Goal: Task Accomplishment & Management: Complete application form

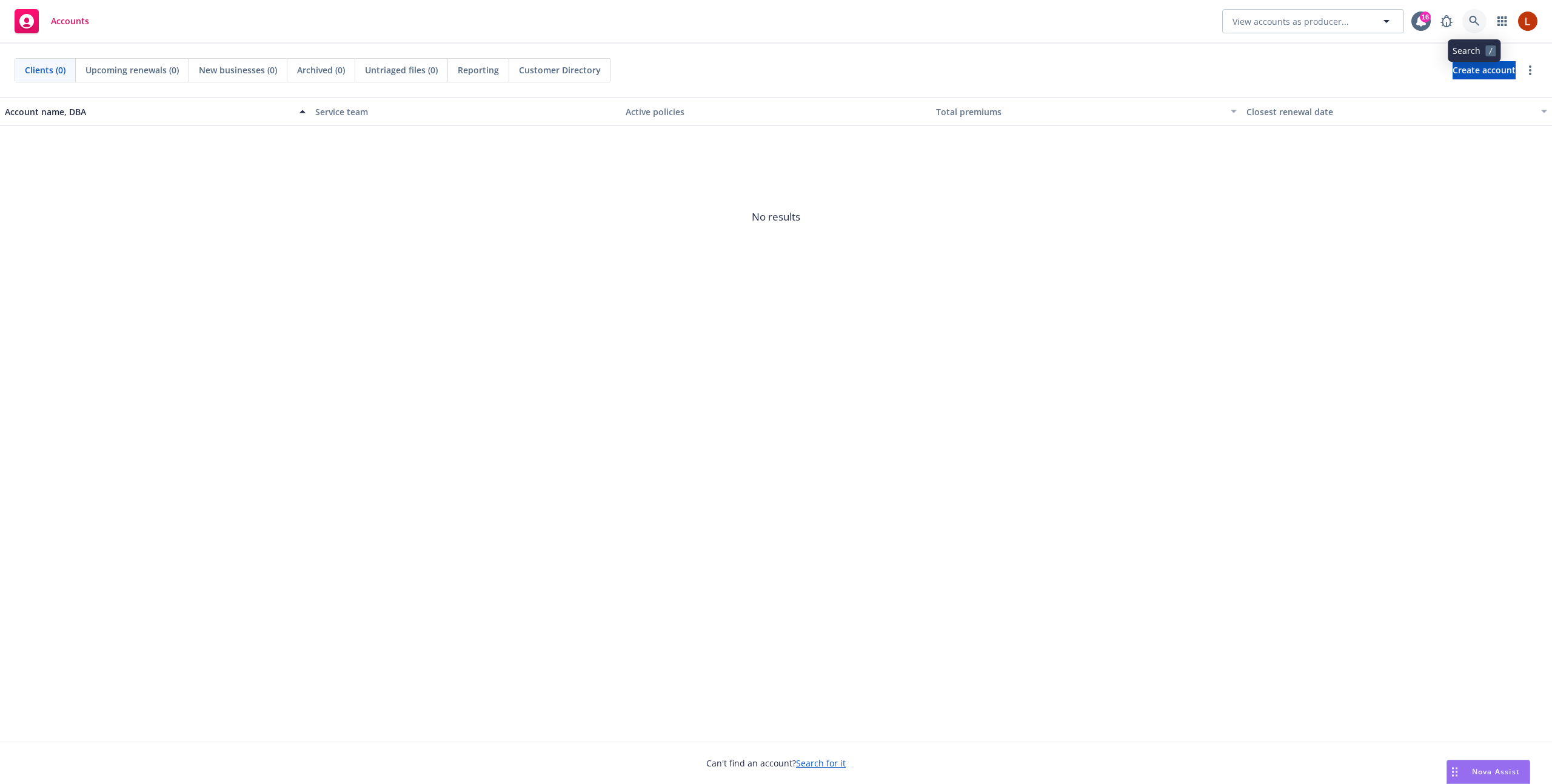
click at [1470, 22] on icon at bounding box center [1474, 21] width 11 height 11
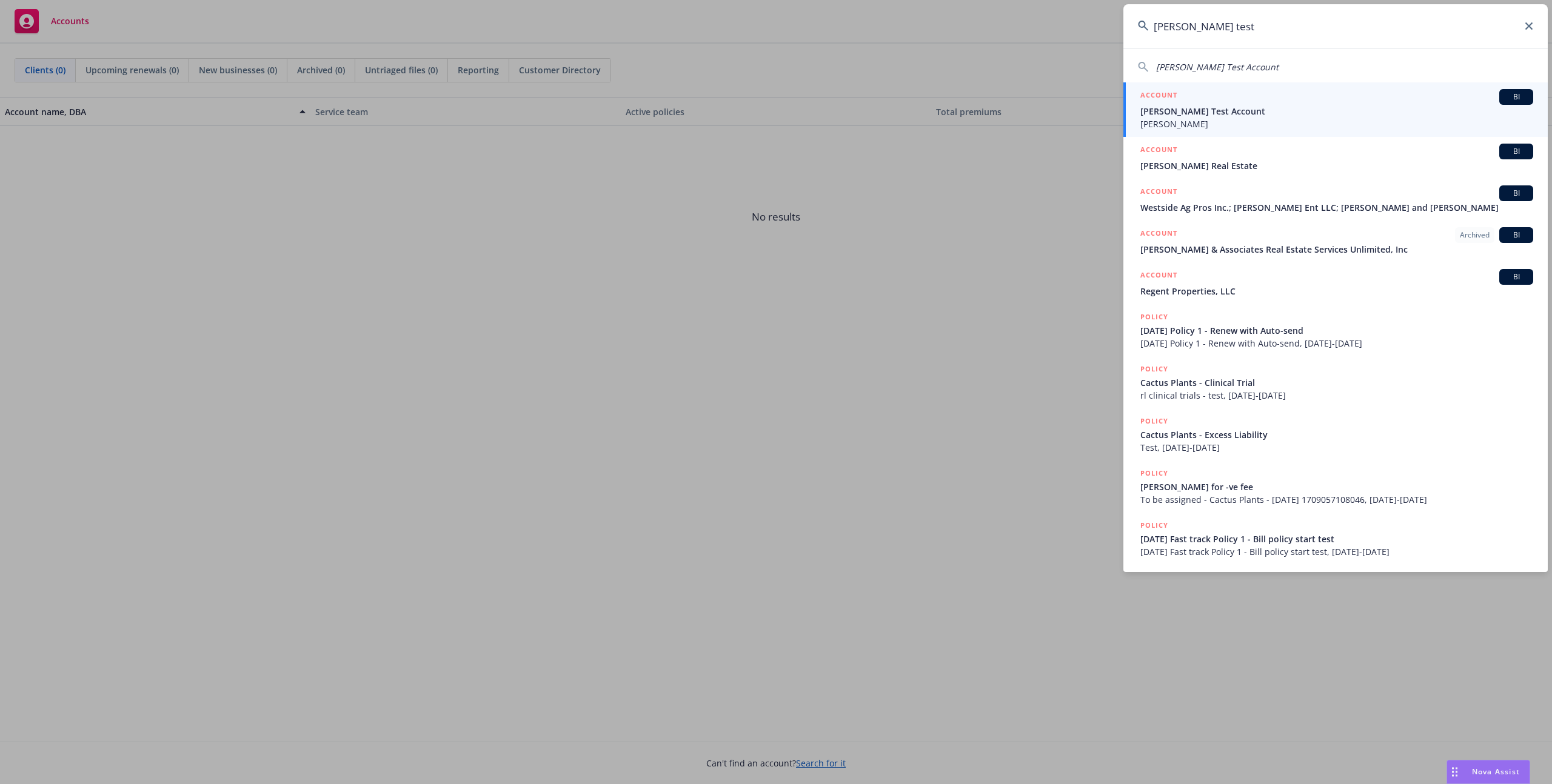
type input "[PERSON_NAME] test"
click at [1221, 118] on span "[PERSON_NAME]" at bounding box center [1337, 124] width 393 height 13
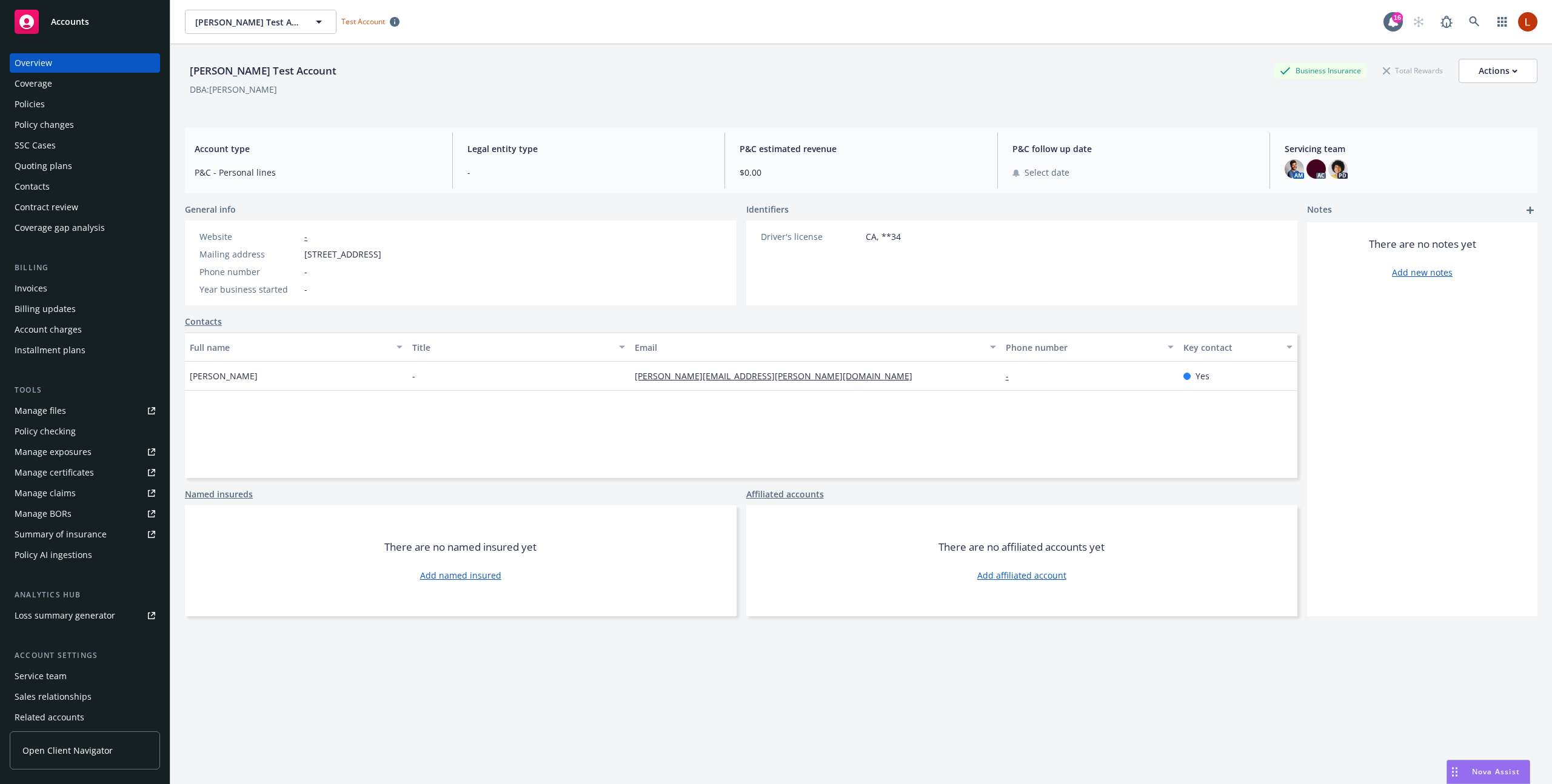
click at [44, 85] on div "Coverage" at bounding box center [33, 83] width 38 height 19
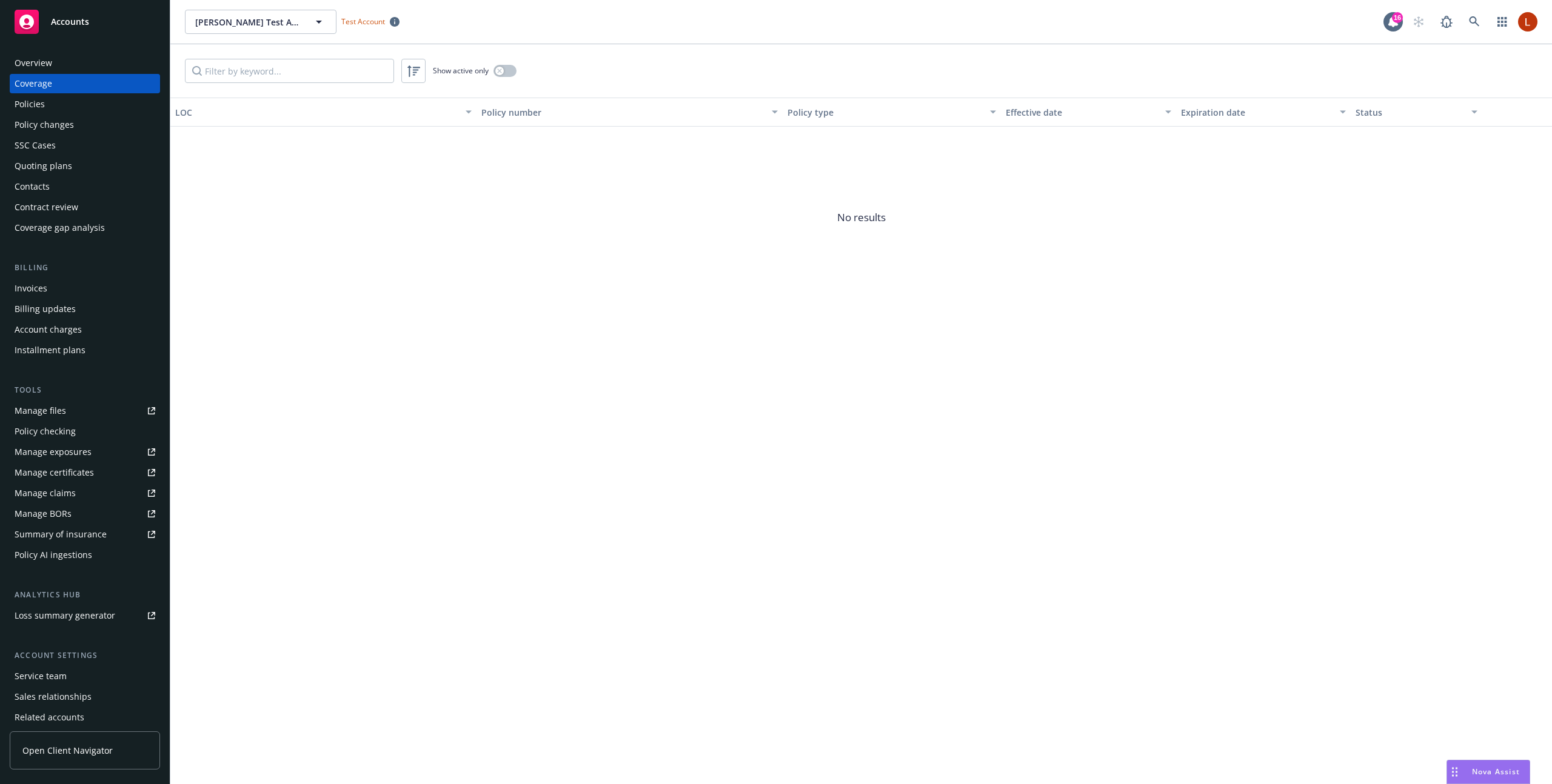
click at [42, 101] on div "Policies" at bounding box center [29, 104] width 30 height 19
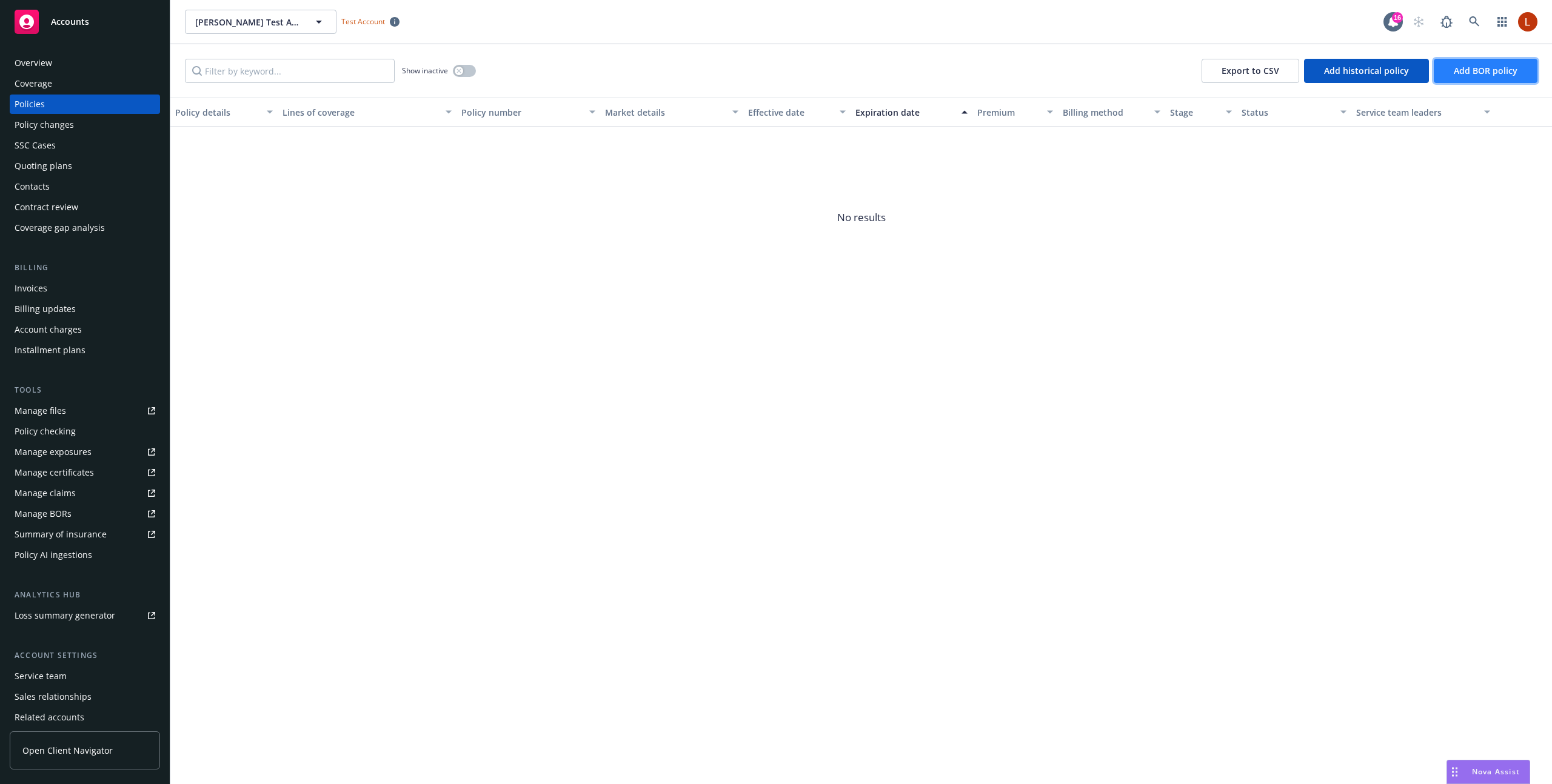
click at [1484, 71] on span "Add BOR policy" at bounding box center [1485, 71] width 63 height 12
select select "other"
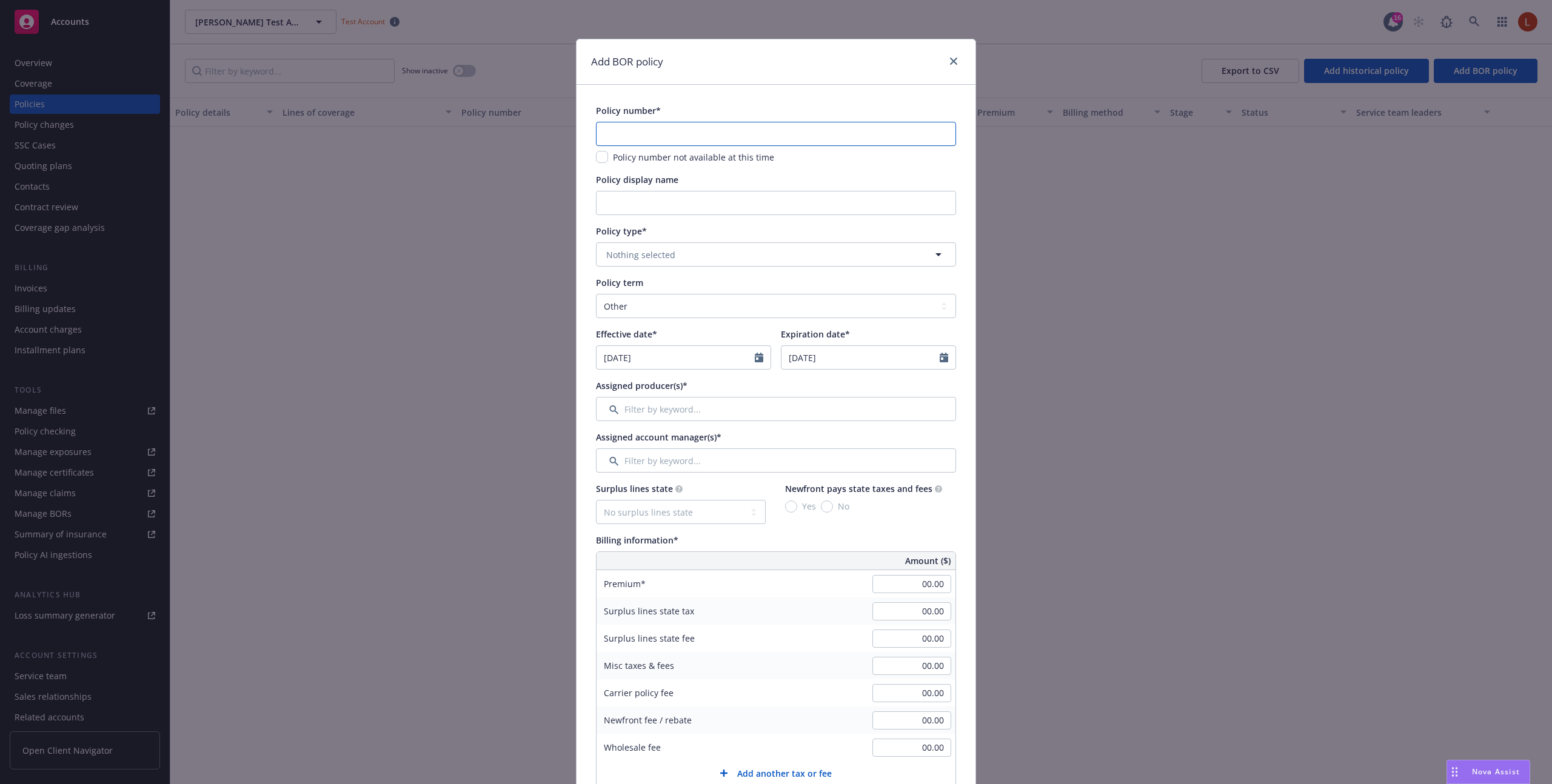
click at [756, 143] on input "text" at bounding box center [775, 133] width 360 height 24
type input "T"
type input "test-cyber"
click at [730, 197] on input "Policy display name" at bounding box center [775, 202] width 360 height 24
drag, startPoint x: 679, startPoint y: 200, endPoint x: 565, endPoint y: 197, distance: 114.0
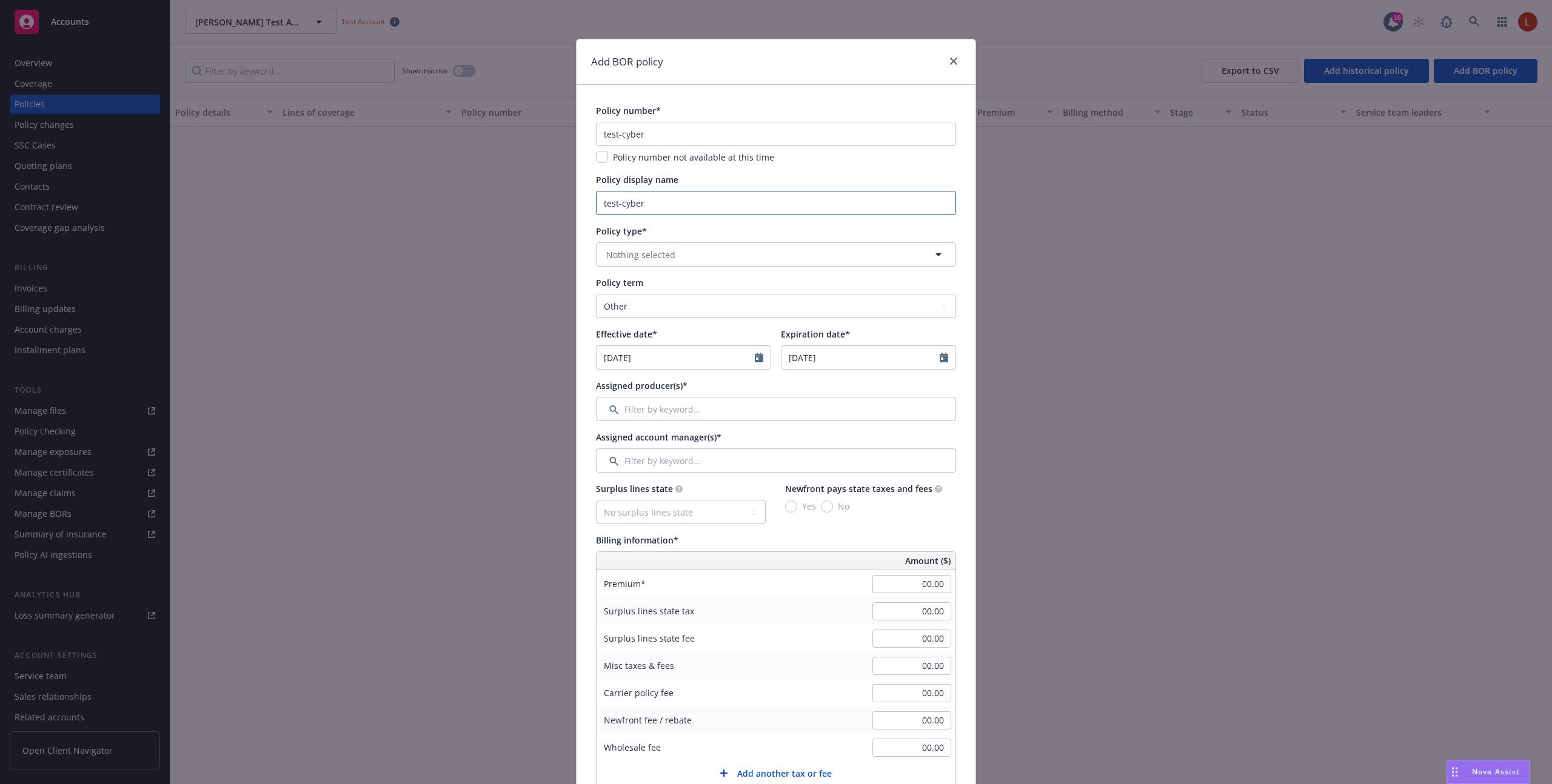
click at [565, 197] on div "Add BOR policy Policy number* test-cyber Policy number not available at this ti…" at bounding box center [776, 392] width 1552 height 784
click at [606, 204] on input "Test Cyber" at bounding box center [775, 202] width 360 height 24
type input "Corium Cyber"
click at [655, 252] on span "Nothing selected" at bounding box center [641, 255] width 69 height 13
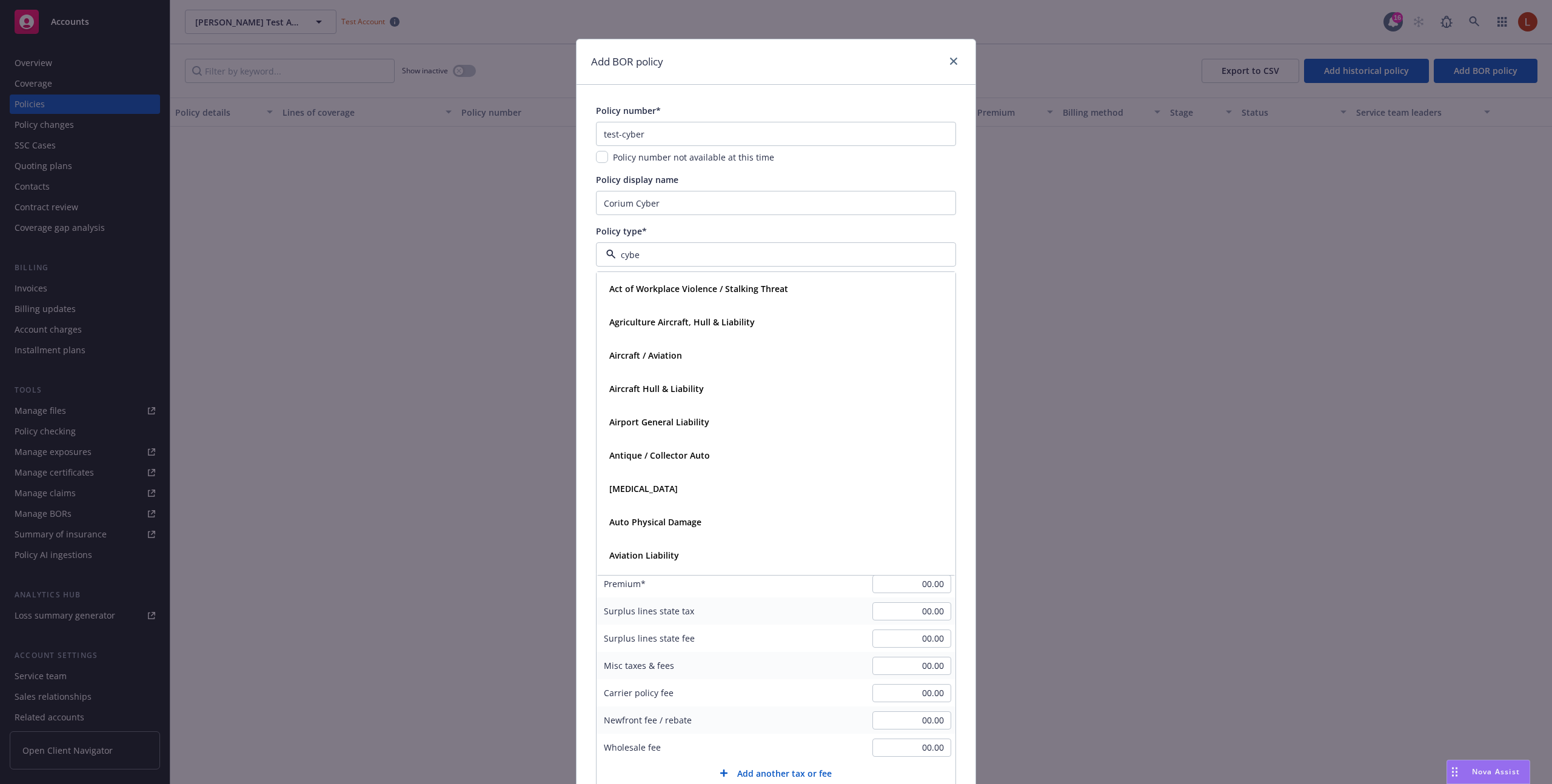
type input "cyber"
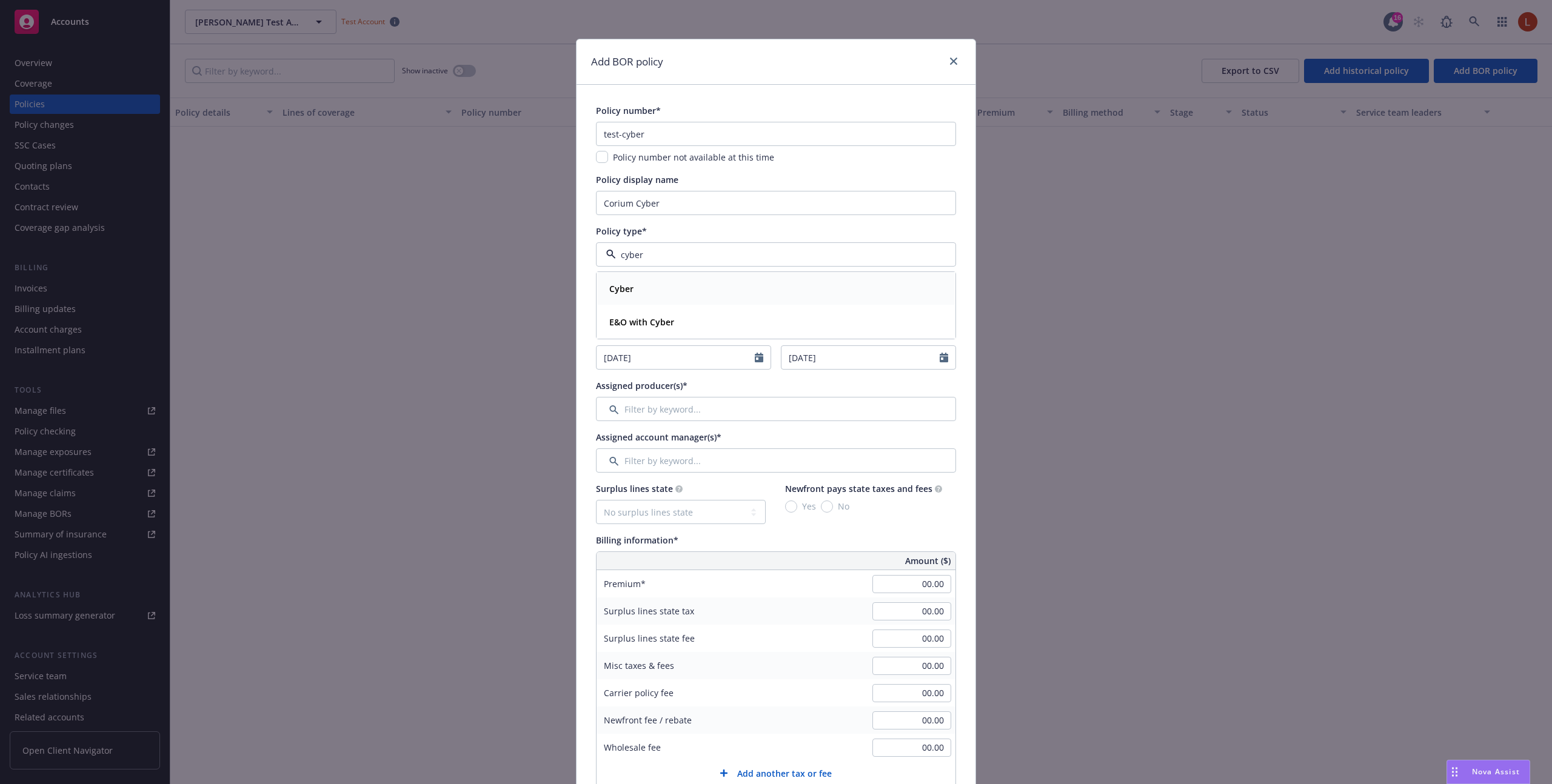
click at [657, 291] on div "Cyber" at bounding box center [776, 289] width 343 height 18
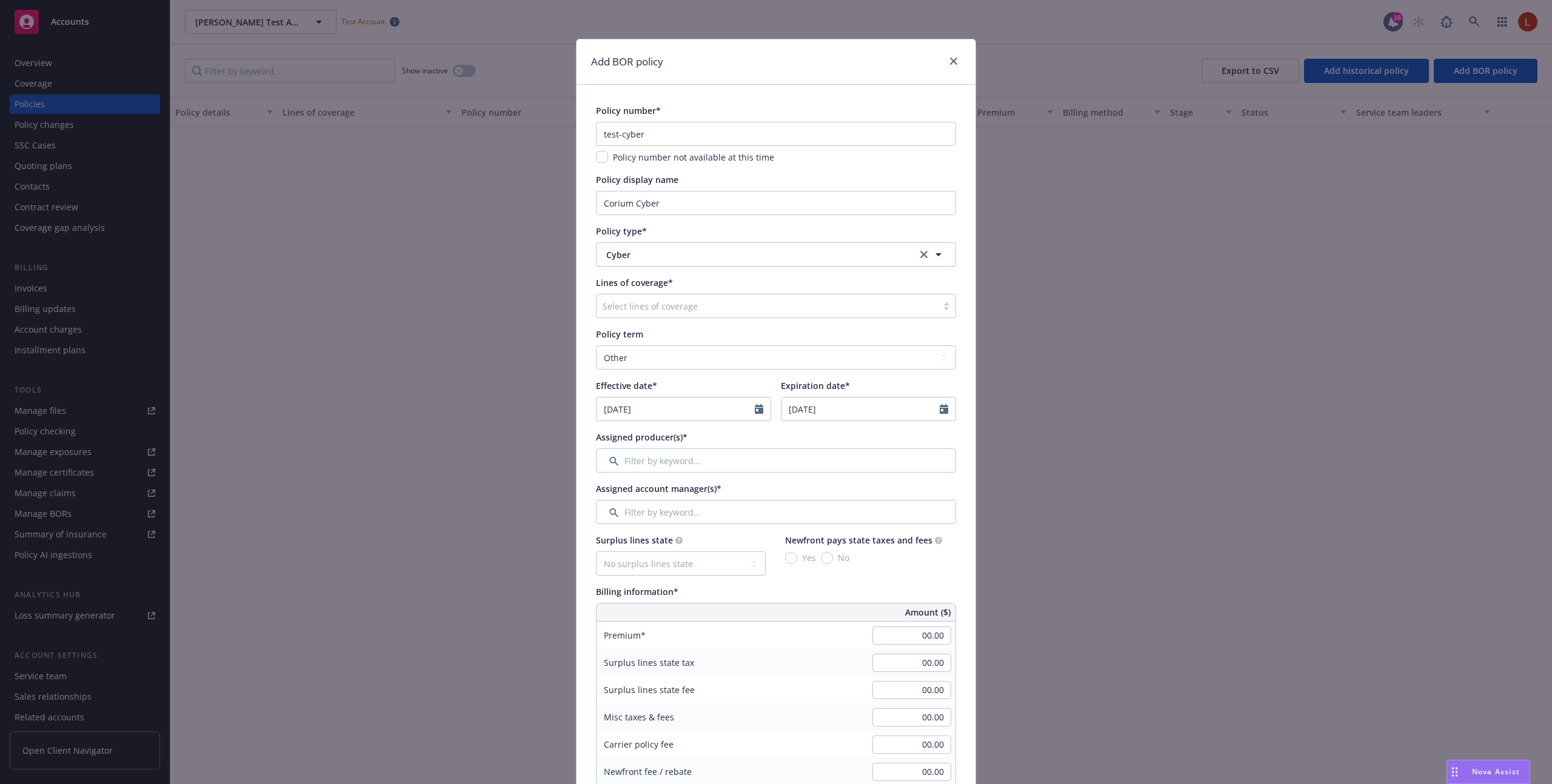
click at [650, 308] on div at bounding box center [766, 306] width 328 height 15
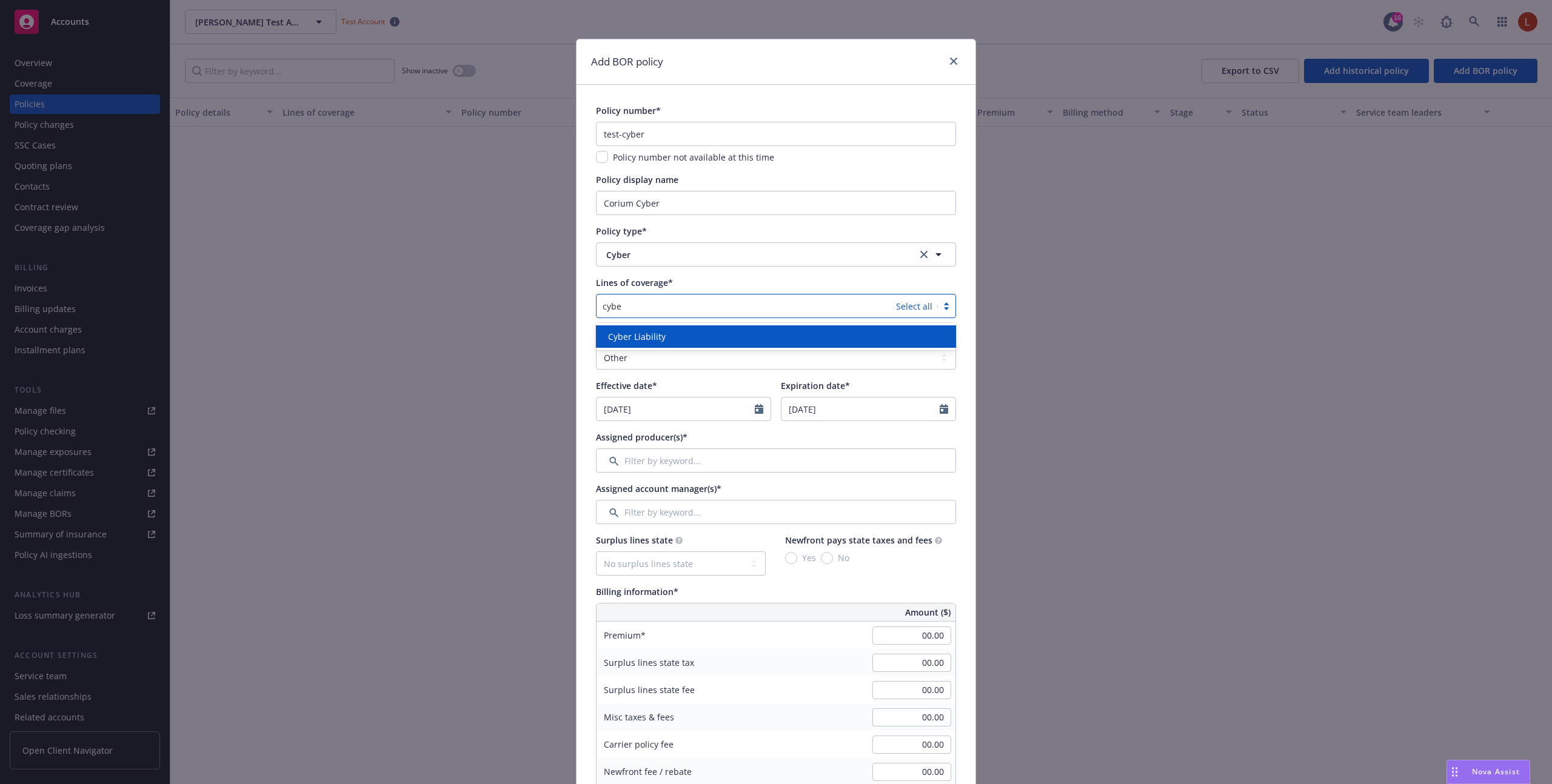
type input "cyber"
click at [649, 325] on div "Cyber Liability" at bounding box center [775, 336] width 360 height 22
click at [583, 326] on div "Policy number* test-cyber Policy number not available at this time Policy displ…" at bounding box center [776, 734] width 399 height 1299
click at [627, 354] on select "Select policy term 12 Month 6 Month 4 Month 3 Month 2 Month 1 Month 36 Month (3…" at bounding box center [775, 357] width 360 height 24
select select "12"
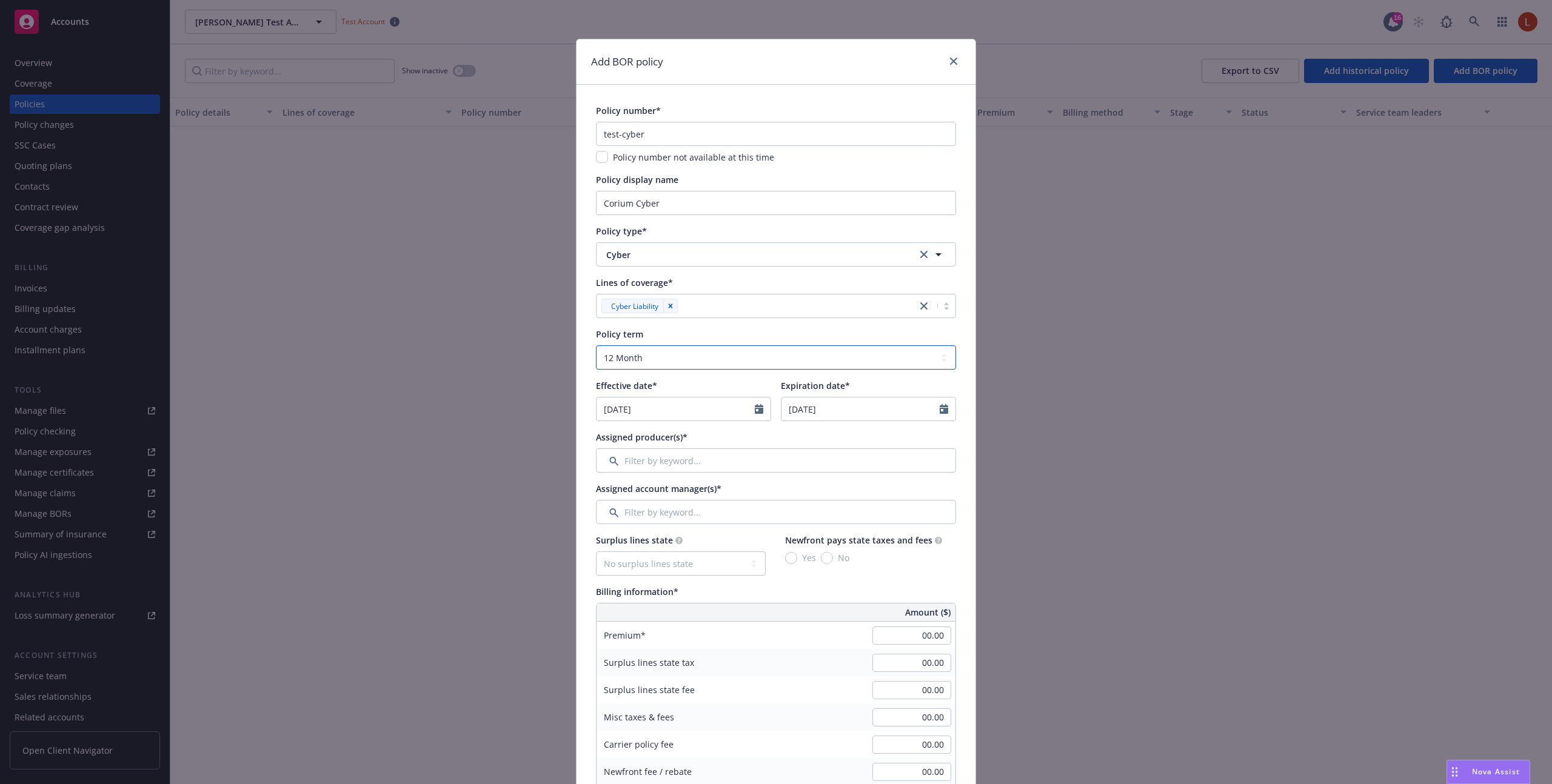
click at [596, 345] on select "Select policy term 12 Month 6 Month 4 Month 3 Month 2 Month 1 Month 36 Month (3…" at bounding box center [775, 357] width 360 height 24
click at [722, 416] on input "[DATE]" at bounding box center [675, 409] width 158 height 23
select select "8"
click at [709, 475] on span "1" at bounding box center [709, 479] width 16 height 15
type input "[DATE]"
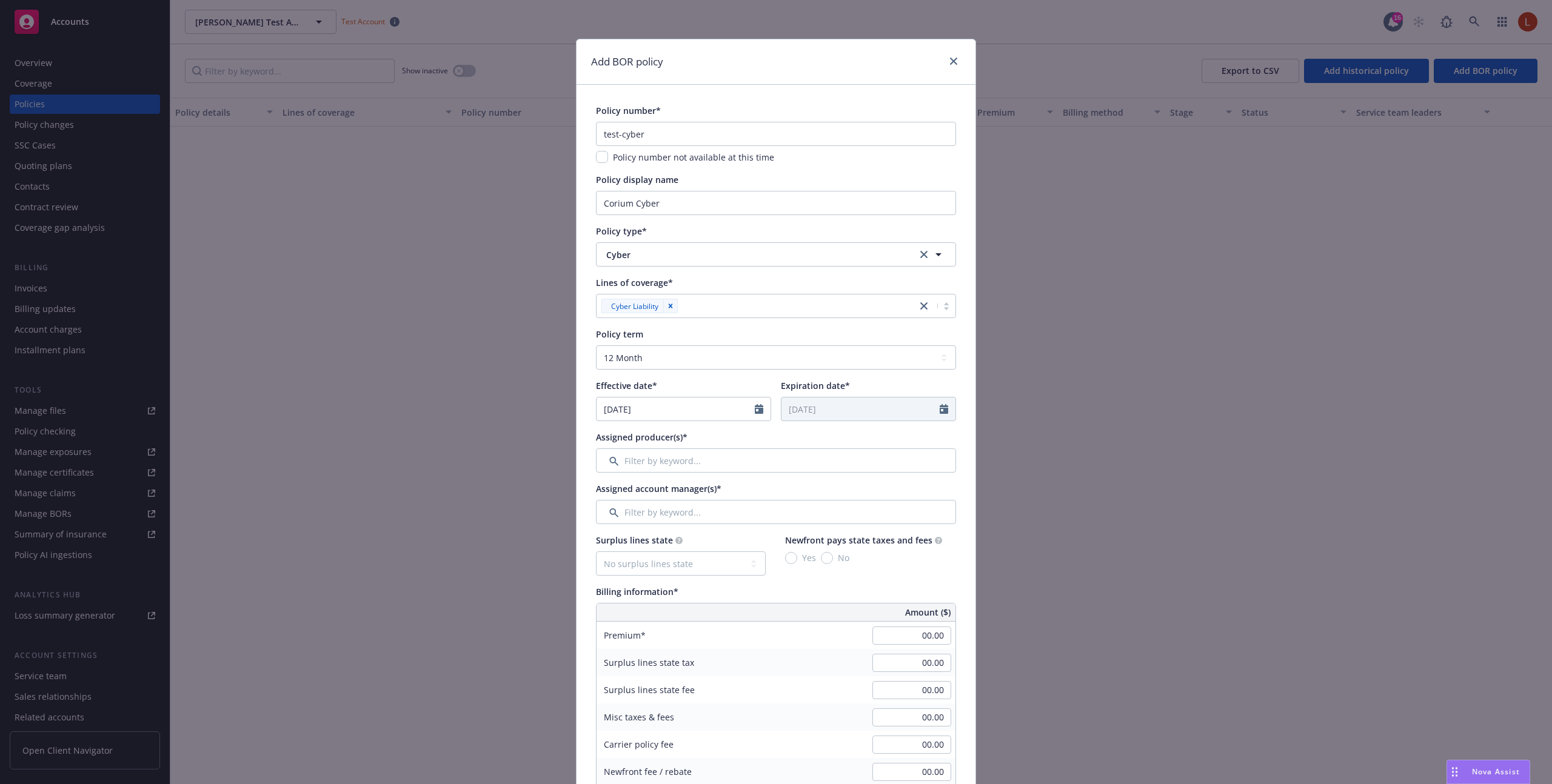
type input "[DATE]"
click at [659, 465] on input "Filter by keyword..." at bounding box center [775, 460] width 360 height 24
type input "test"
drag, startPoint x: 705, startPoint y: 466, endPoint x: 560, endPoint y: 465, distance: 145.0
click at [560, 465] on div "Add BOR policy Policy number* test-cyber Policy number not available at this ti…" at bounding box center [776, 392] width 1552 height 784
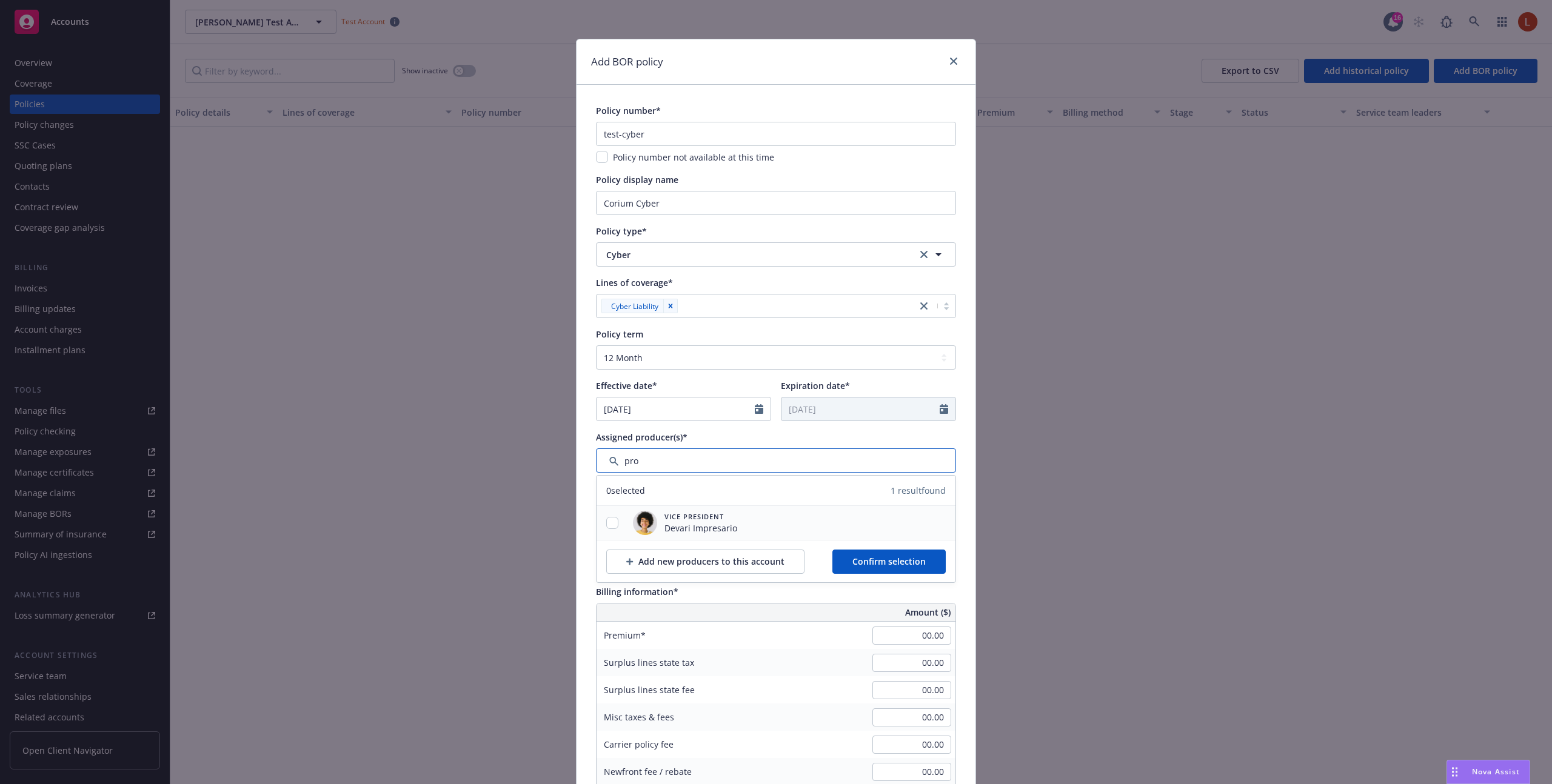
type input "pro"
click at [612, 521] on input "checkbox" at bounding box center [612, 523] width 12 height 12
checkbox input "true"
click at [596, 518] on div "1 selected Unselect all 1 result found Vice President Devari Impresario Add new…" at bounding box center [775, 529] width 360 height 108
click at [861, 570] on button "Confirm selection" at bounding box center [889, 562] width 113 height 24
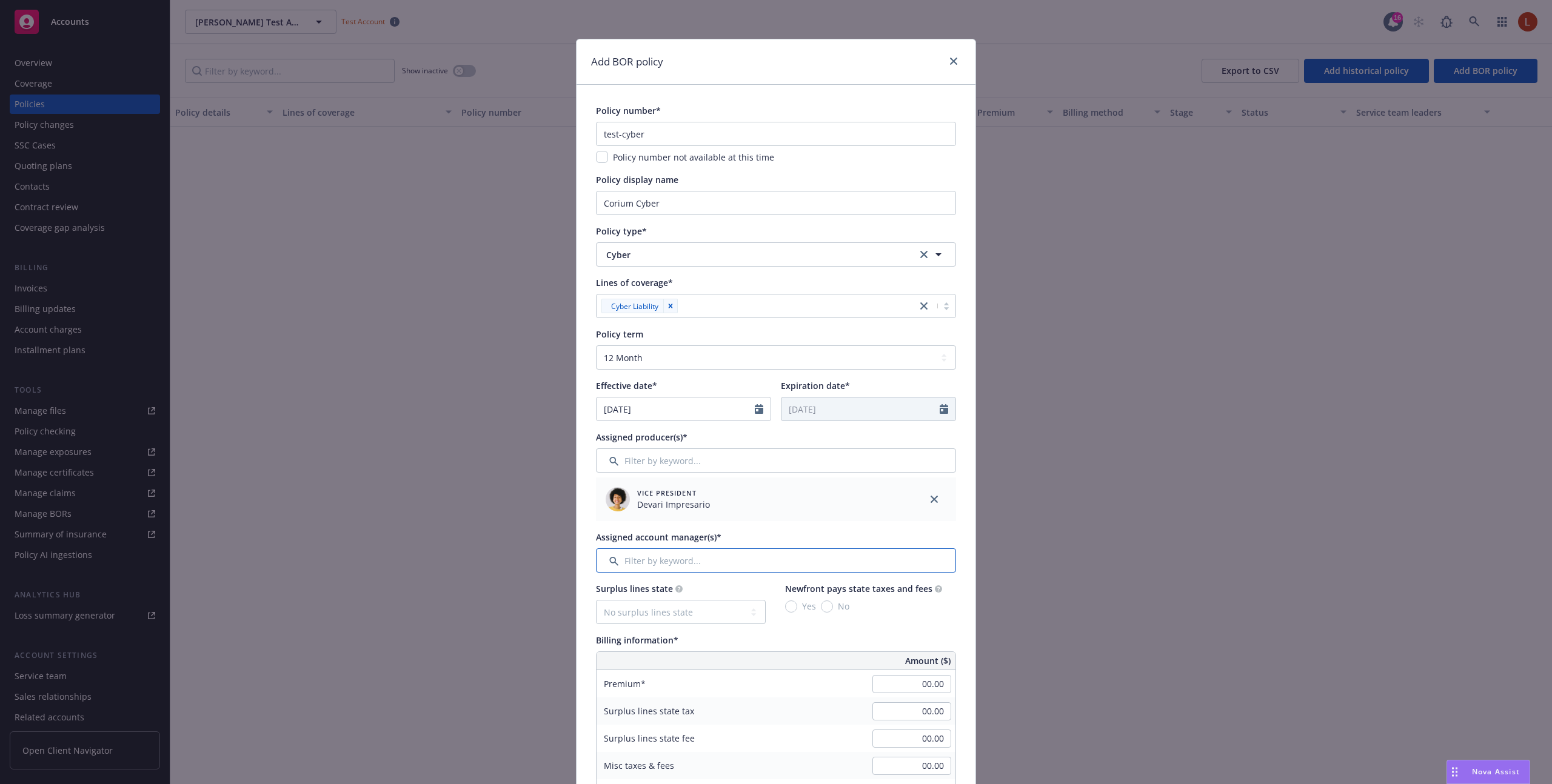
click at [729, 564] on input "Filter by keyword..." at bounding box center [775, 560] width 360 height 24
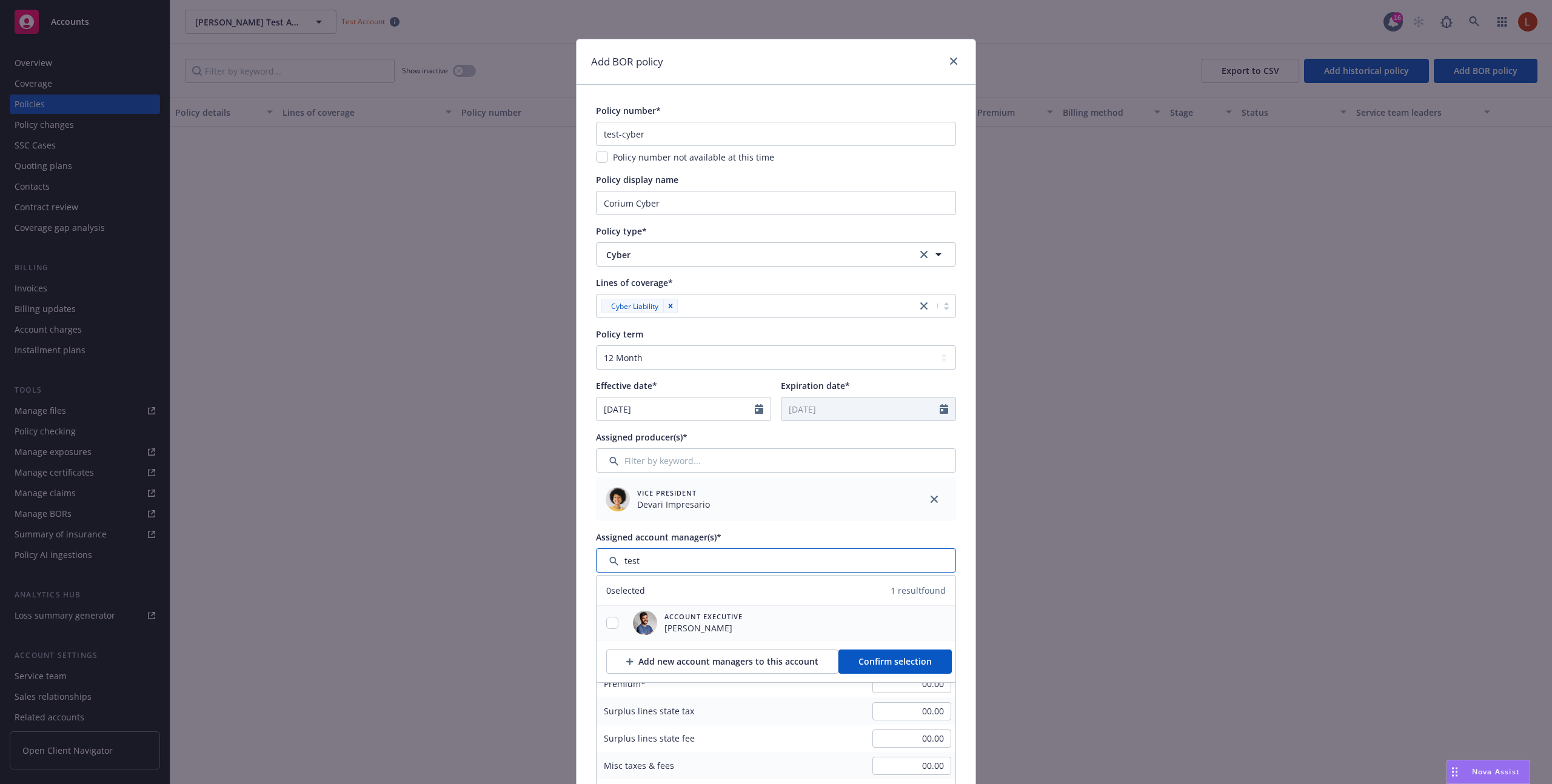
type input "test"
click at [683, 618] on span "Account Executive" at bounding box center [703, 617] width 78 height 10
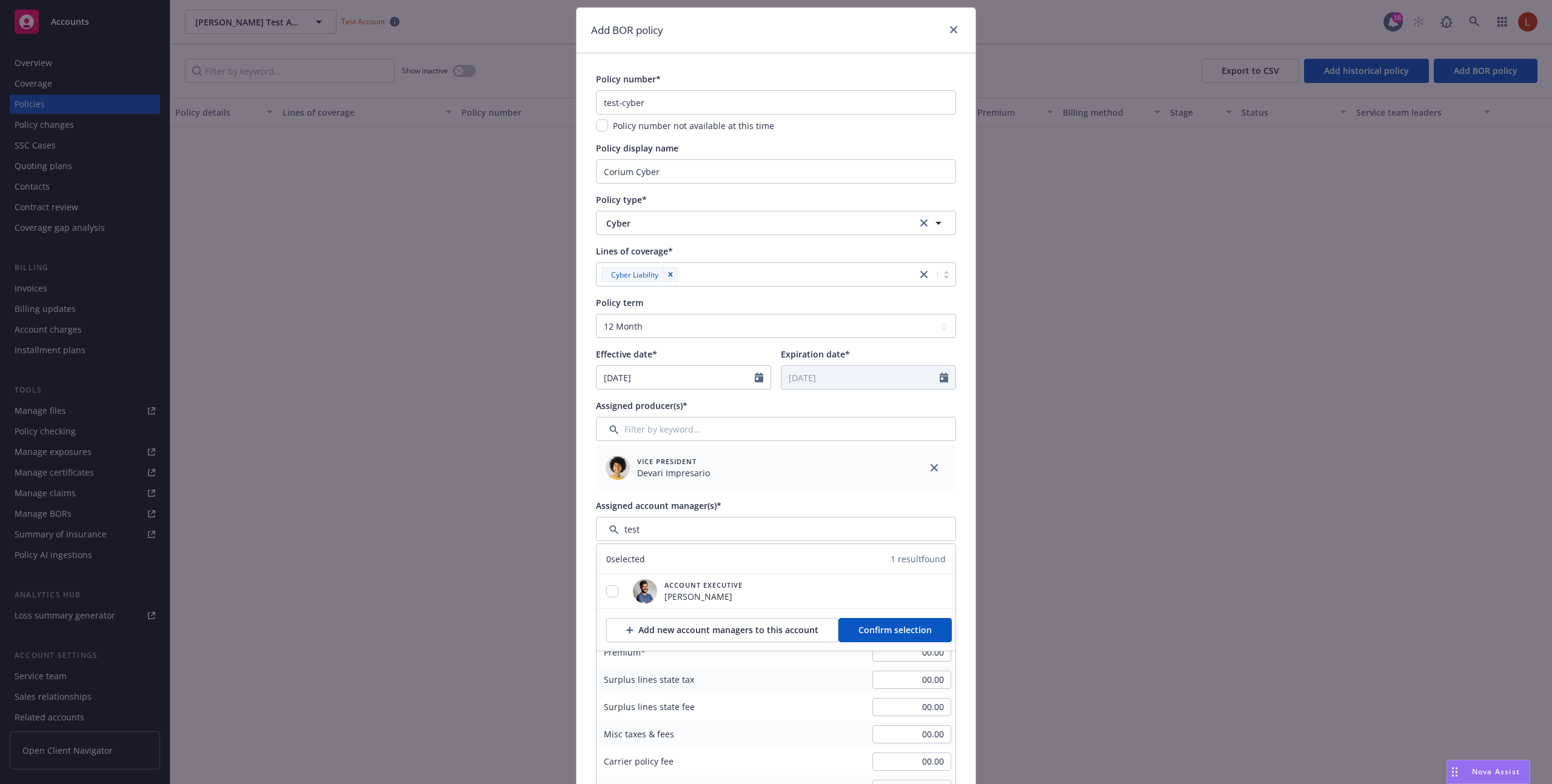
scroll to position [50, 0]
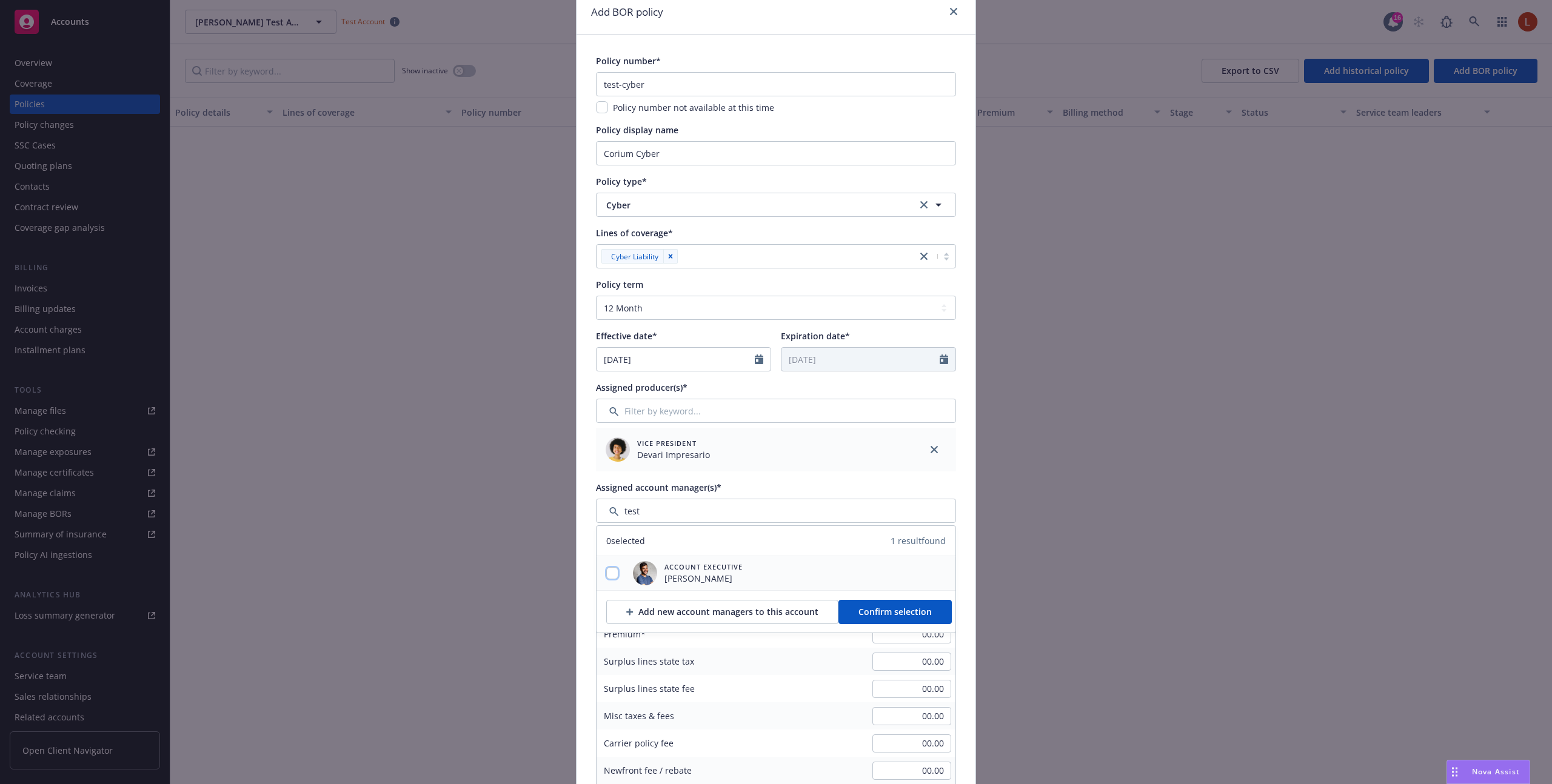
drag, startPoint x: 613, startPoint y: 575, endPoint x: 639, endPoint y: 575, distance: 26.0
click at [613, 575] on input "checkbox" at bounding box center [612, 573] width 12 height 12
checkbox input "true"
click at [892, 606] on span "Confirm selection" at bounding box center [895, 612] width 74 height 12
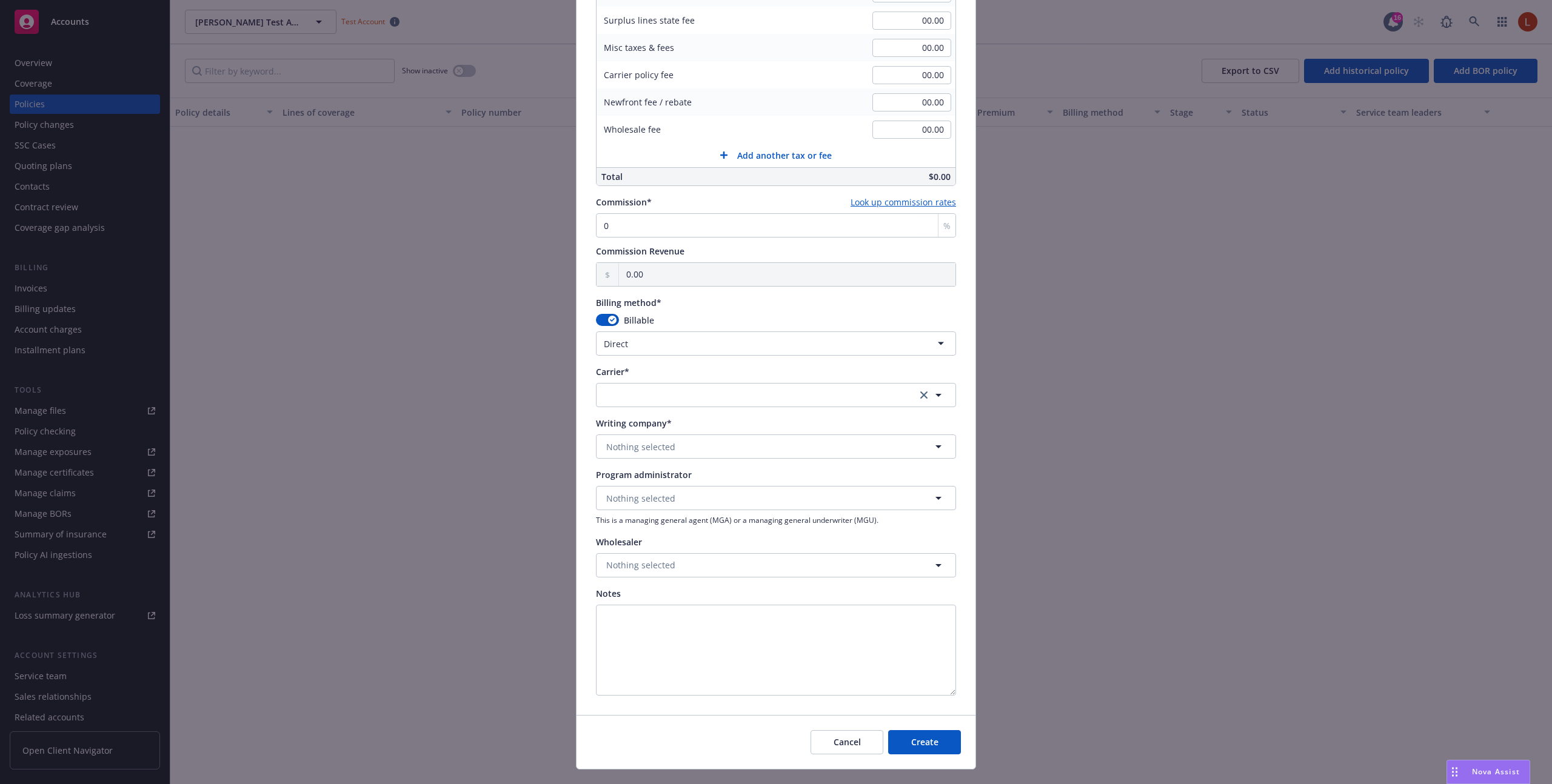
scroll to position [468, 0]
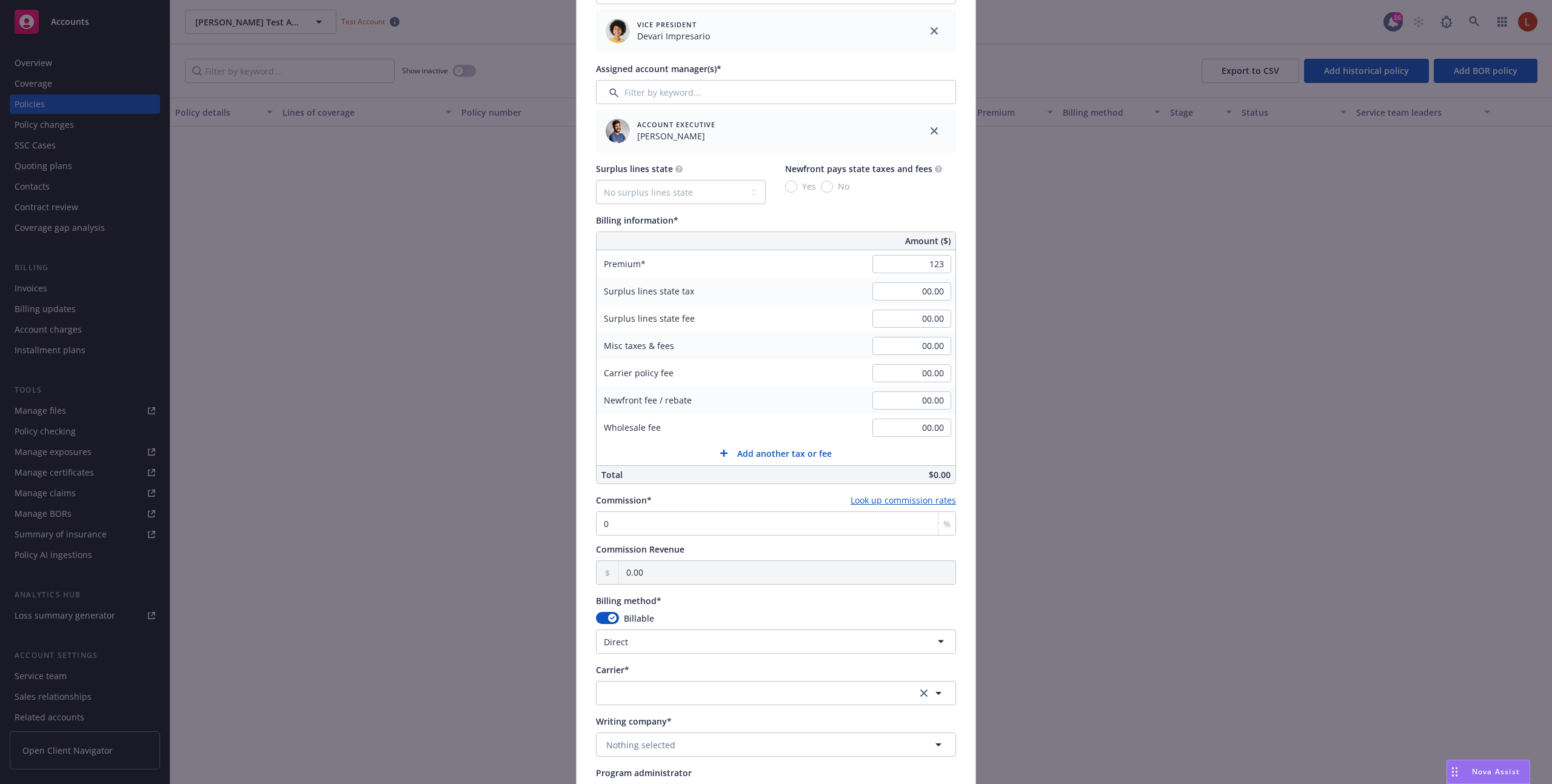
type input "123.00"
click at [966, 284] on div "Policy number* test-cyber Policy number not available at this time Policy displ…" at bounding box center [776, 314] width 399 height 1396
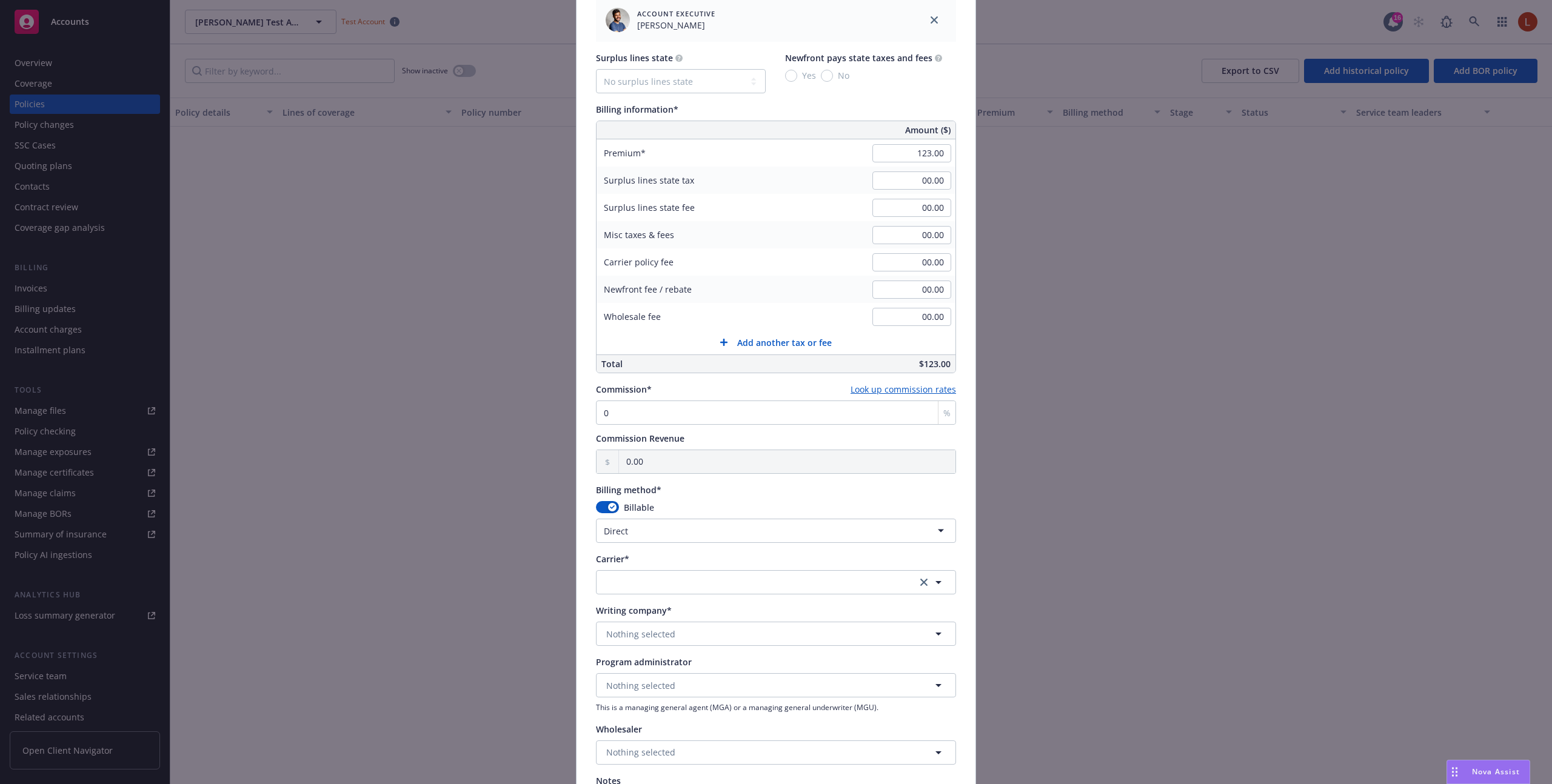
scroll to position [651, 0]
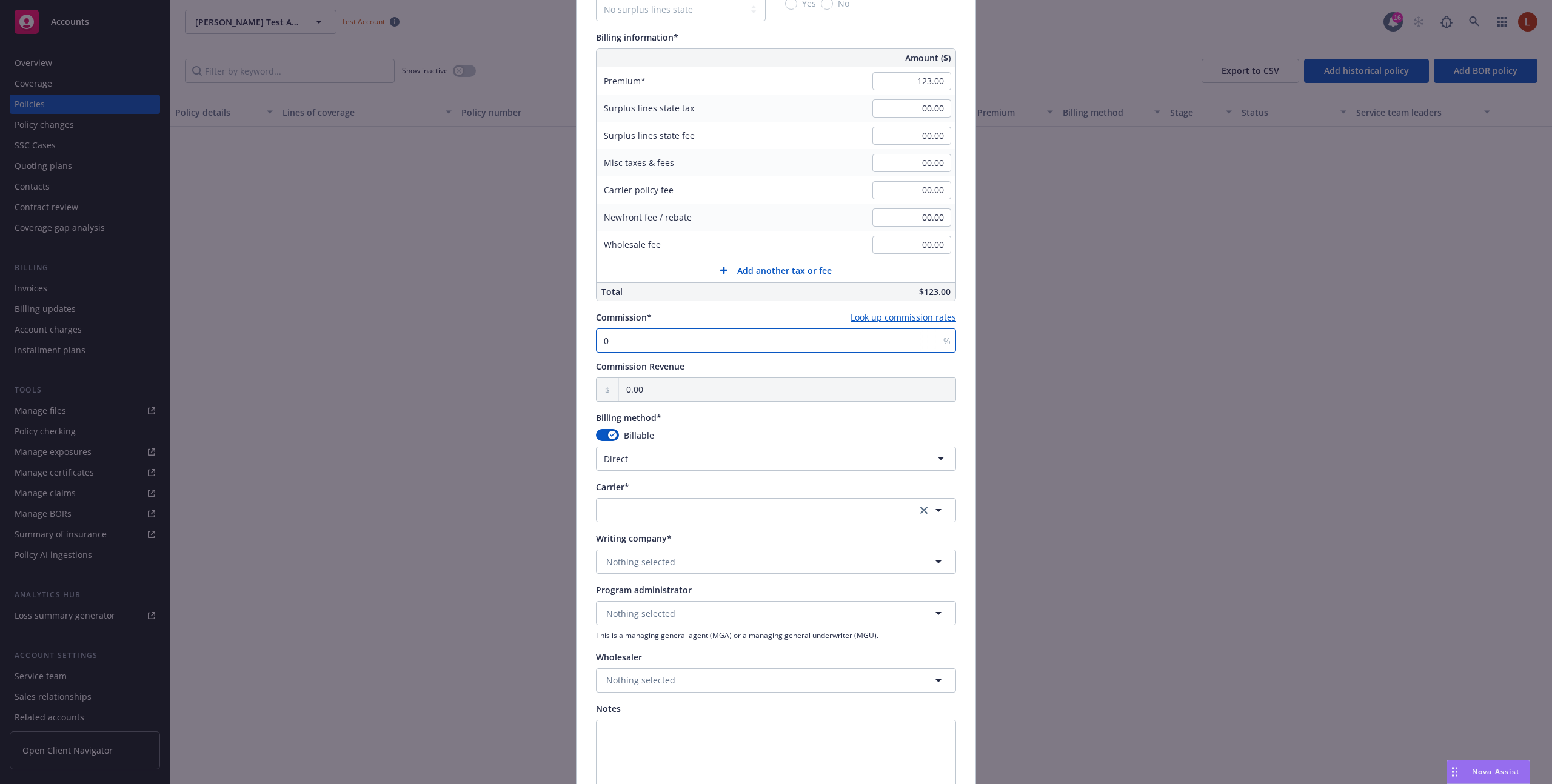
click at [785, 338] on input "0" at bounding box center [775, 340] width 360 height 24
type input "1"
type input "1.23"
type input "15"
type input "18.45"
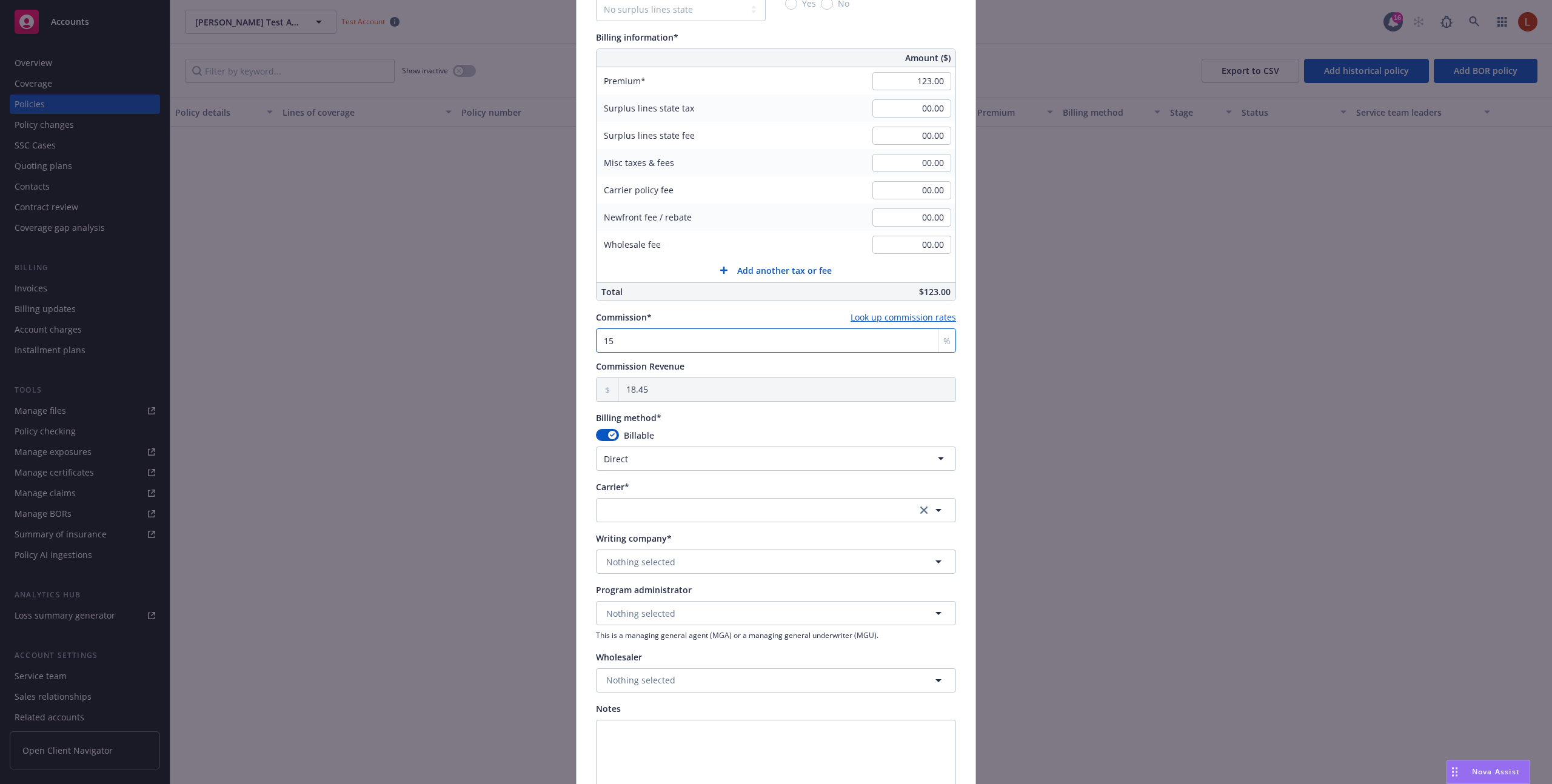
type input "15"
click at [871, 465] on html "Accounts Overview Coverage Policies Policy changes SSC Cases Quoting plans Cont…" at bounding box center [776, 392] width 1552 height 784
click at [906, 518] on button "button" at bounding box center [775, 510] width 360 height 24
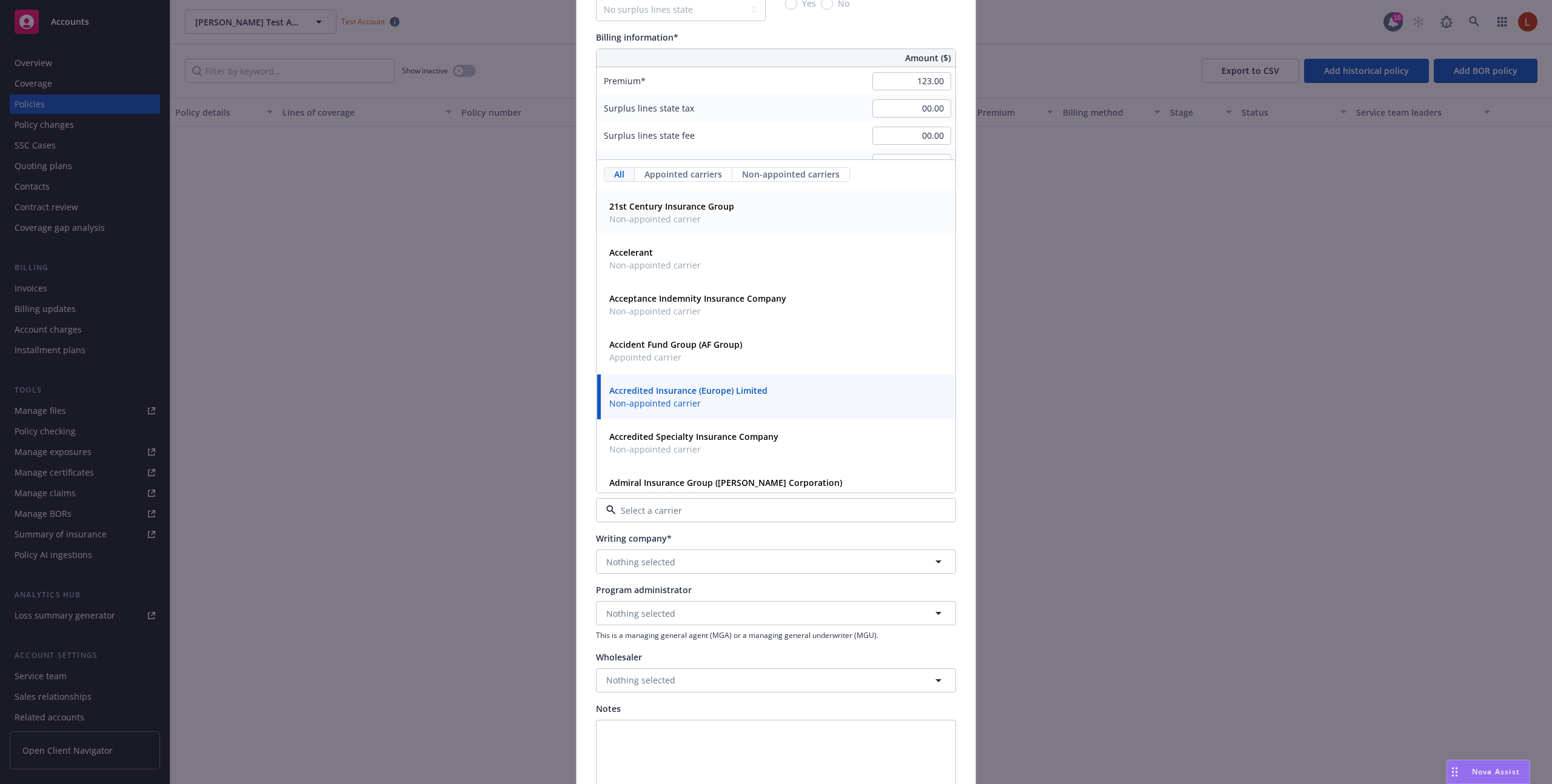
click at [708, 224] on span "Non-appointed carrier" at bounding box center [671, 219] width 125 height 13
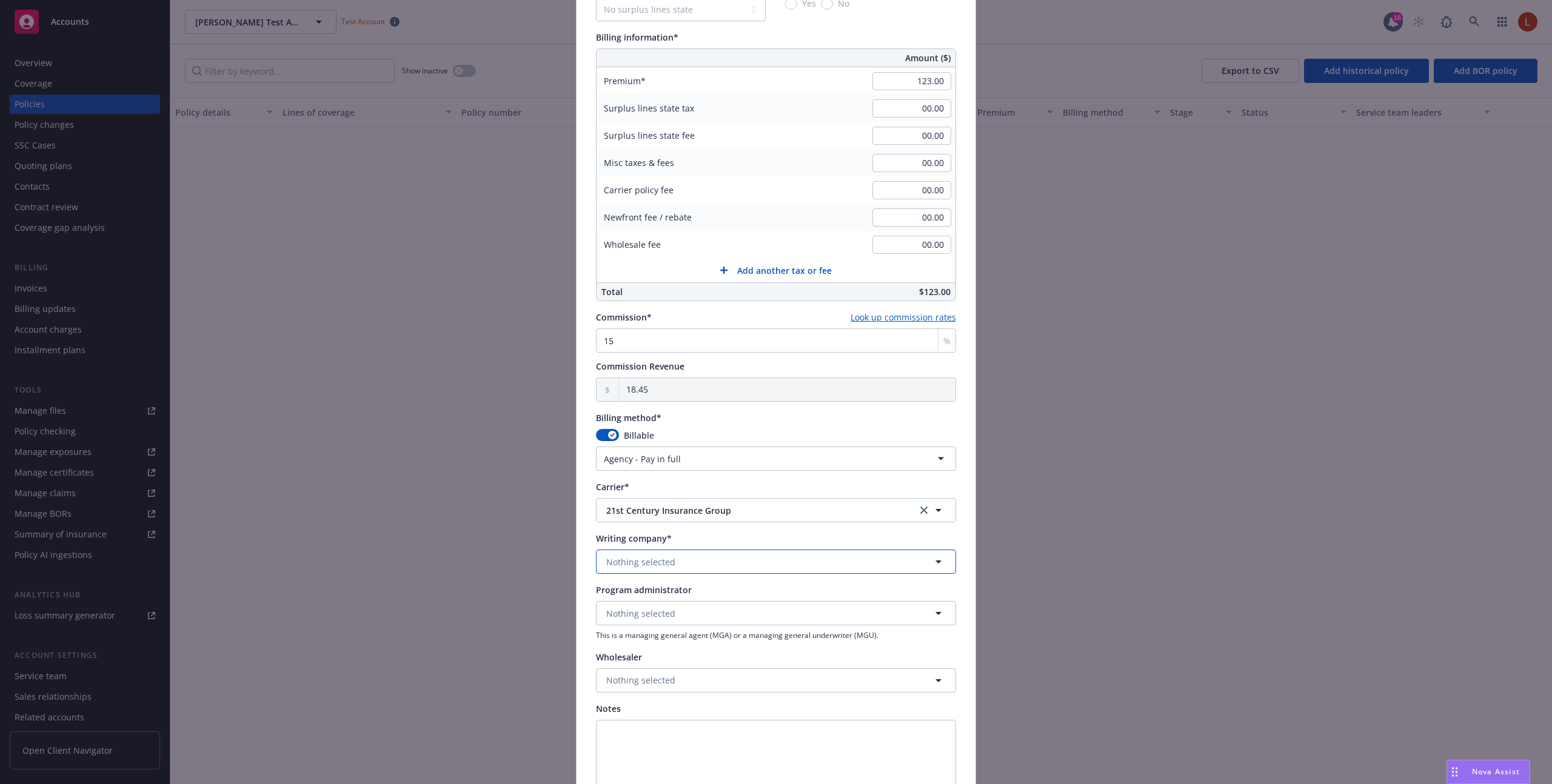
click at [680, 565] on button "Nothing selected" at bounding box center [775, 562] width 360 height 24
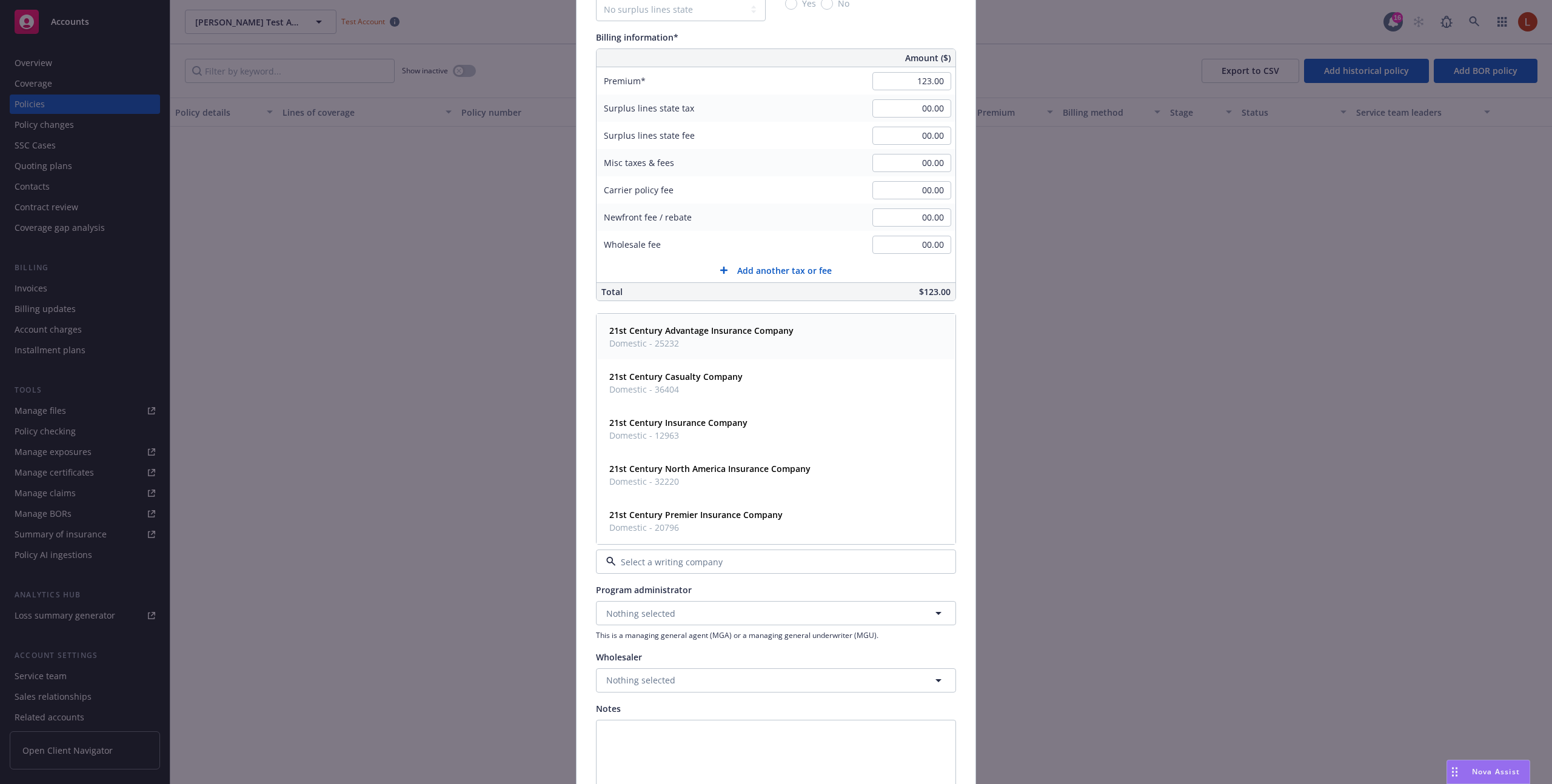
click at [688, 334] on strong "21st Century Advantage Insurance Company" at bounding box center [701, 331] width 184 height 12
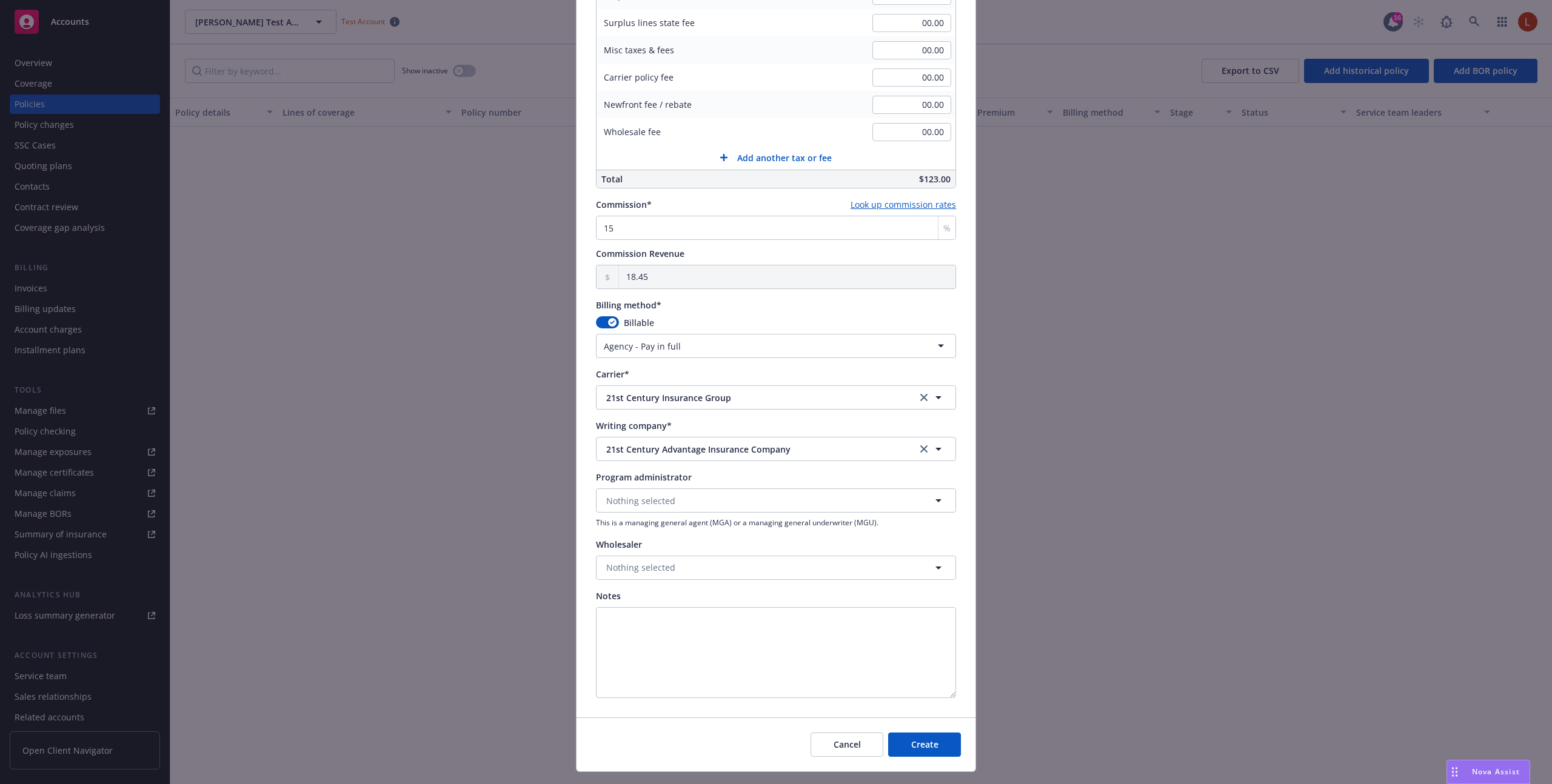
scroll to position [791, 0]
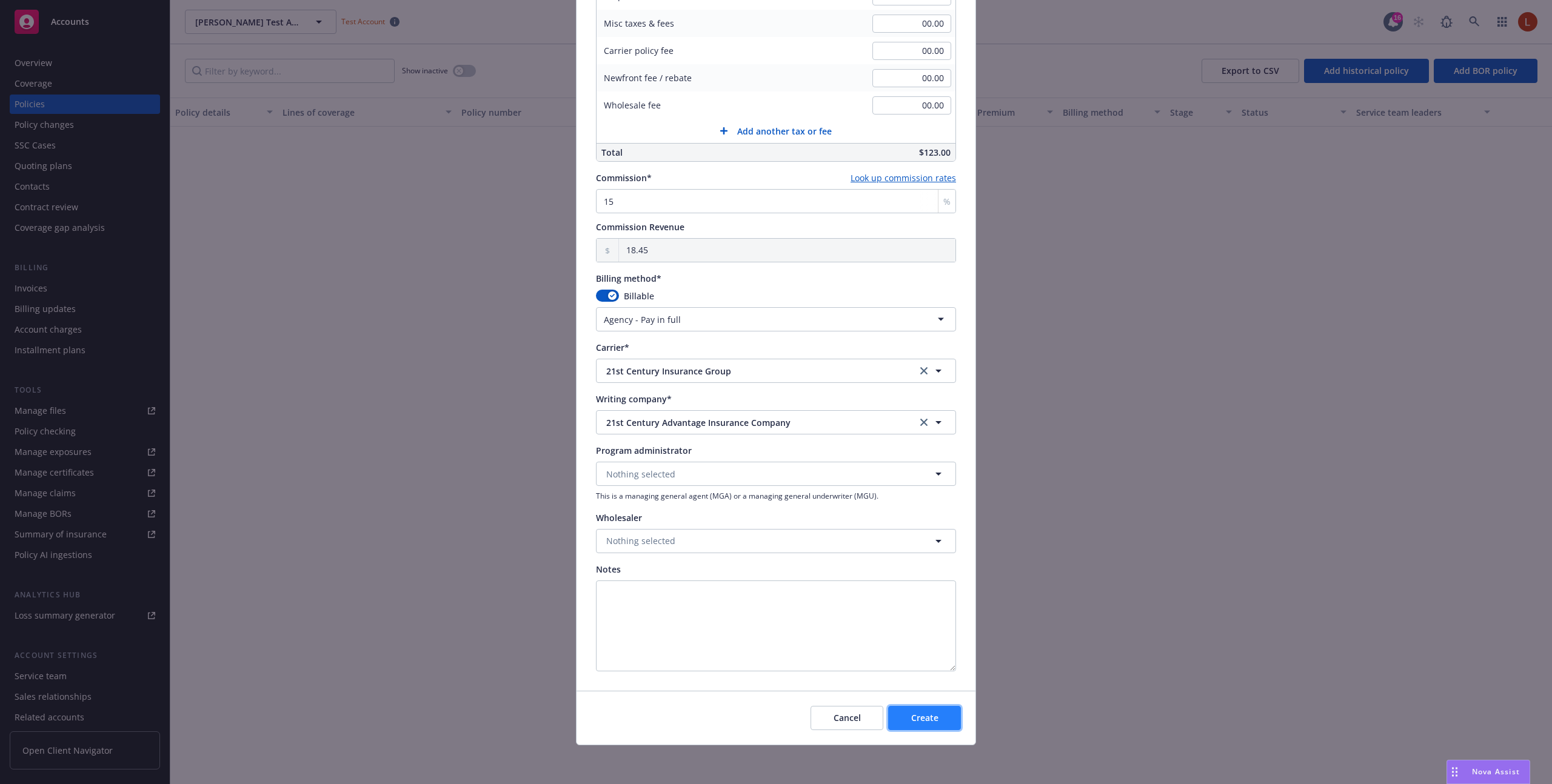
click at [897, 726] on button "Create" at bounding box center [924, 718] width 73 height 24
select select "DIRECT"
select select "other"
type input "[DATE]"
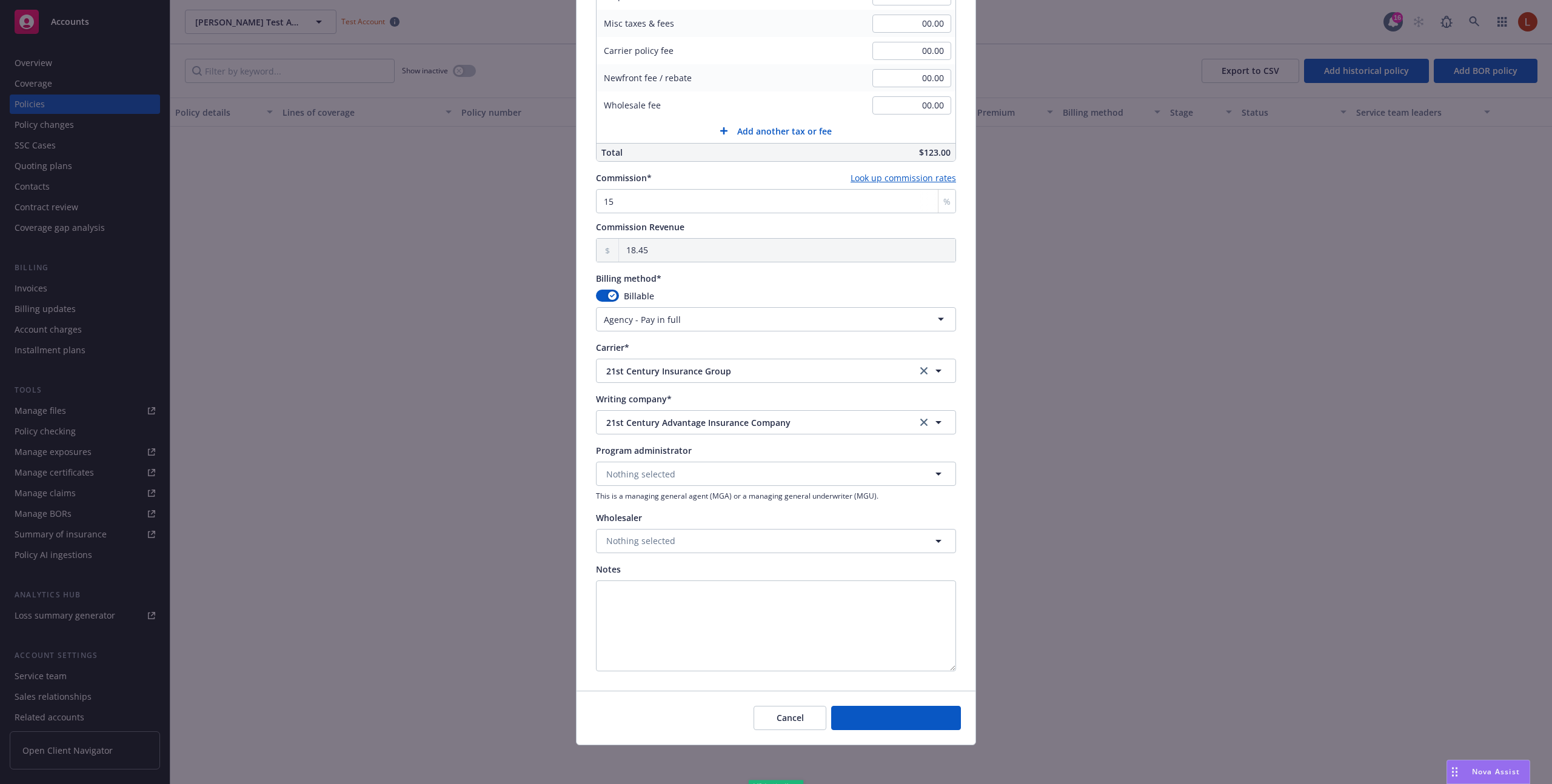
type input "00.00"
type input "0"
type input "0.00"
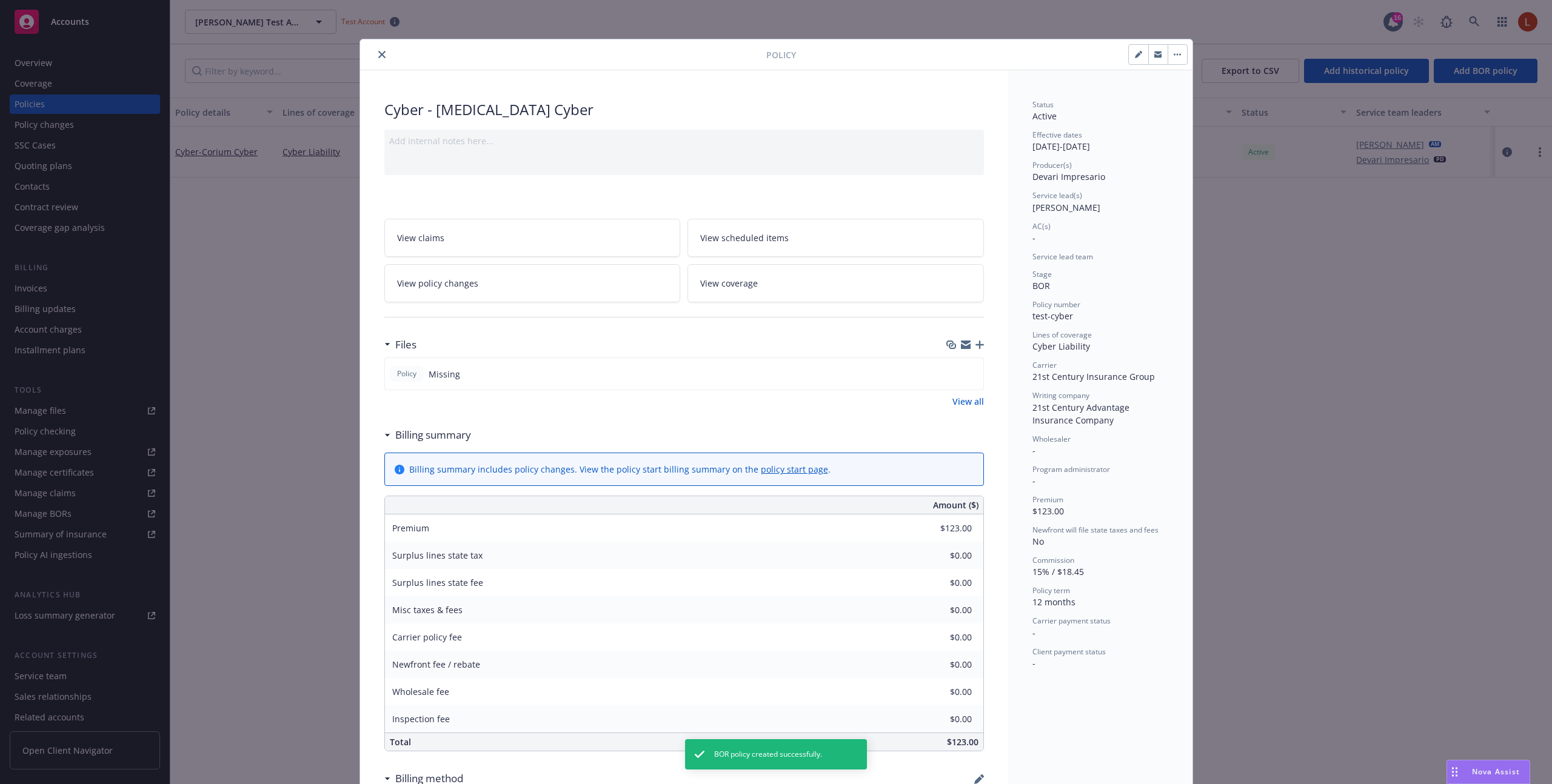
click at [979, 345] on icon "button" at bounding box center [980, 345] width 9 height 9
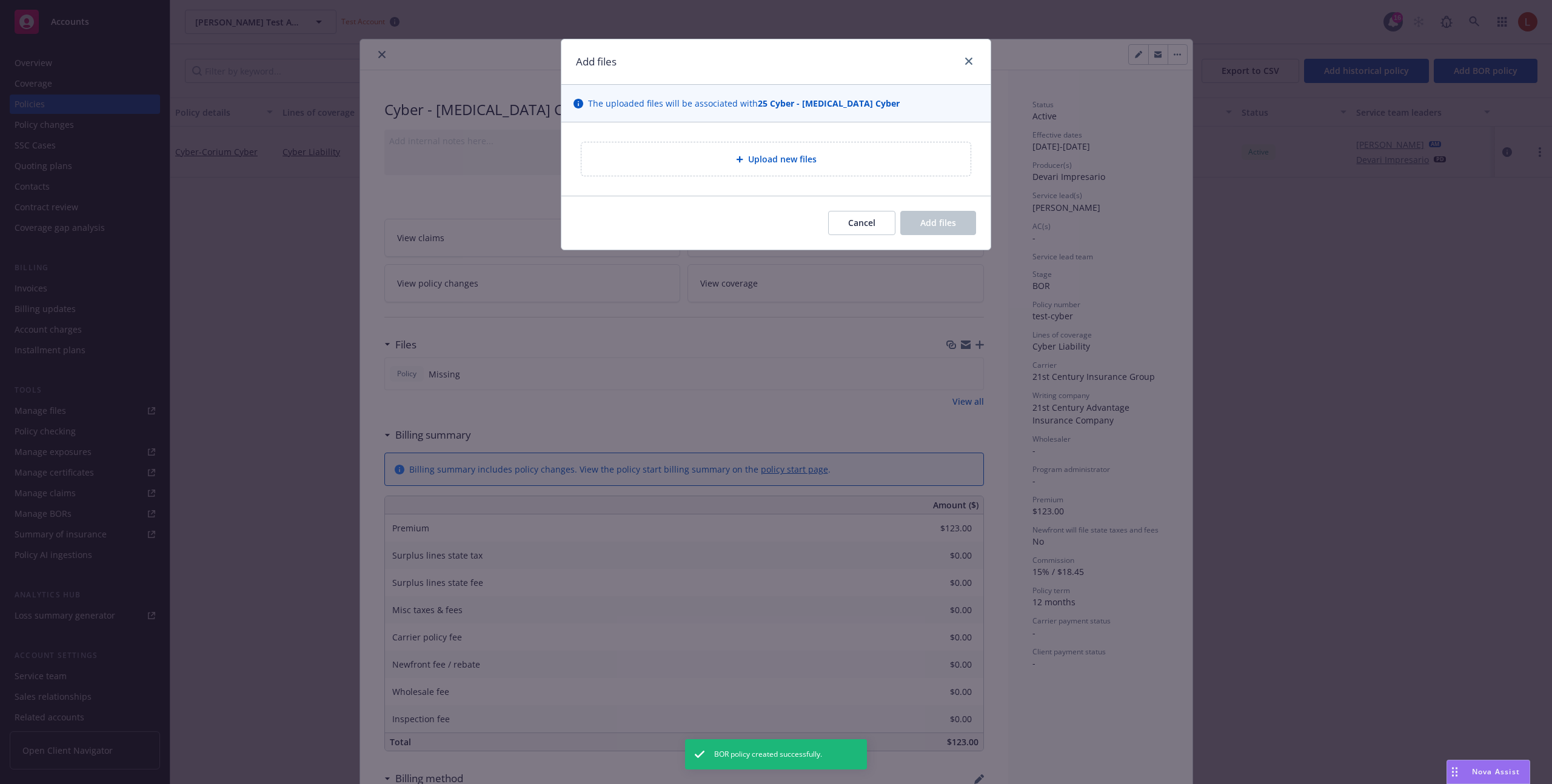
click at [853, 160] on div "Upload new files" at bounding box center [776, 159] width 370 height 14
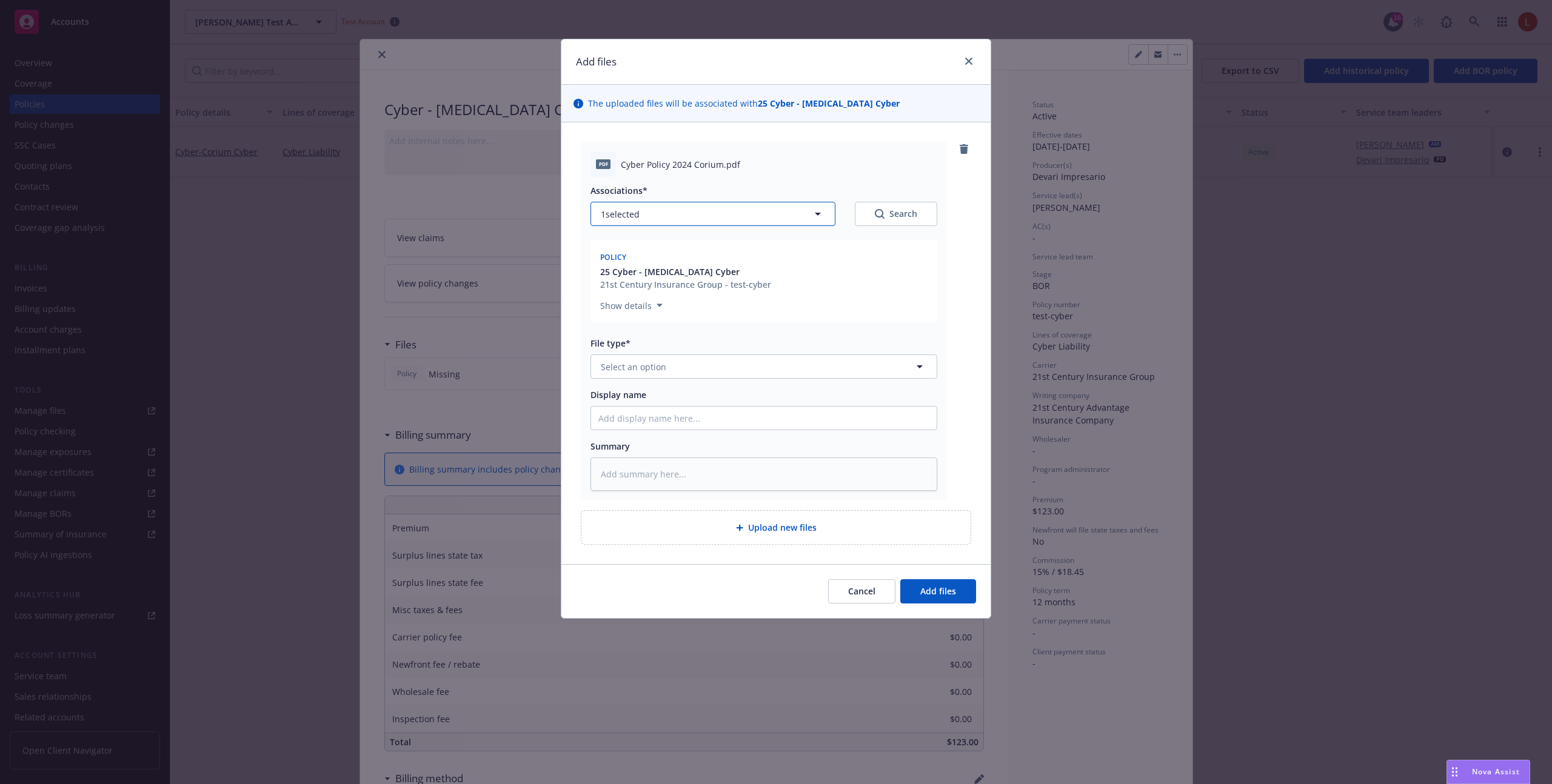
click at [784, 220] on button "1 selected" at bounding box center [713, 213] width 245 height 24
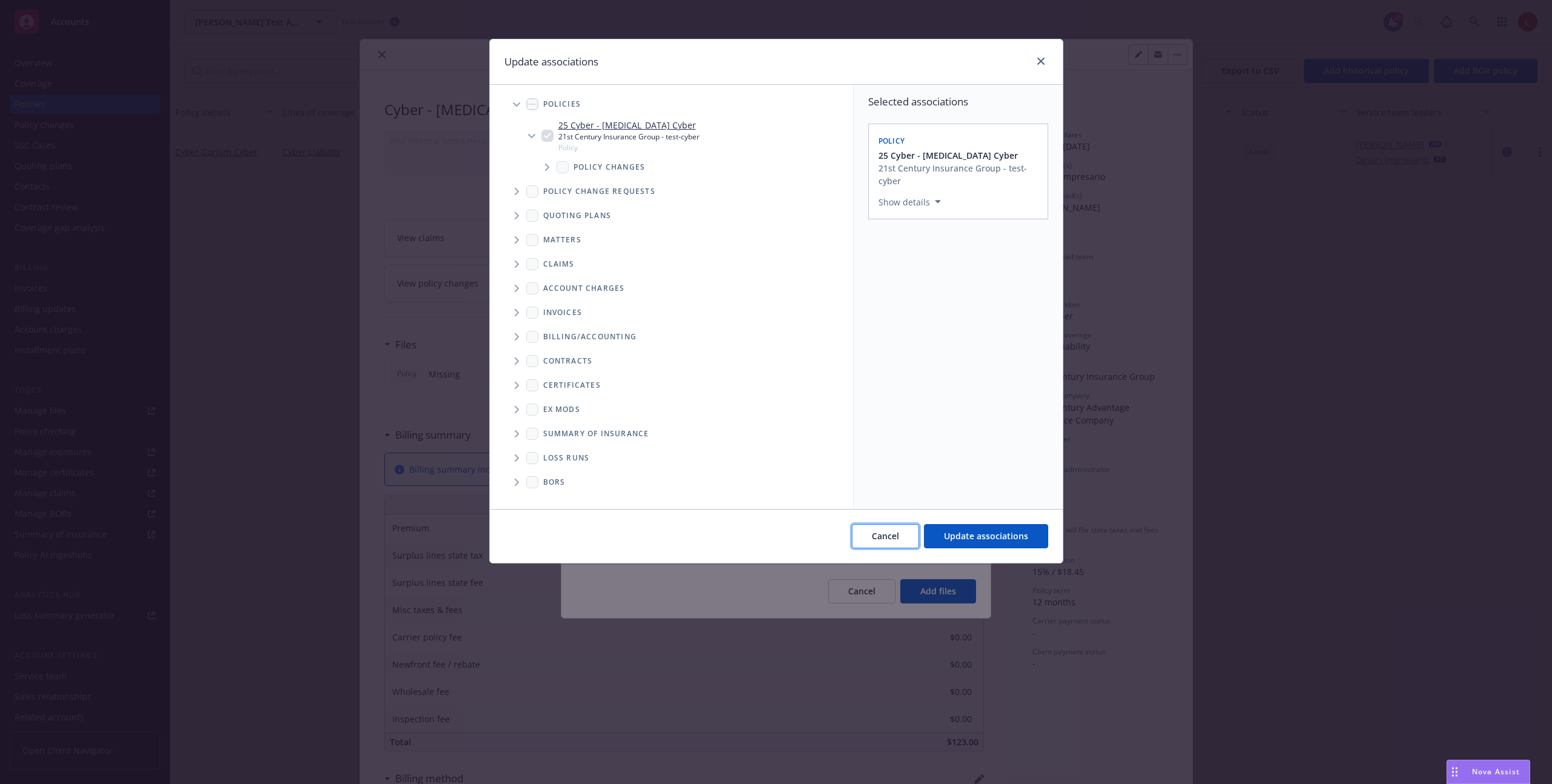
click at [895, 528] on button "Cancel" at bounding box center [885, 536] width 67 height 24
type textarea "x"
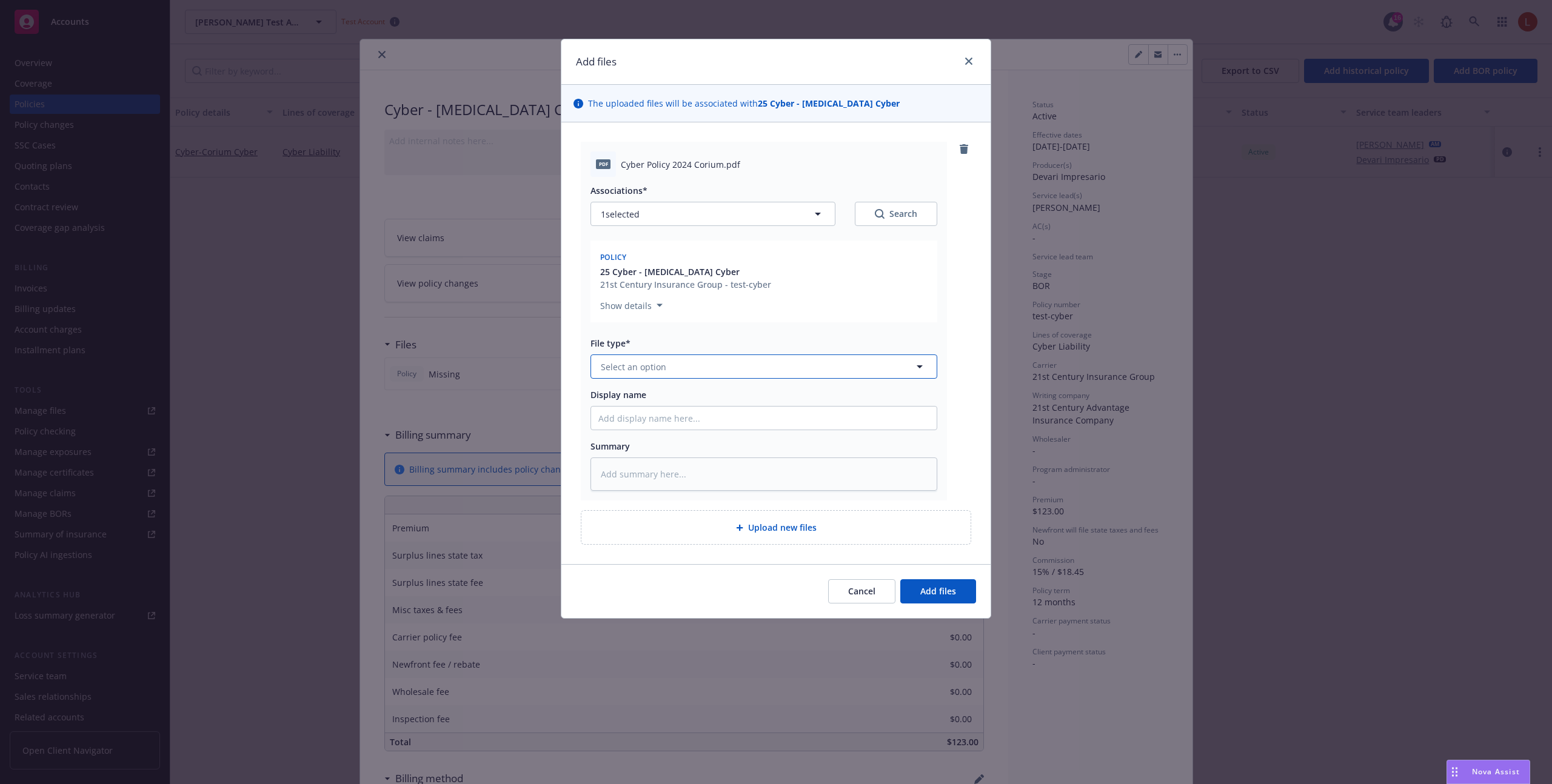
click at [776, 370] on button "Select an option" at bounding box center [763, 367] width 347 height 24
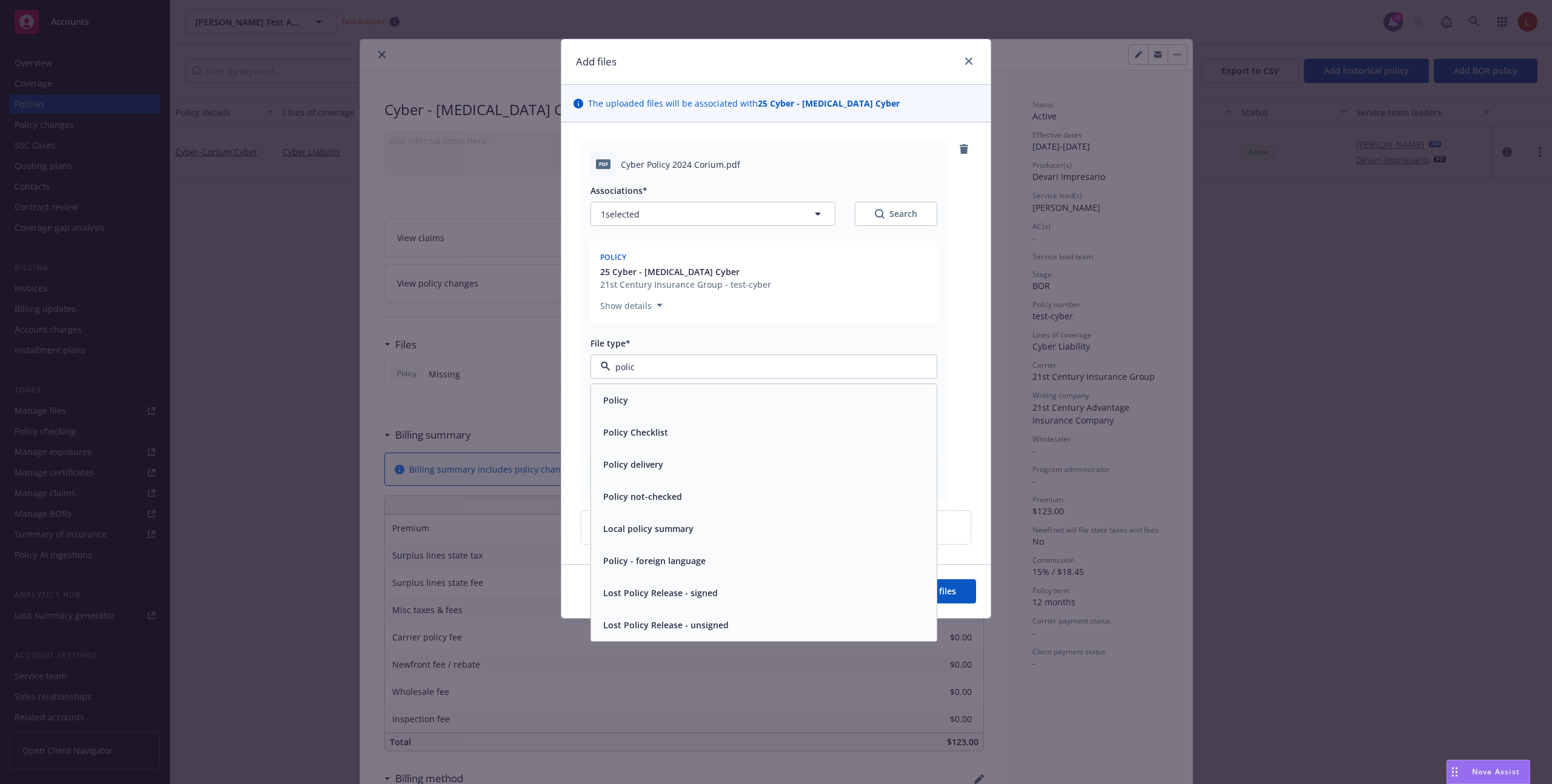
type input "policy"
click at [723, 403] on div "Policy" at bounding box center [764, 400] width 331 height 18
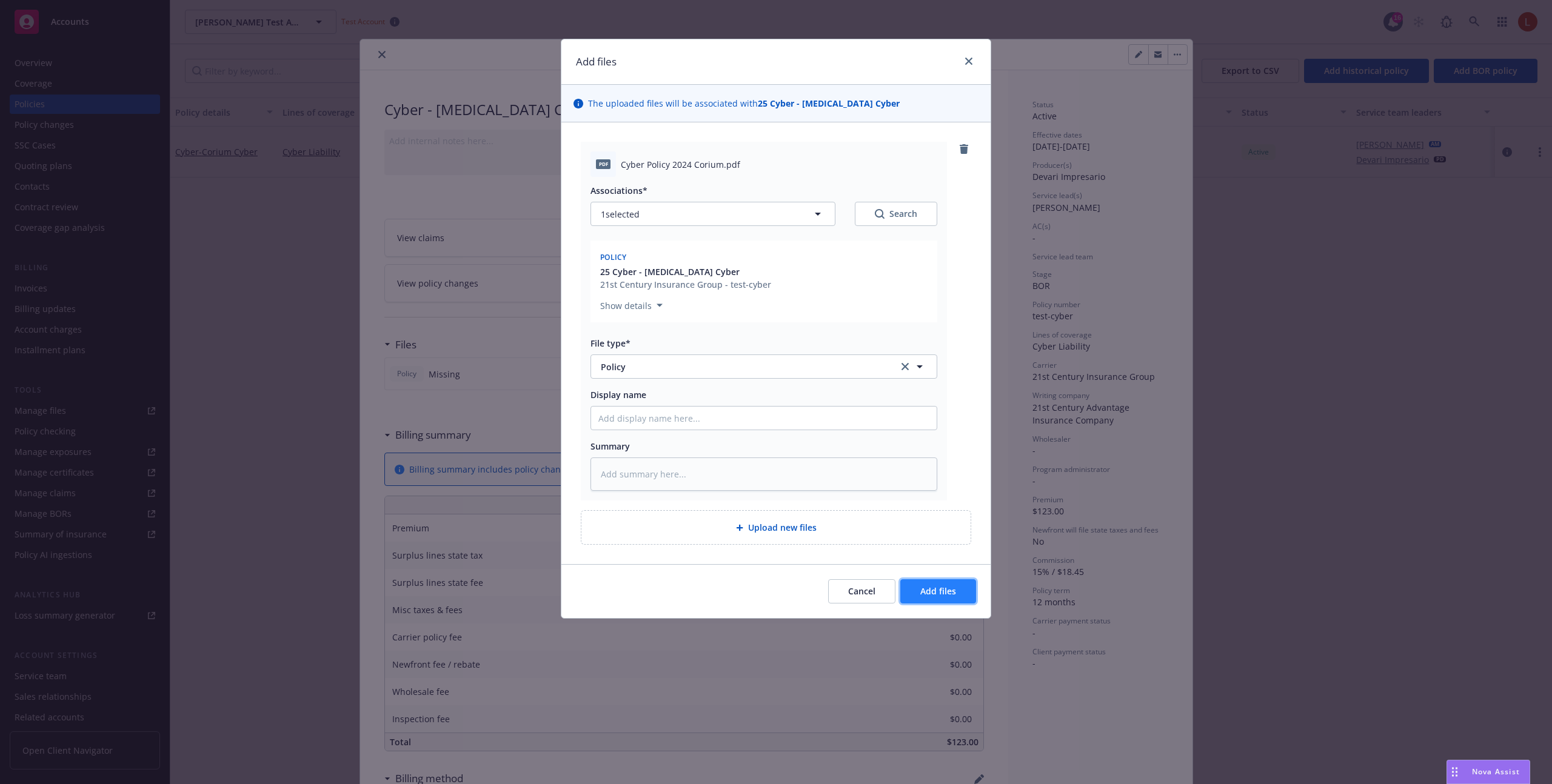
click at [925, 588] on span "Add files" at bounding box center [938, 591] width 36 height 12
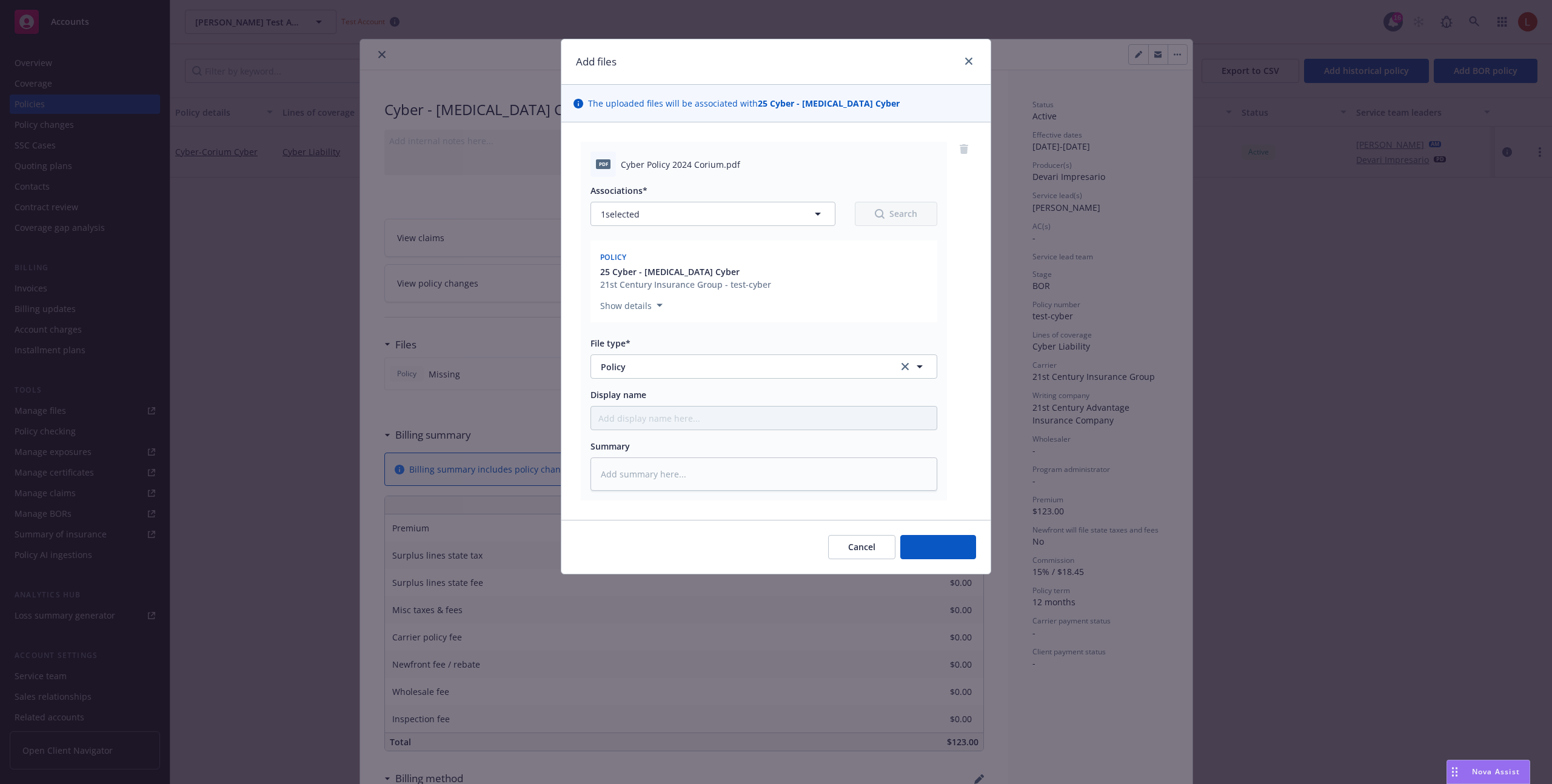
type textarea "x"
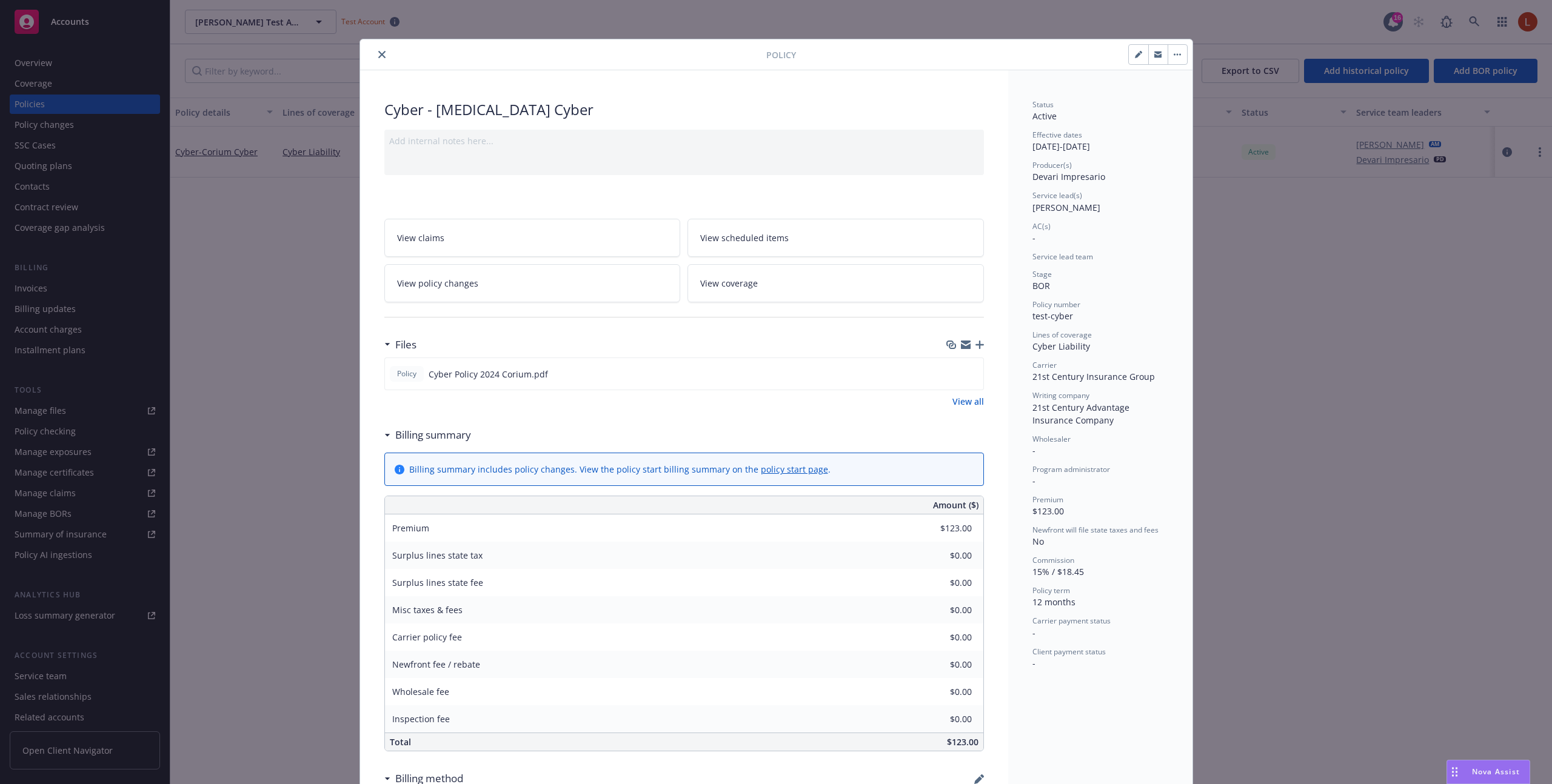
click at [383, 60] on button "close" at bounding box center [382, 54] width 15 height 15
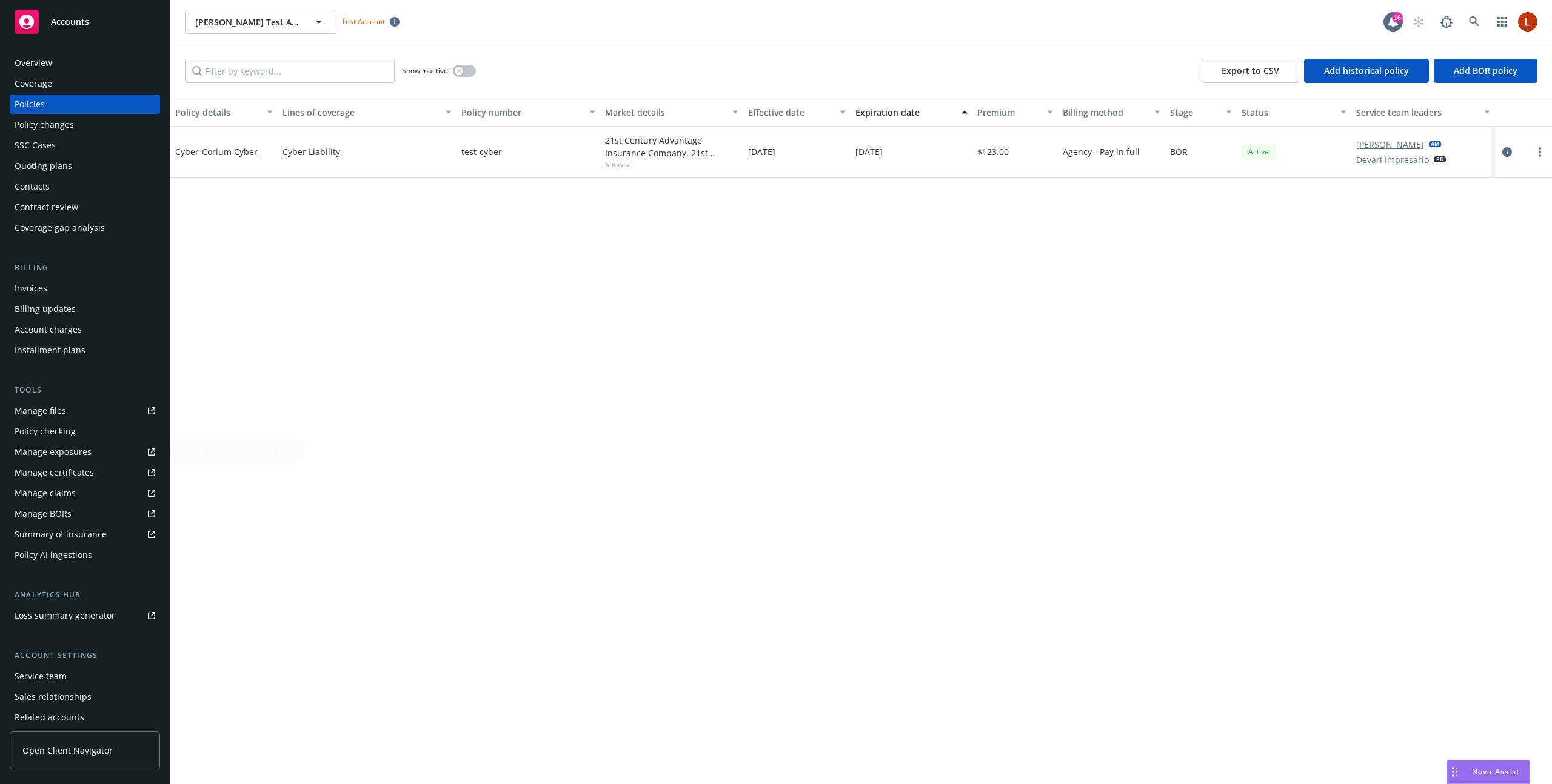
click at [84, 557] on div "Policy AI ingestions" at bounding box center [53, 555] width 77 height 19
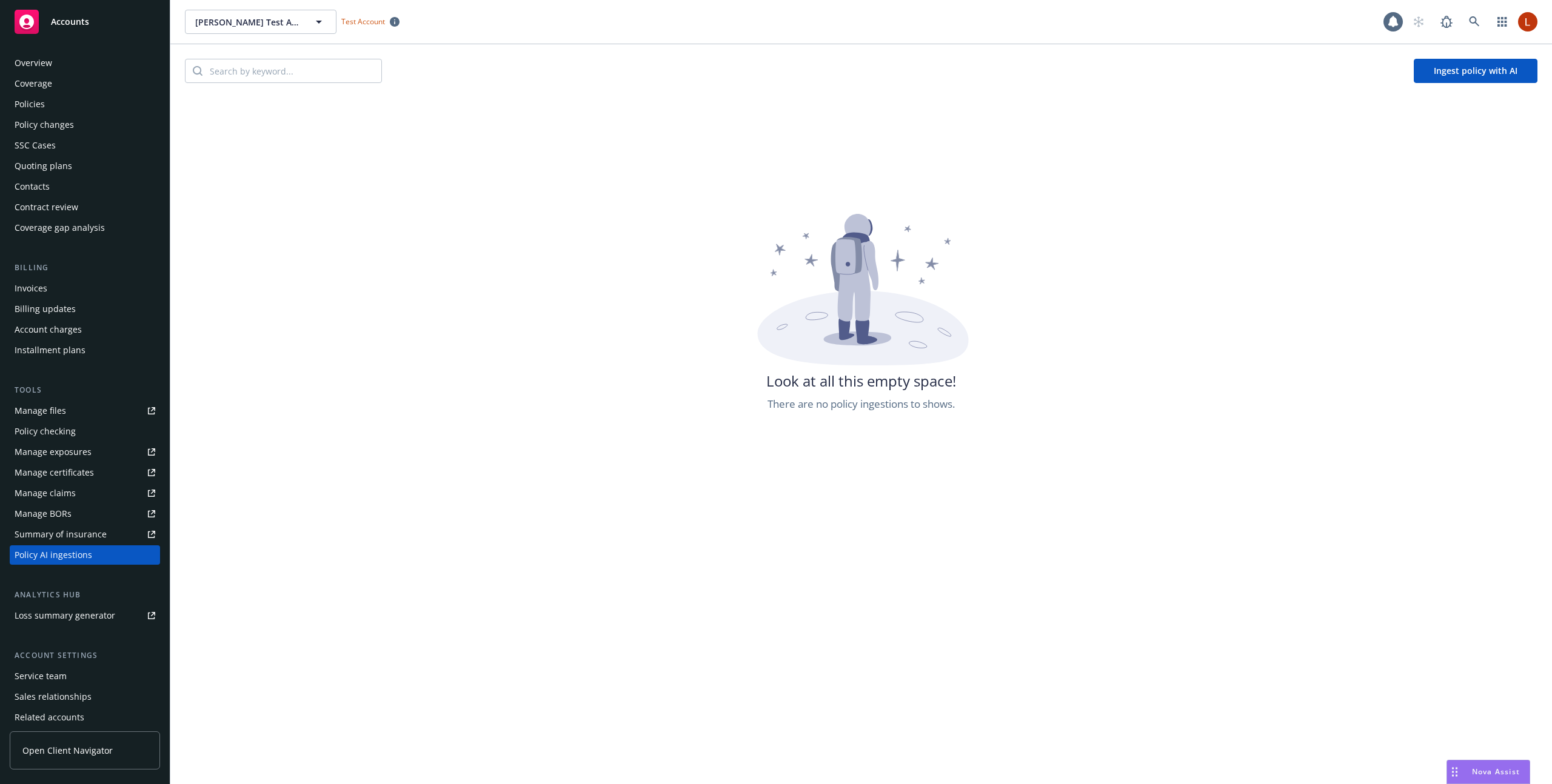
scroll to position [46, 0]
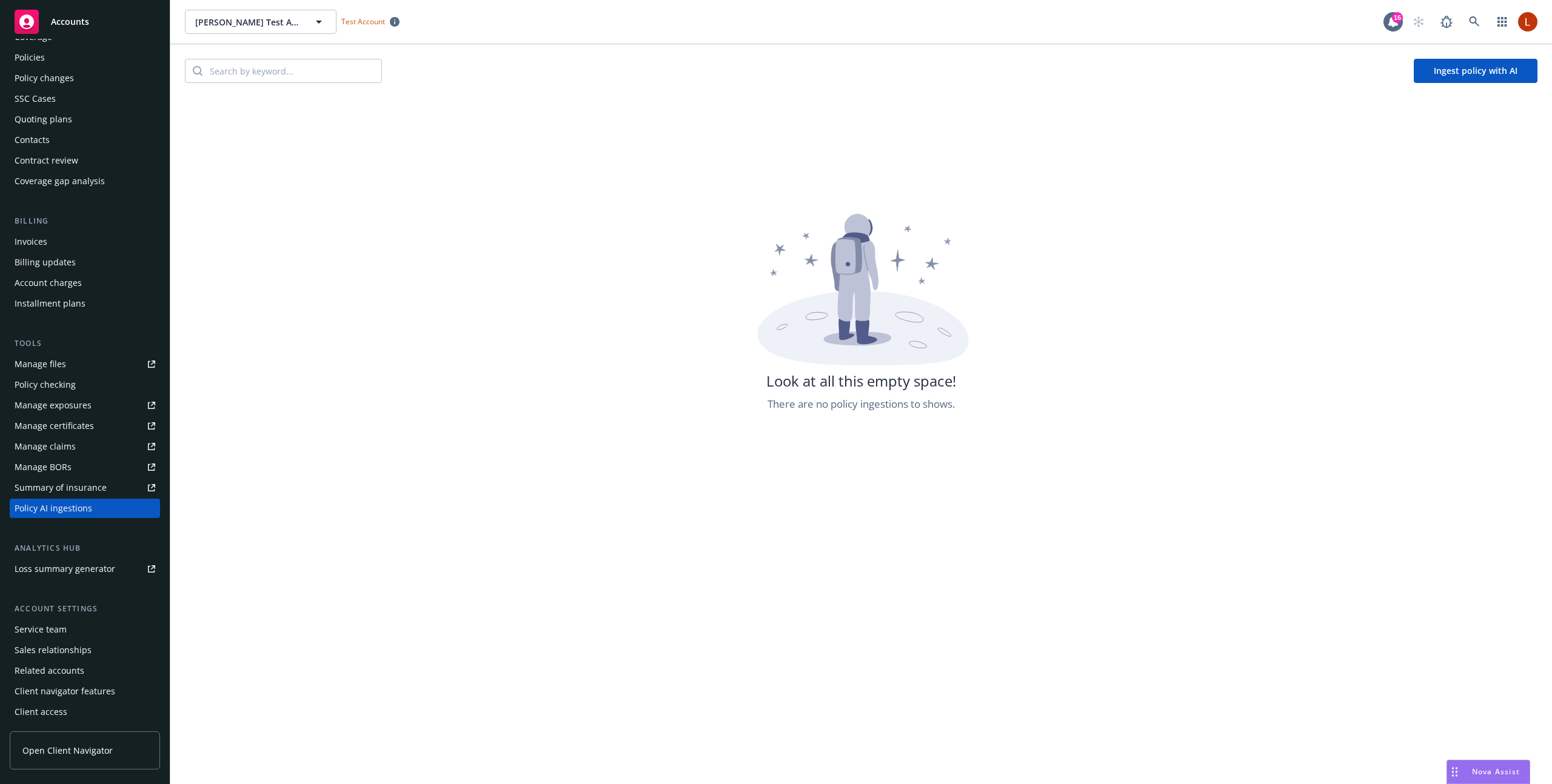
click at [1440, 73] on button "Ingest policy with AI" at bounding box center [1475, 71] width 124 height 24
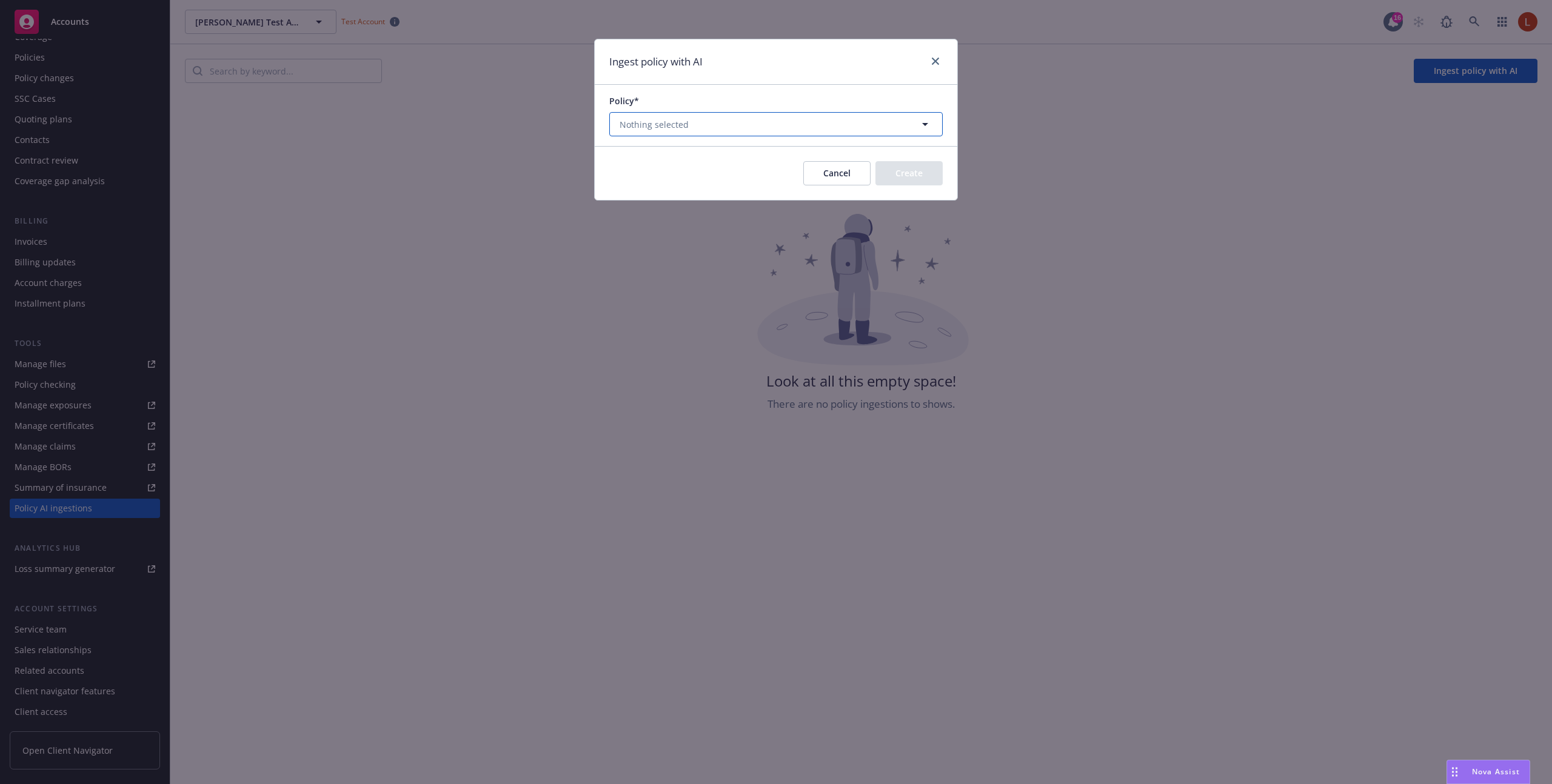
click at [752, 124] on button "Nothing selected" at bounding box center [775, 124] width 334 height 24
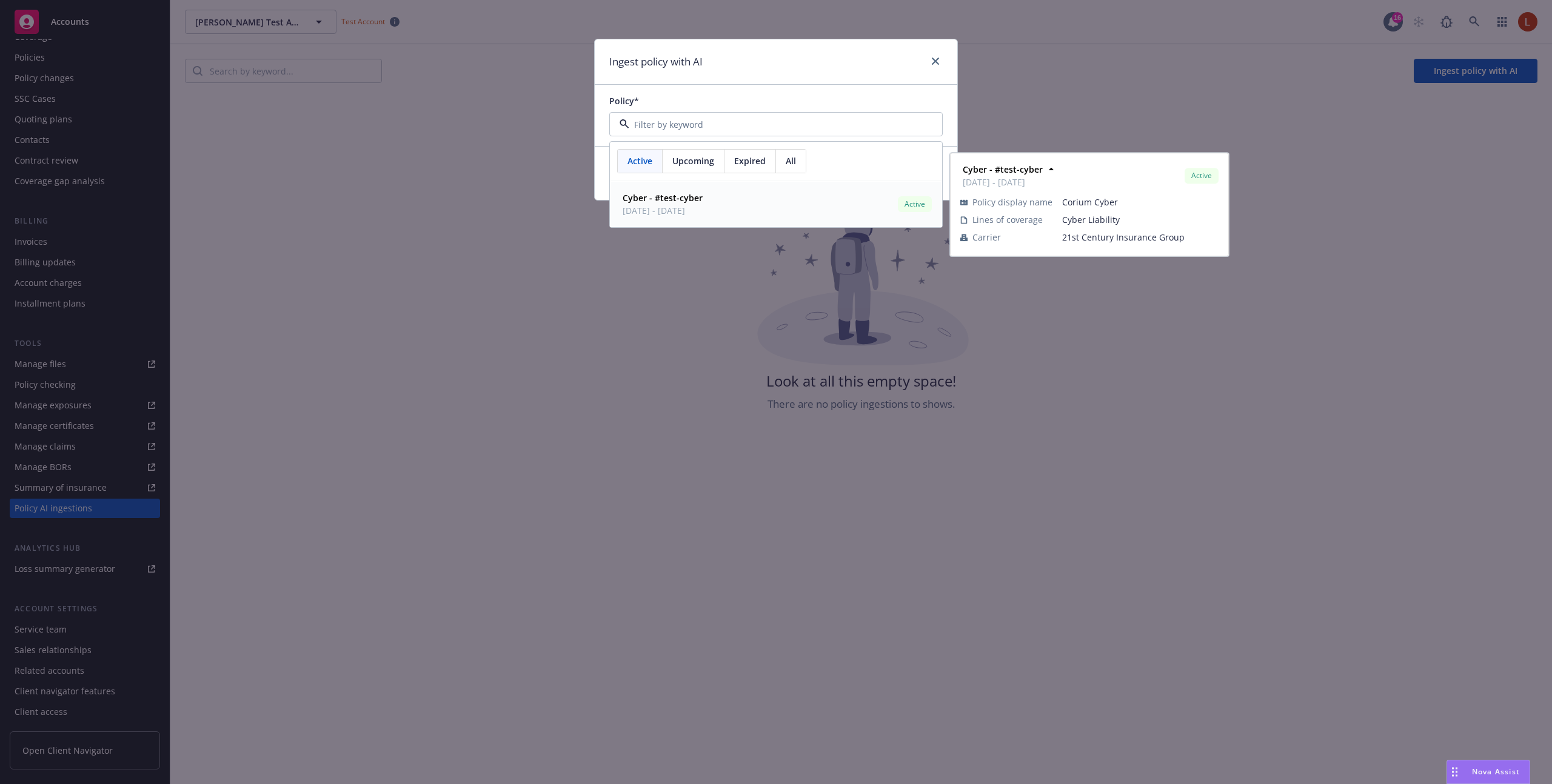
click at [680, 199] on strong "Cyber - #test-cyber" at bounding box center [663, 198] width 80 height 12
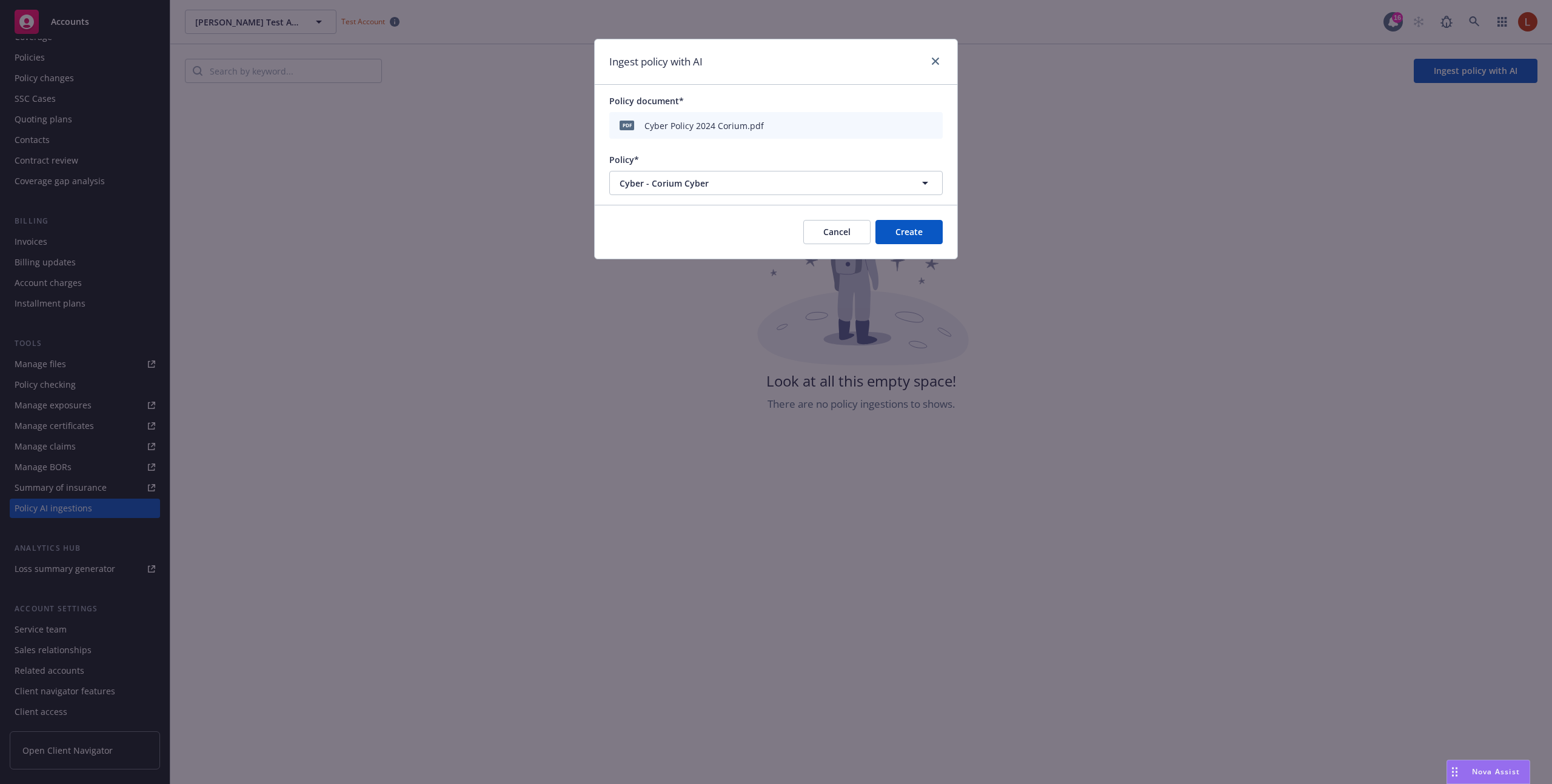
click at [845, 238] on button "Cancel" at bounding box center [836, 232] width 67 height 24
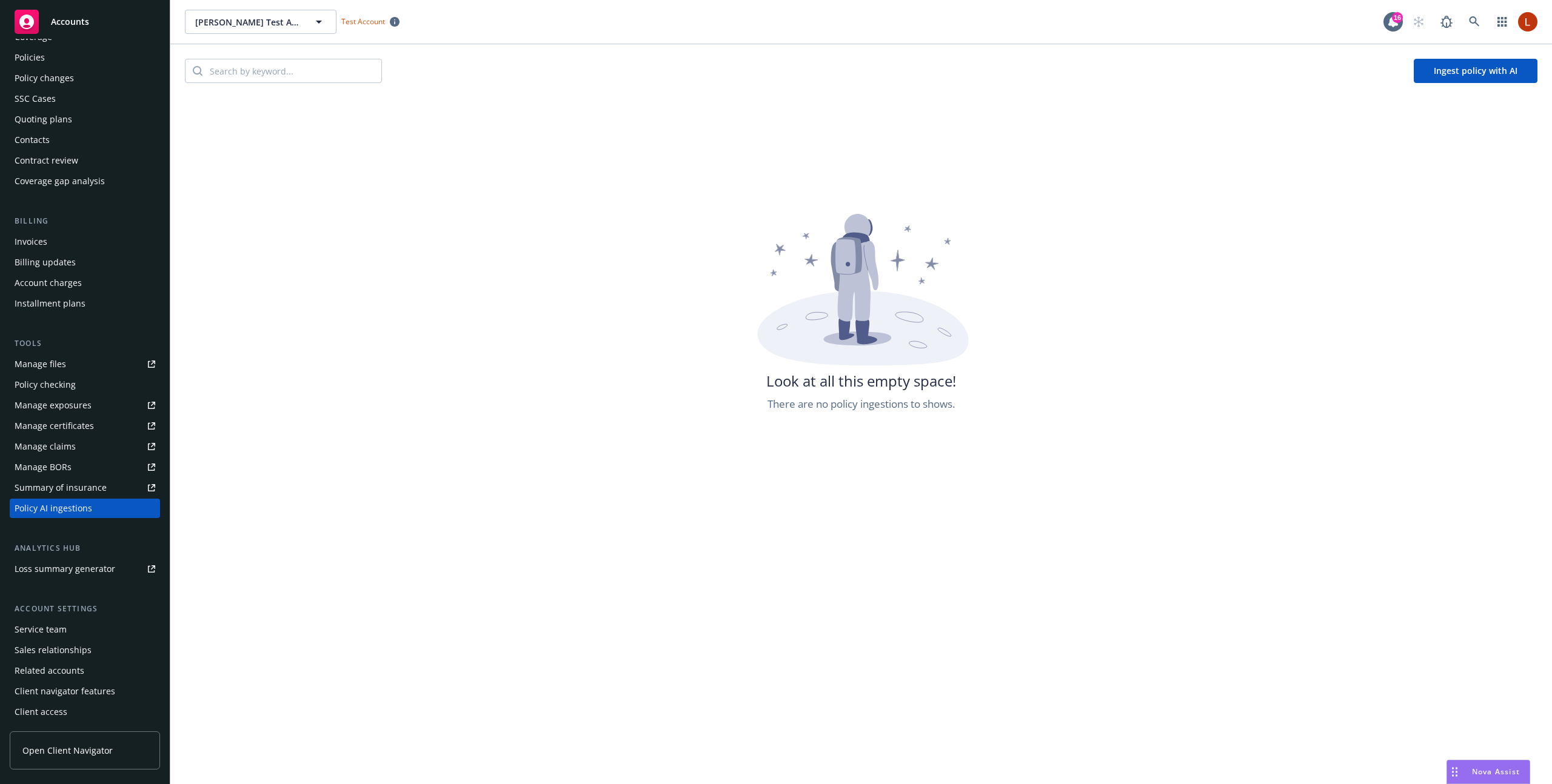
click at [1419, 81] on button "Ingest policy with AI" at bounding box center [1475, 71] width 124 height 24
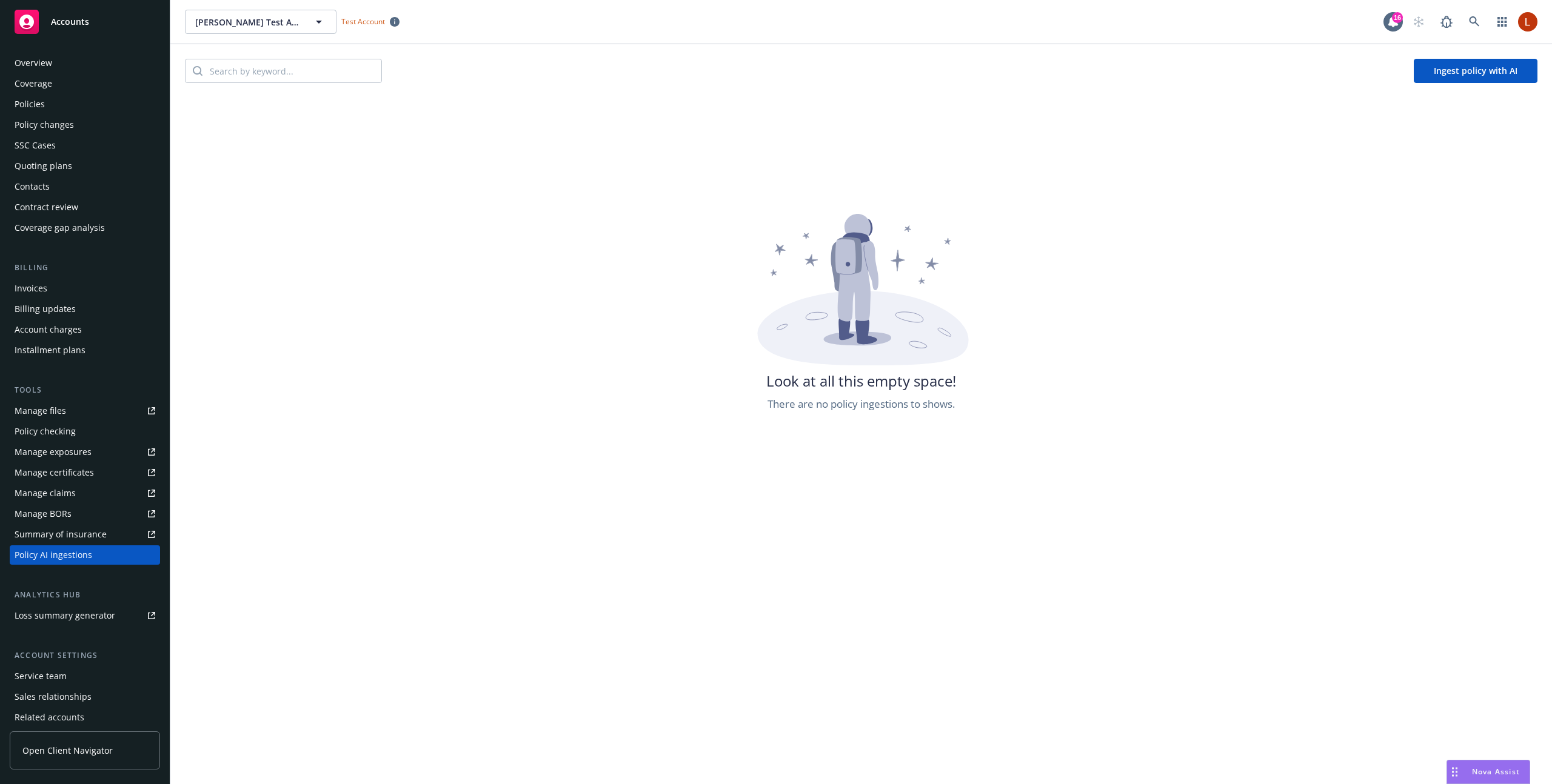
click at [353, 303] on div "Look at all this empty space! There are no policy ingestions to shows." at bounding box center [861, 606] width 1381 height 784
click at [1219, 151] on div "Look at all this empty space! There are no policy ingestions to shows." at bounding box center [861, 490] width 1381 height 784
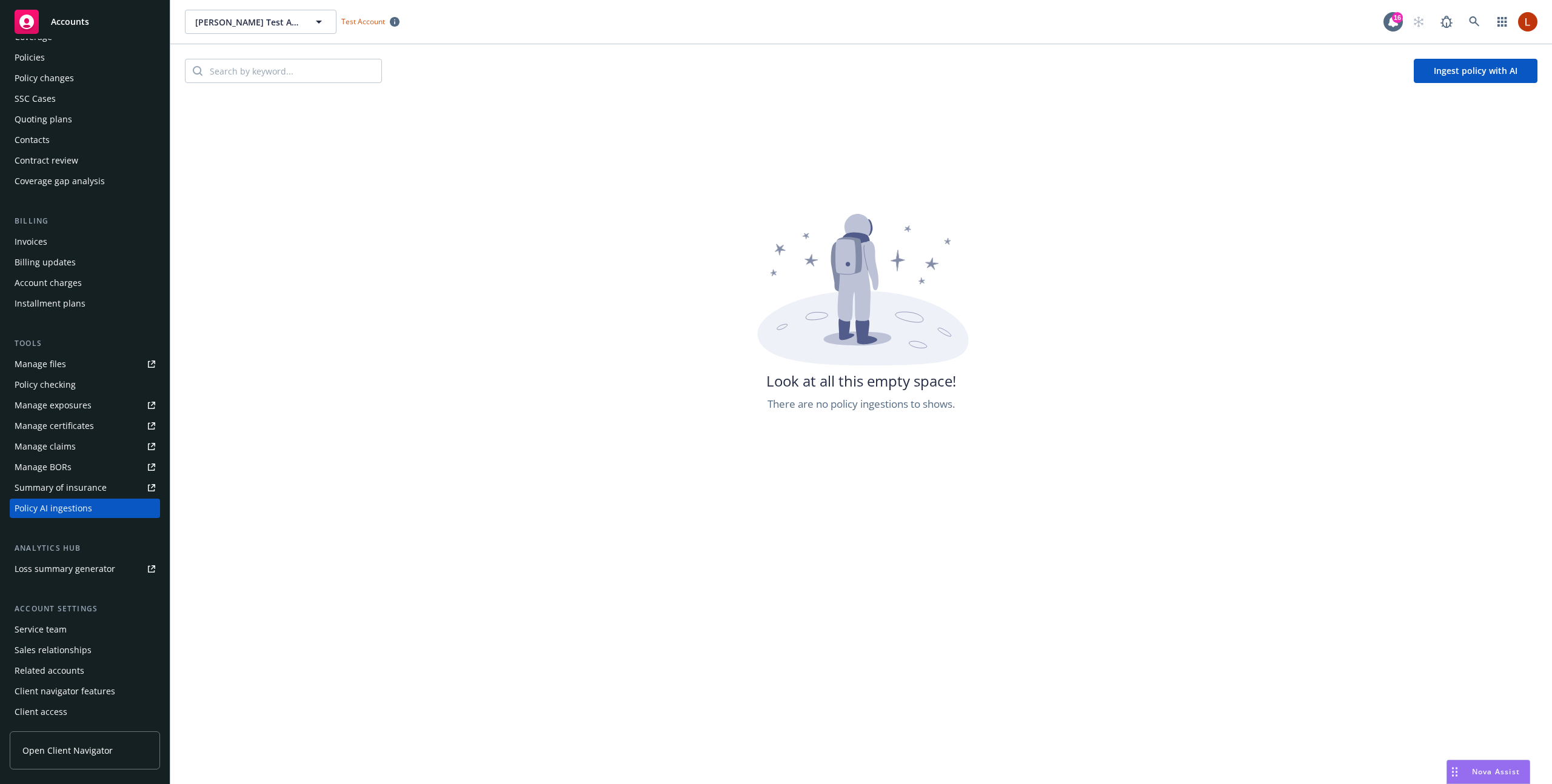
click at [1446, 73] on button "Ingest policy with AI" at bounding box center [1475, 71] width 124 height 24
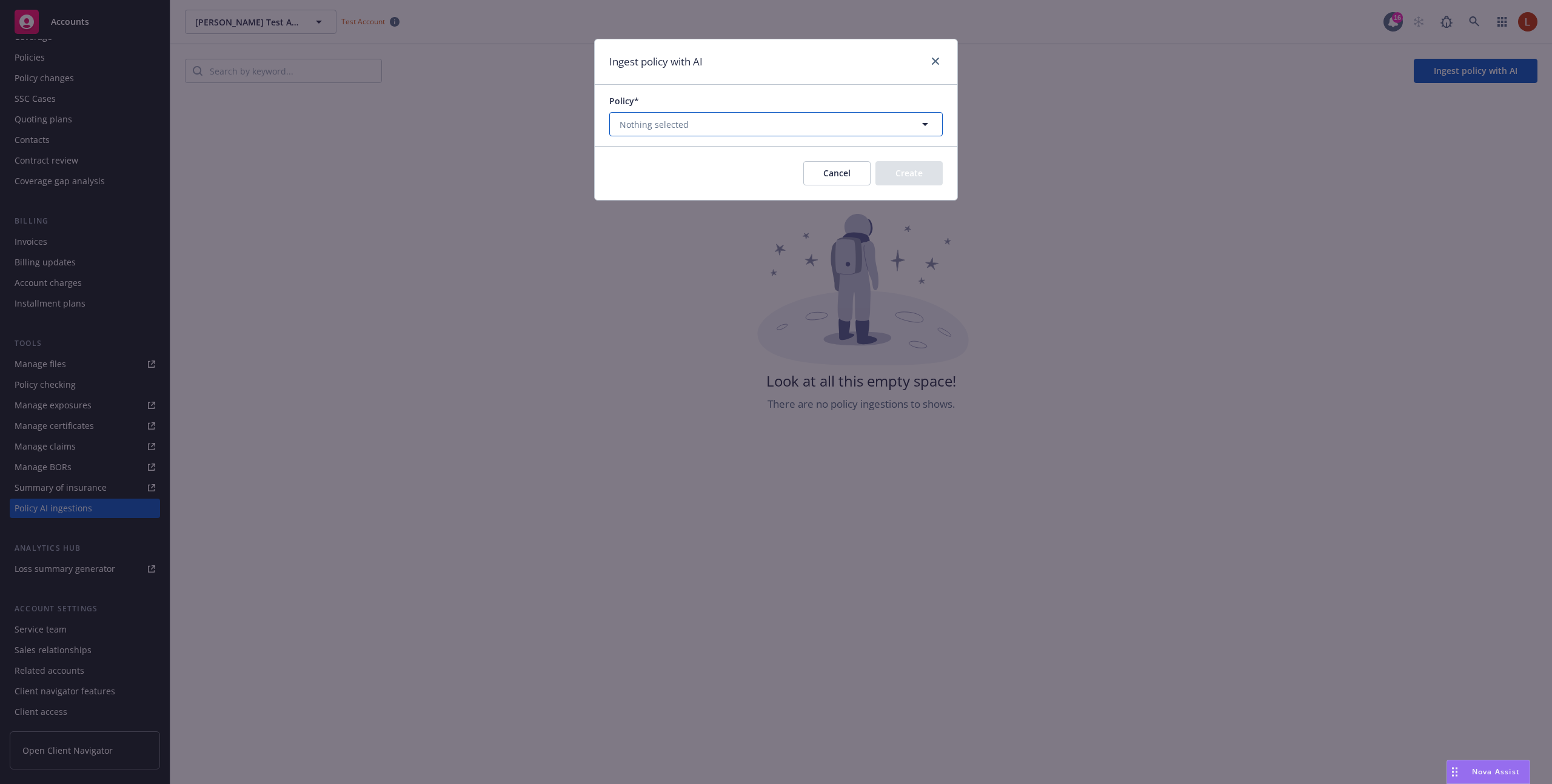
click at [705, 130] on button "Nothing selected" at bounding box center [775, 124] width 334 height 24
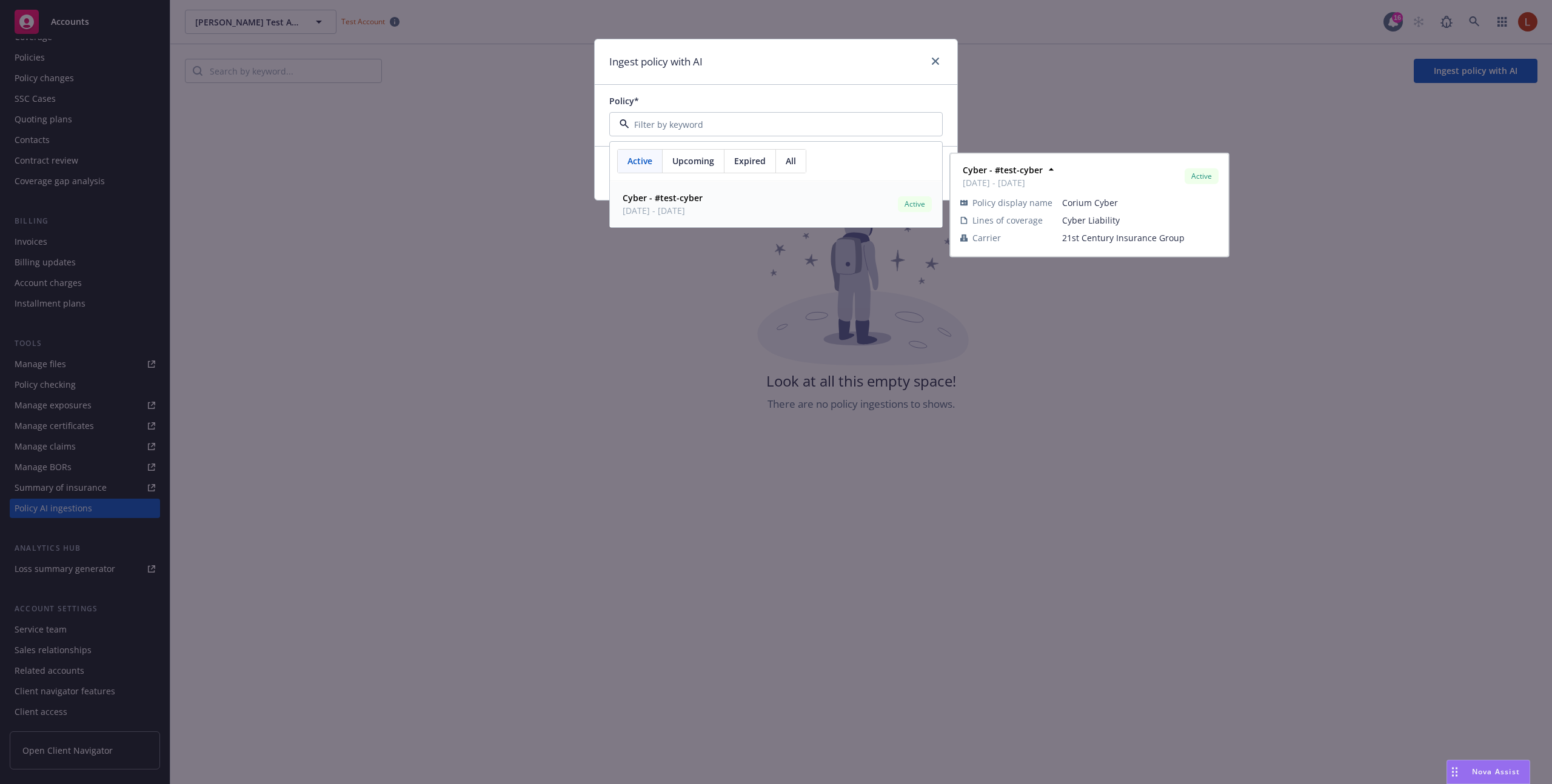
click at [679, 191] on span "Cyber - #test-cyber" at bounding box center [663, 197] width 80 height 13
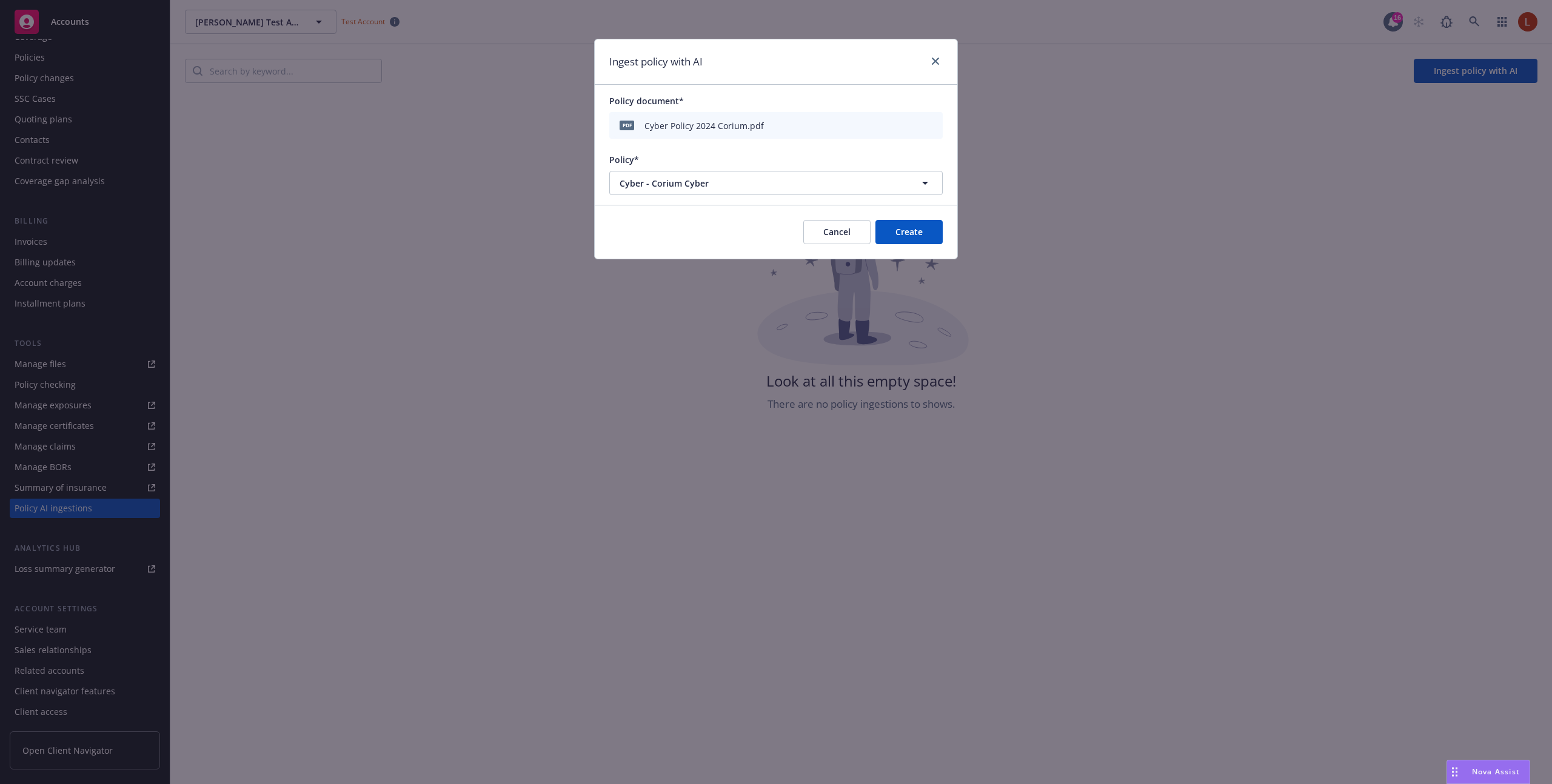
click at [908, 225] on button "Create" at bounding box center [909, 232] width 67 height 24
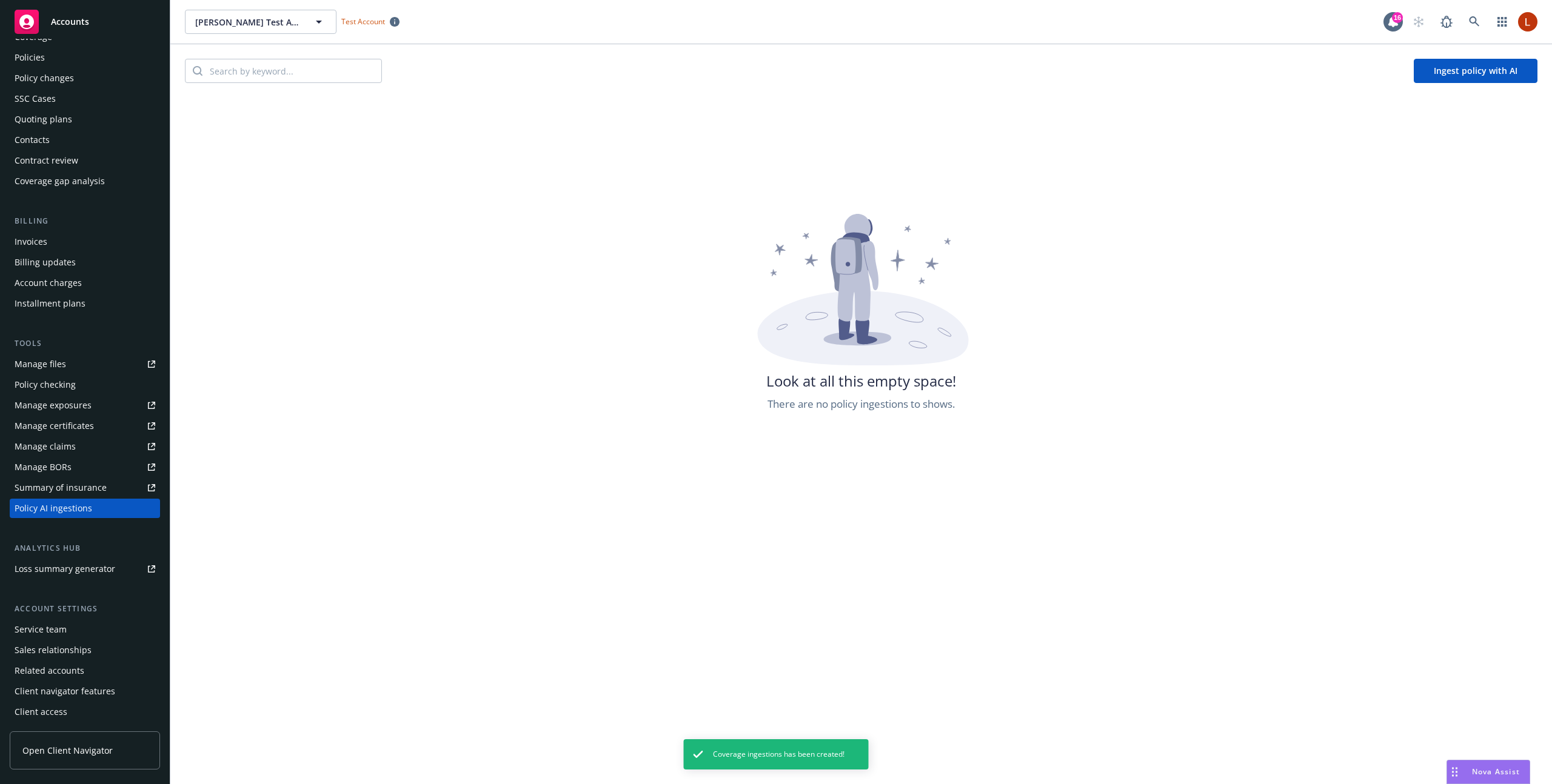
click at [914, 224] on icon at bounding box center [861, 290] width 225 height 152
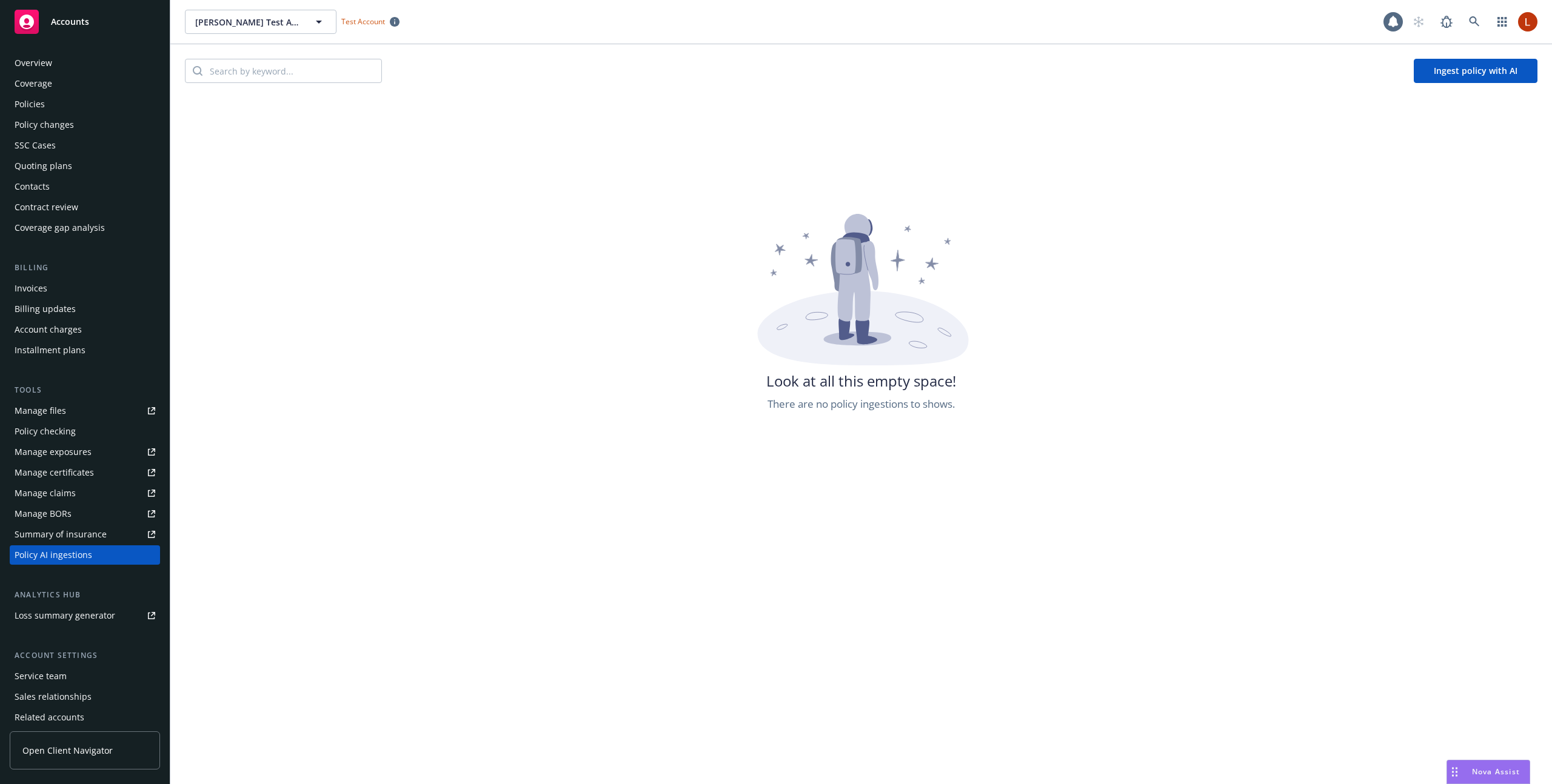
scroll to position [46, 0]
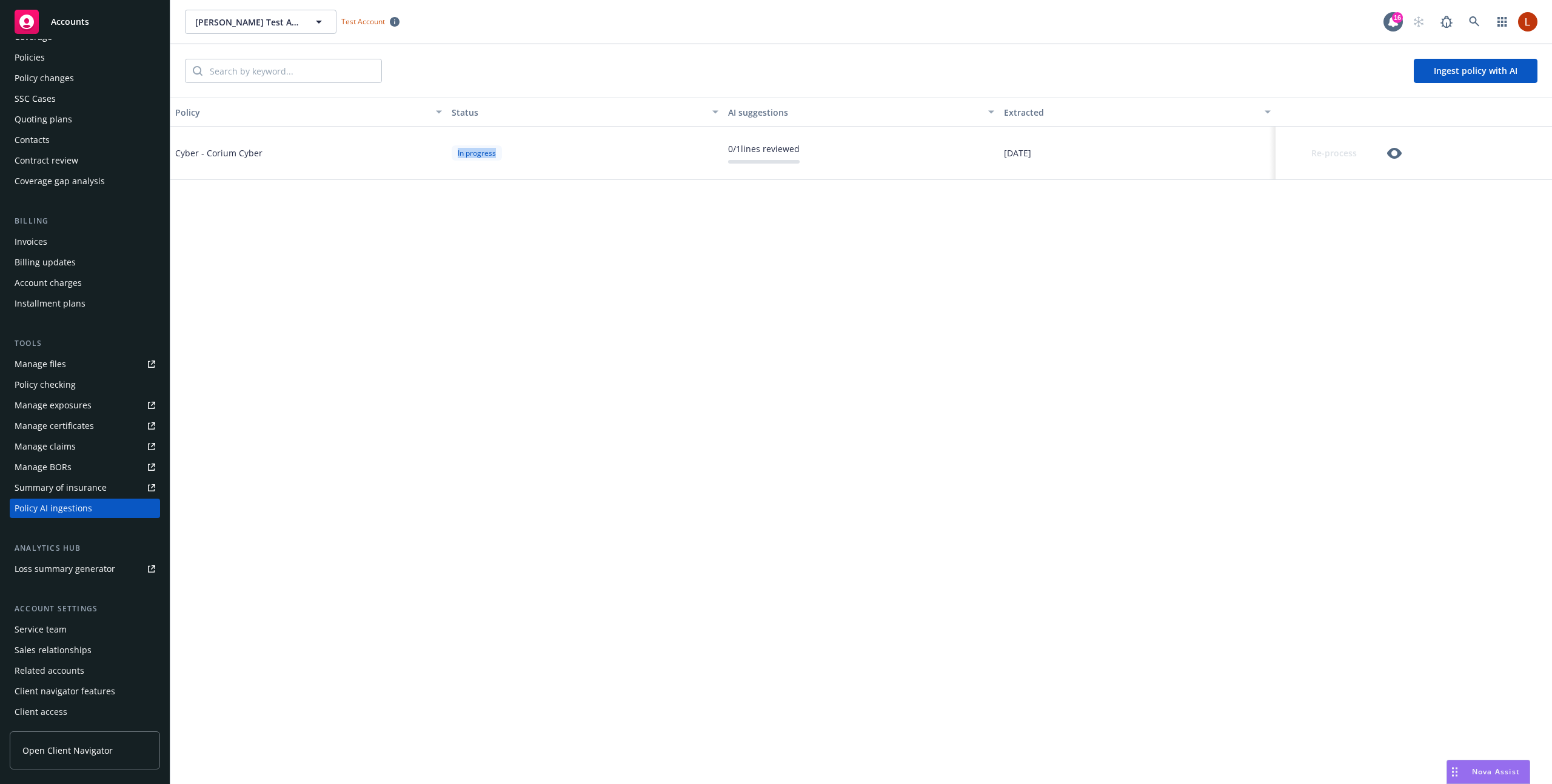
drag, startPoint x: 493, startPoint y: 151, endPoint x: 440, endPoint y: 152, distance: 53.0
click at [440, 152] on div "Cyber - Corium Cyber In progress 0 / 1 lines reviewed 08/29/2025 Re-process" at bounding box center [861, 153] width 1381 height 53
click at [532, 162] on div "In progress" at bounding box center [585, 153] width 276 height 53
click at [1397, 155] on icon "button" at bounding box center [1394, 153] width 15 height 11
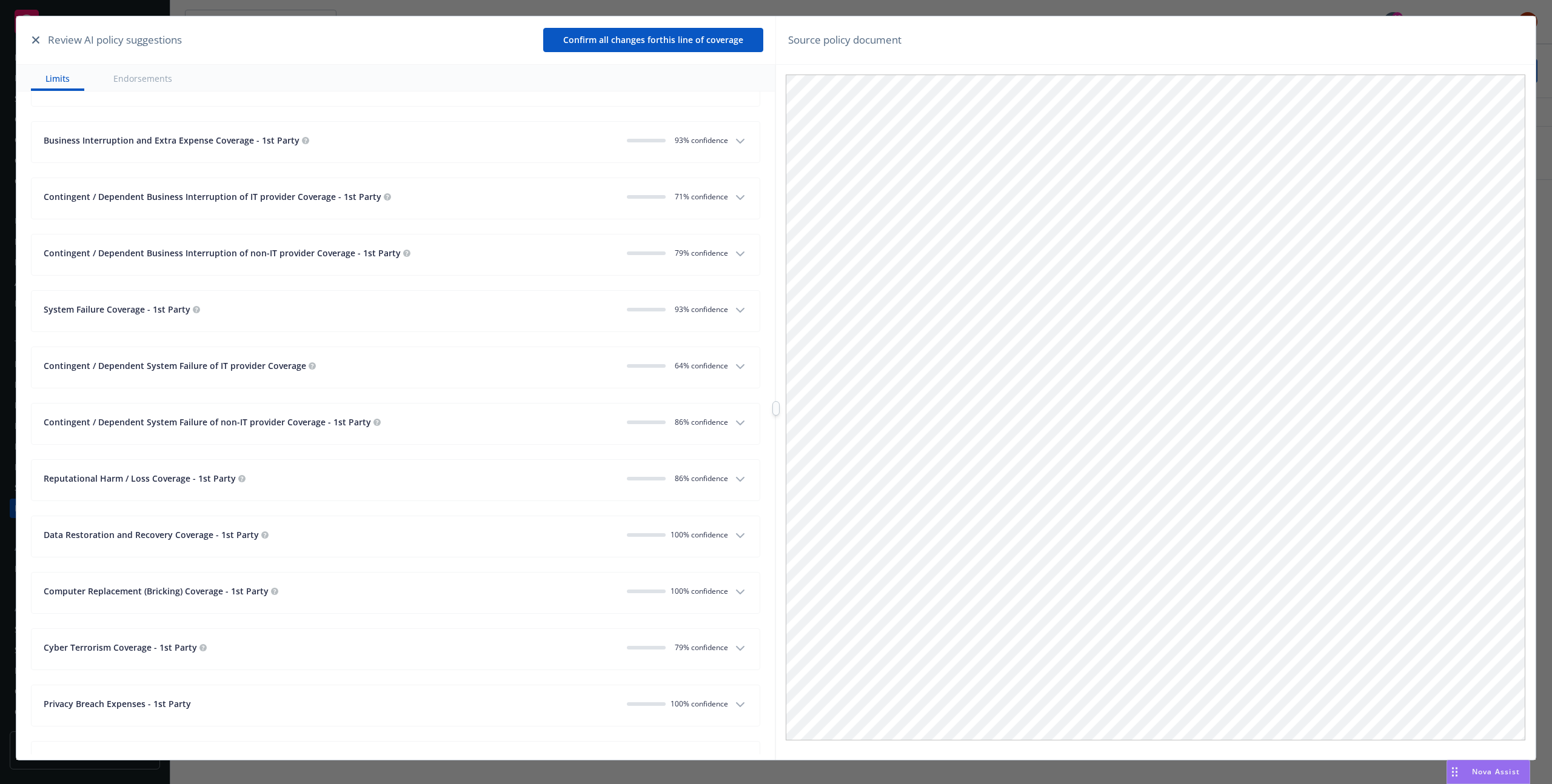
scroll to position [1453, 0]
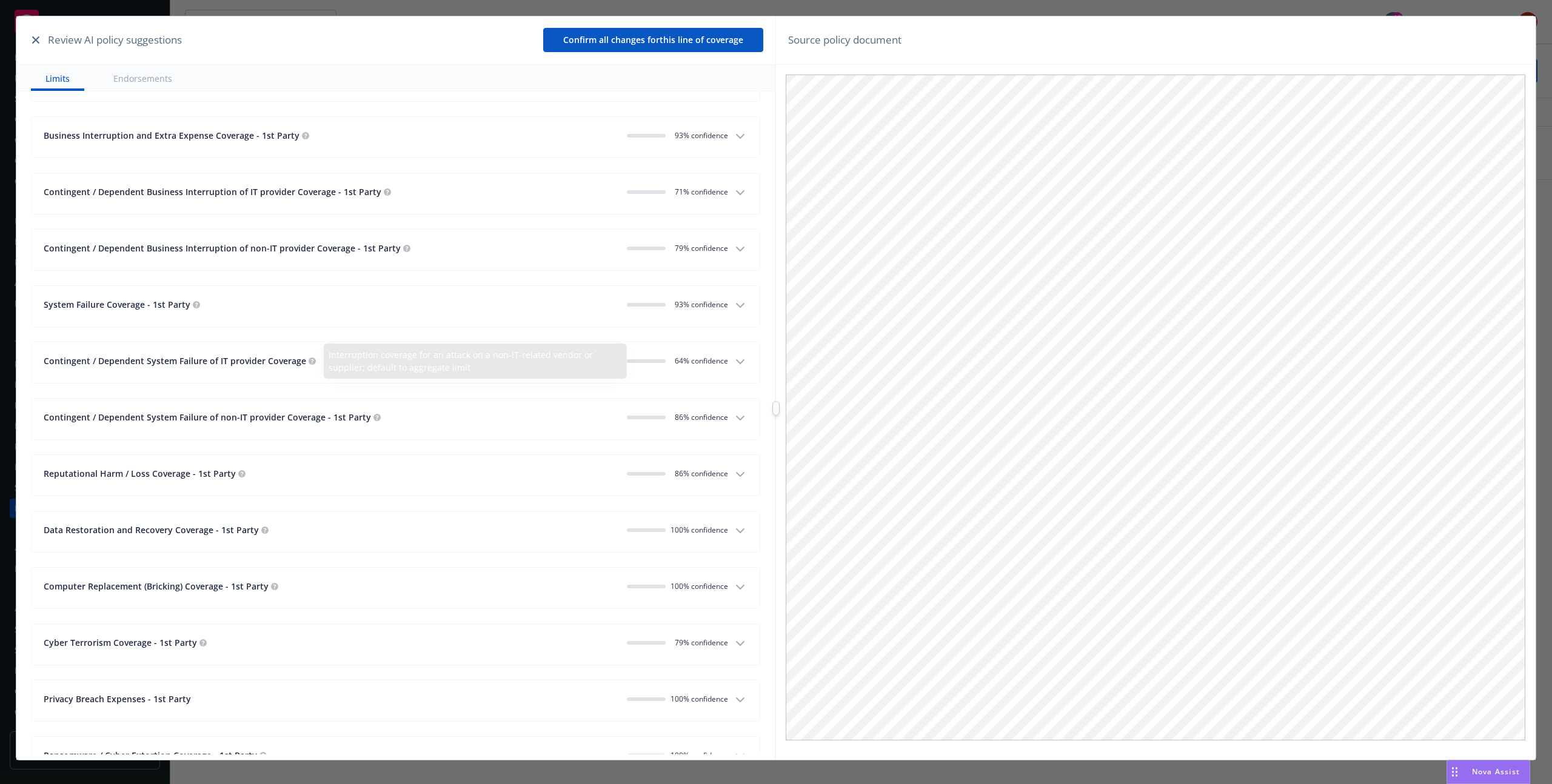
click at [328, 364] on div "Contingent / Dependent System Failure of IT provider Coverage" at bounding box center [330, 361] width 574 height 13
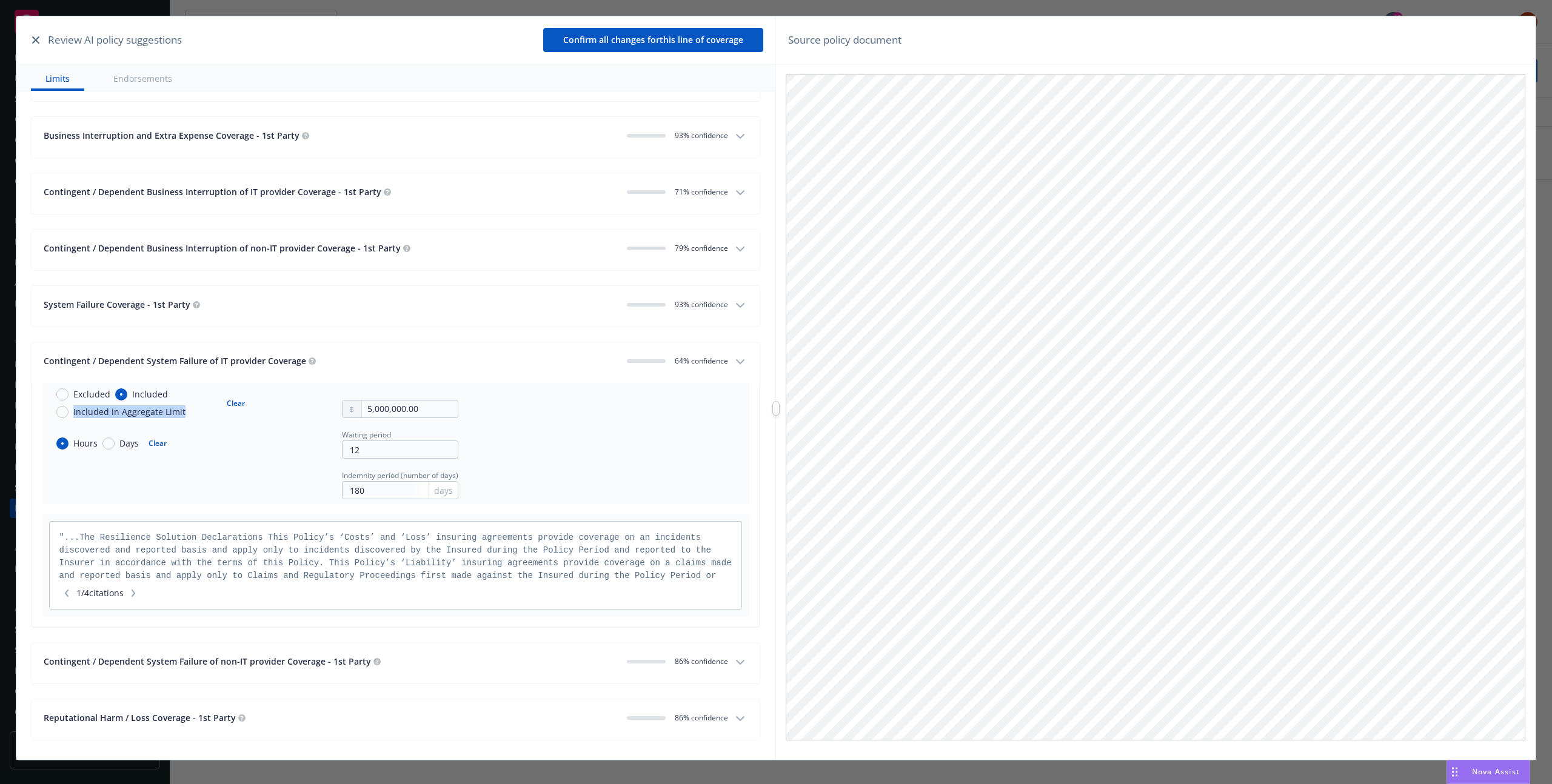
drag, startPoint x: 180, startPoint y: 414, endPoint x: 74, endPoint y: 412, distance: 106.0
click at [74, 412] on div "Excluded Included Included in Aggregate Limit" at bounding box center [137, 403] width 161 height 30
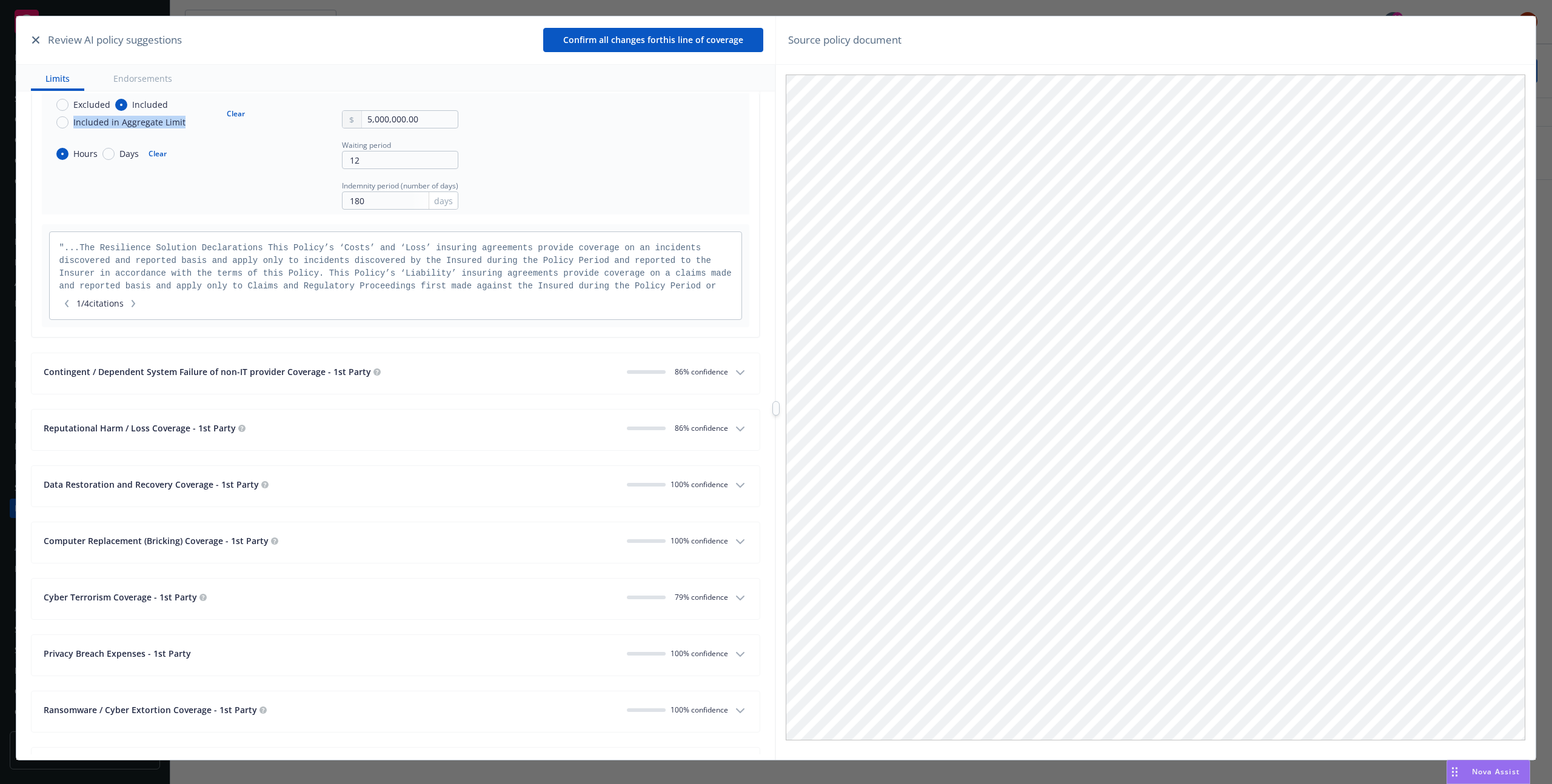
scroll to position [1748, 0]
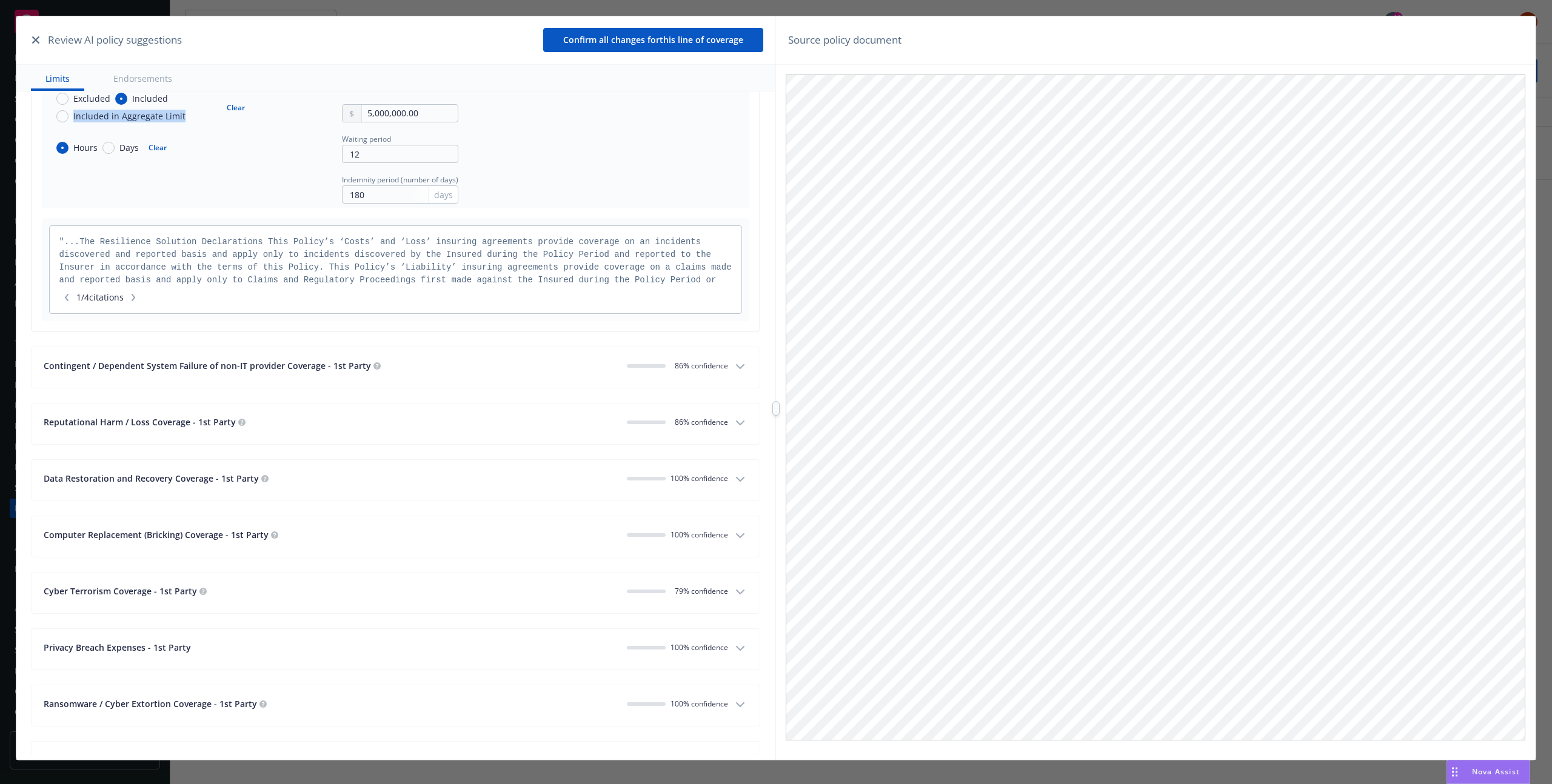
click at [485, 356] on button "Contingent / Dependent System Failure of non-IT provider Coverage - 1st Party 0…" at bounding box center [395, 367] width 728 height 40
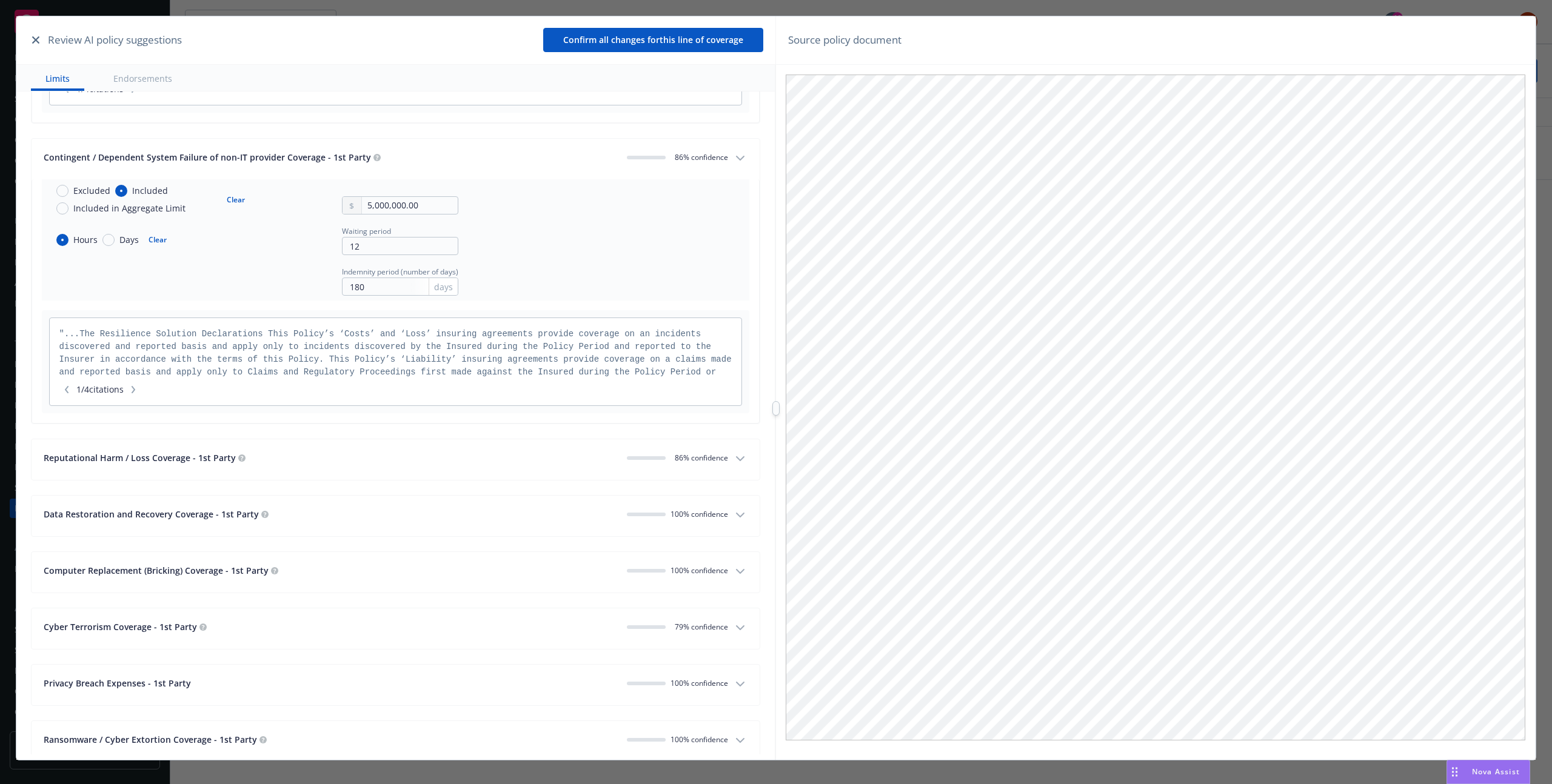
scroll to position [1985, 0]
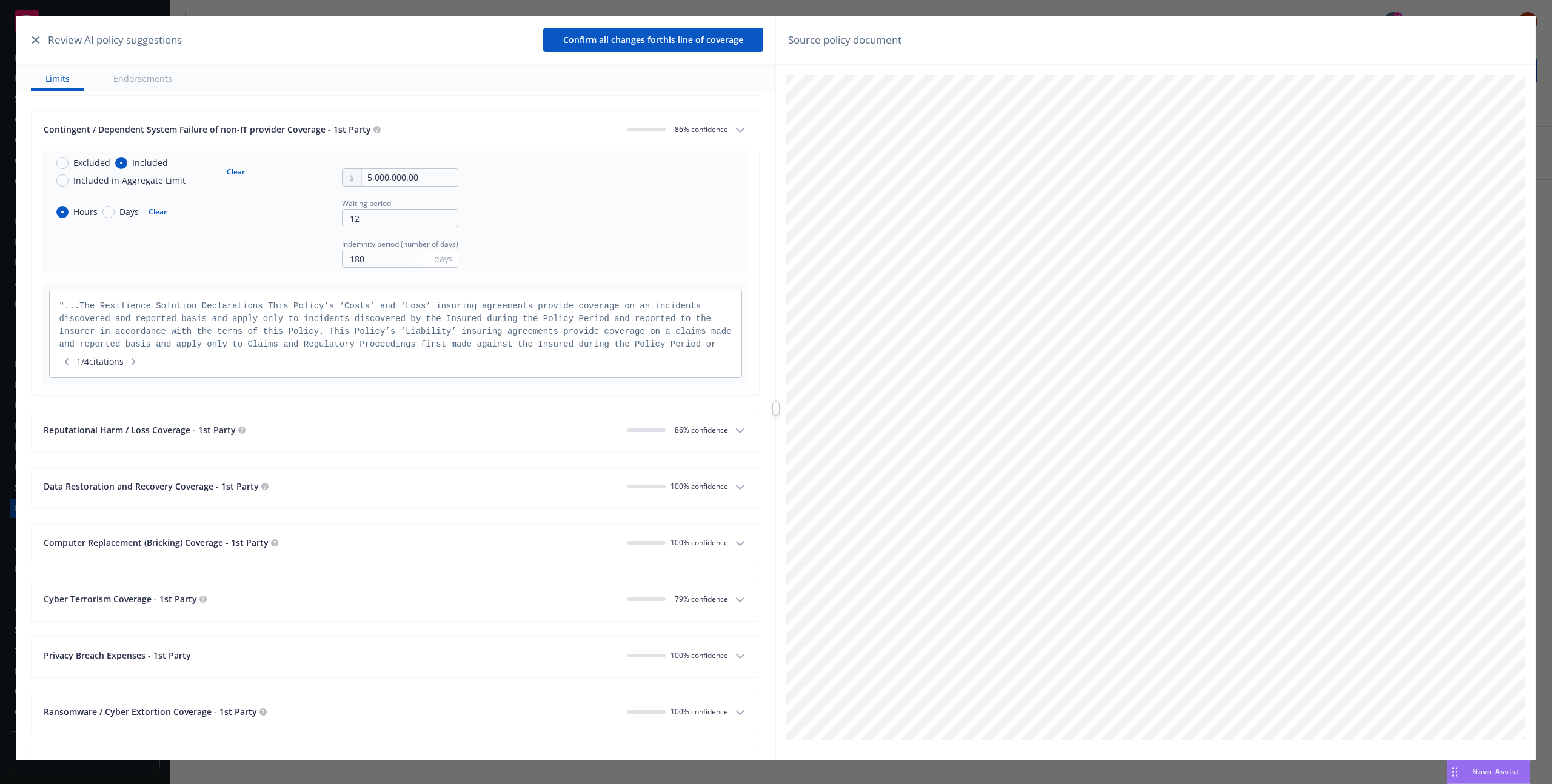
click at [434, 427] on div "Reputational Harm / Loss Coverage - 1st Party" at bounding box center [330, 430] width 574 height 13
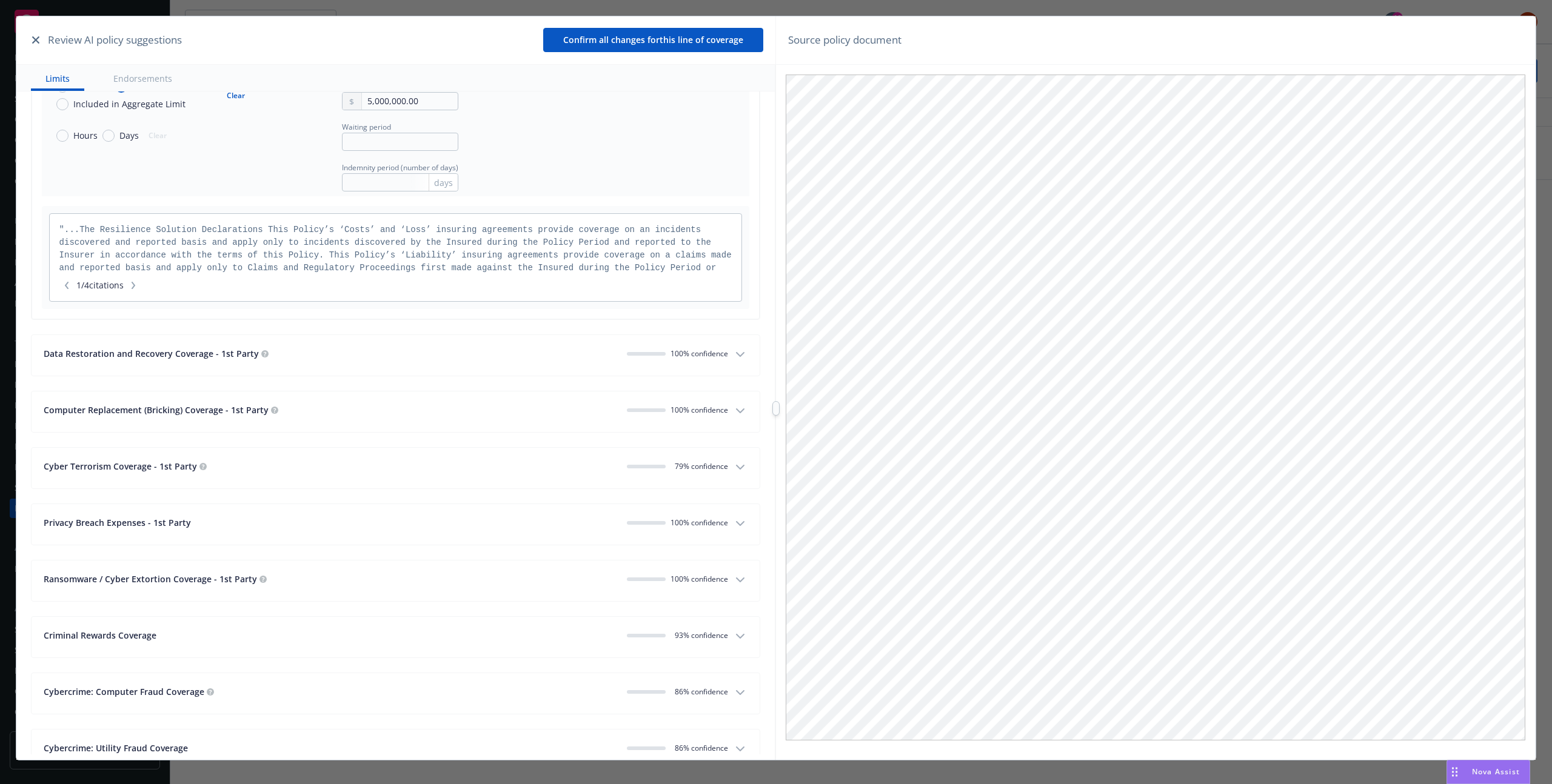
scroll to position [2421, 0]
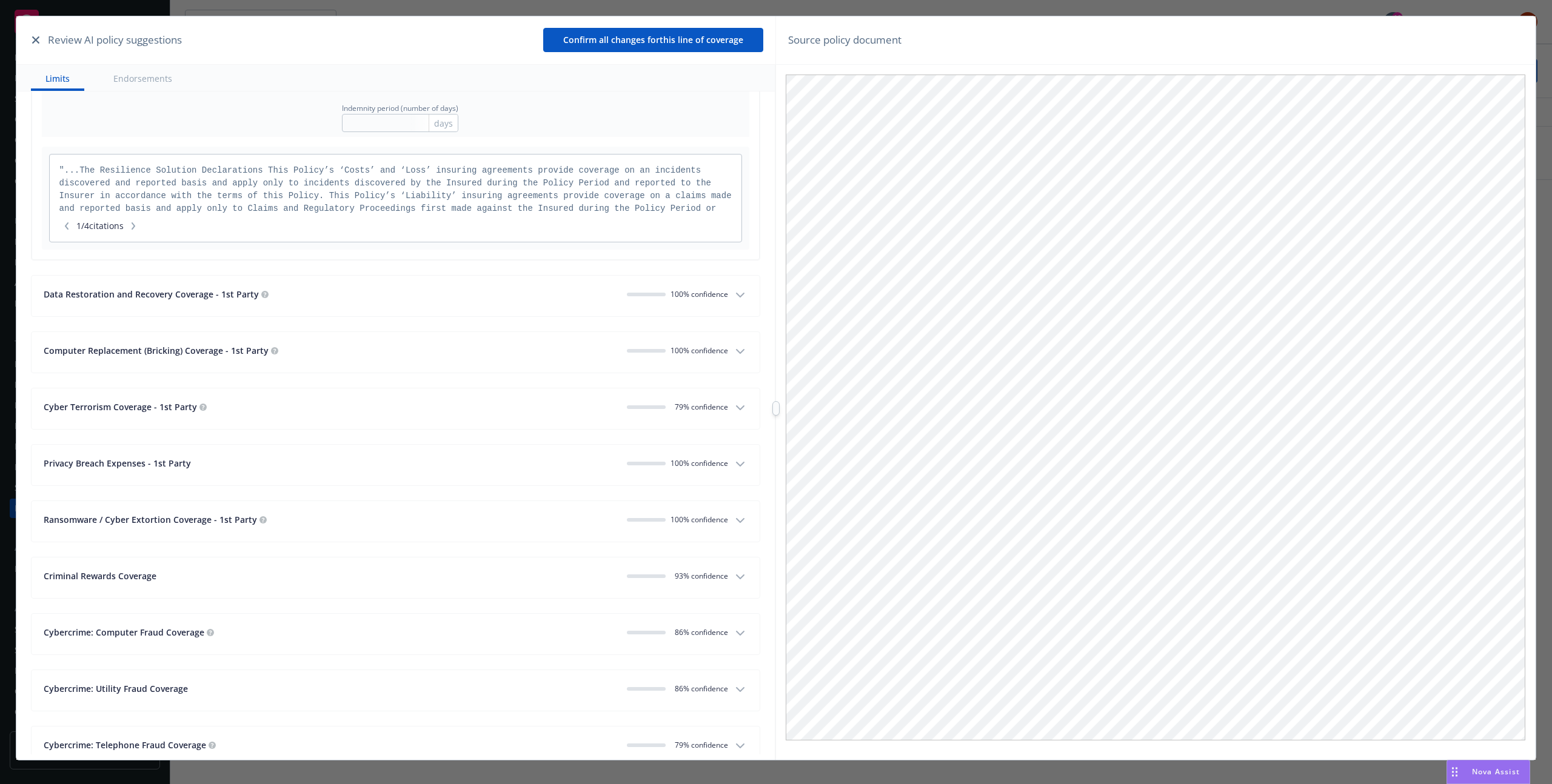
click at [409, 298] on div "Data Restoration and Recovery Coverage - 1st Party" at bounding box center [330, 294] width 574 height 13
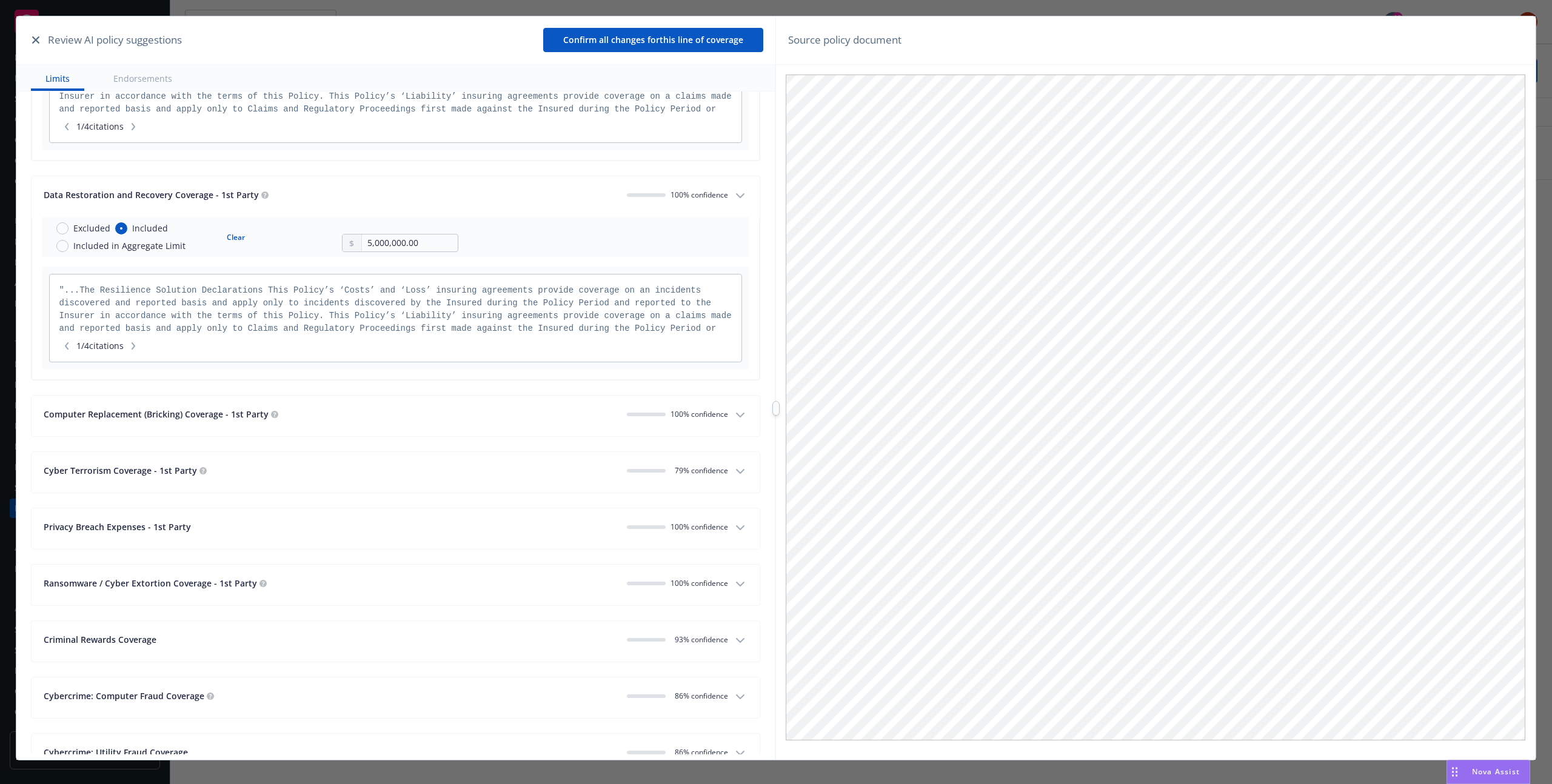
scroll to position [2542, 0]
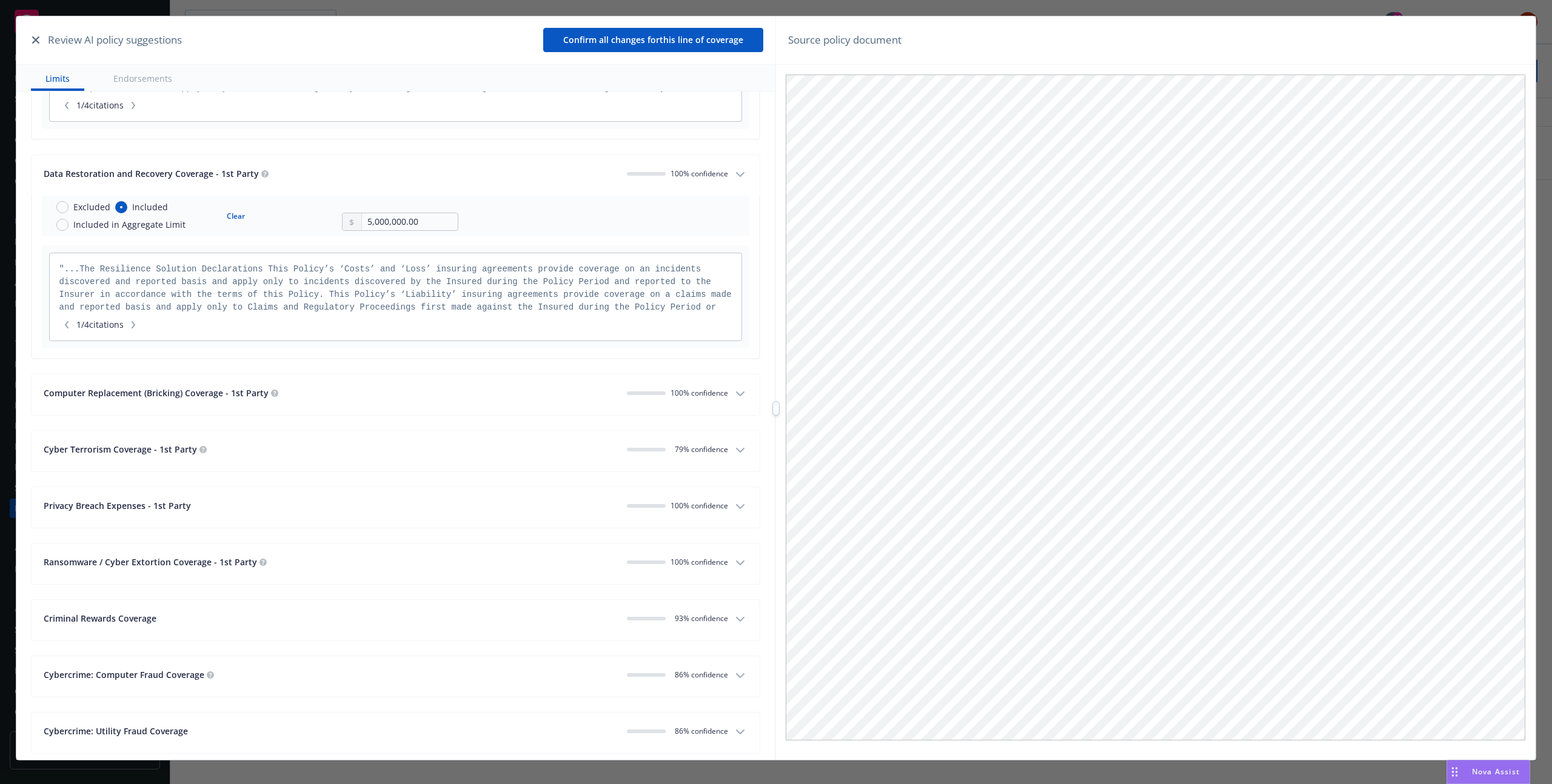
click at [32, 38] on icon "button" at bounding box center [36, 40] width 7 height 7
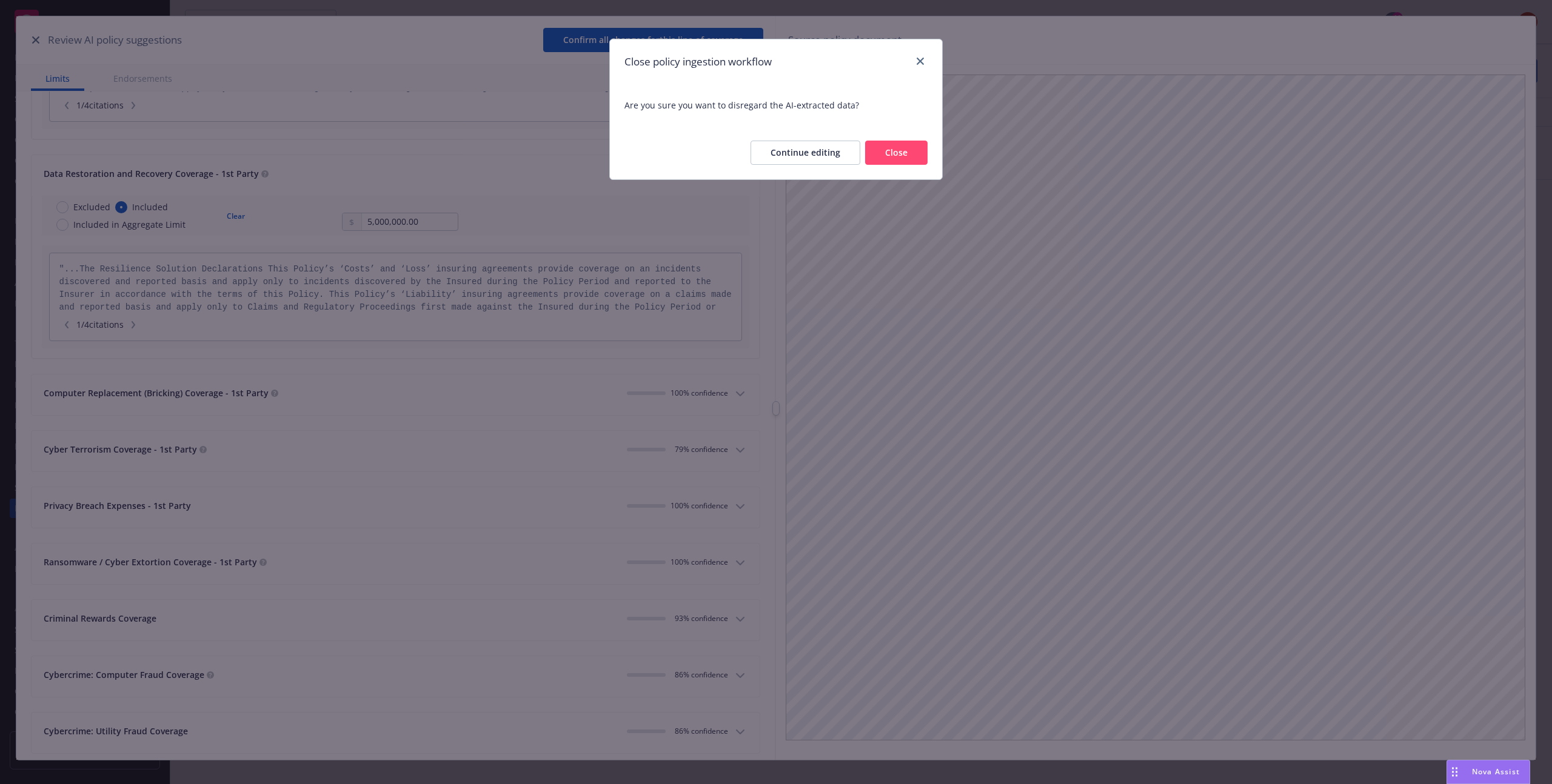
click at [897, 146] on button "Close" at bounding box center [896, 152] width 63 height 24
